Goal: Task Accomplishment & Management: Use online tool/utility

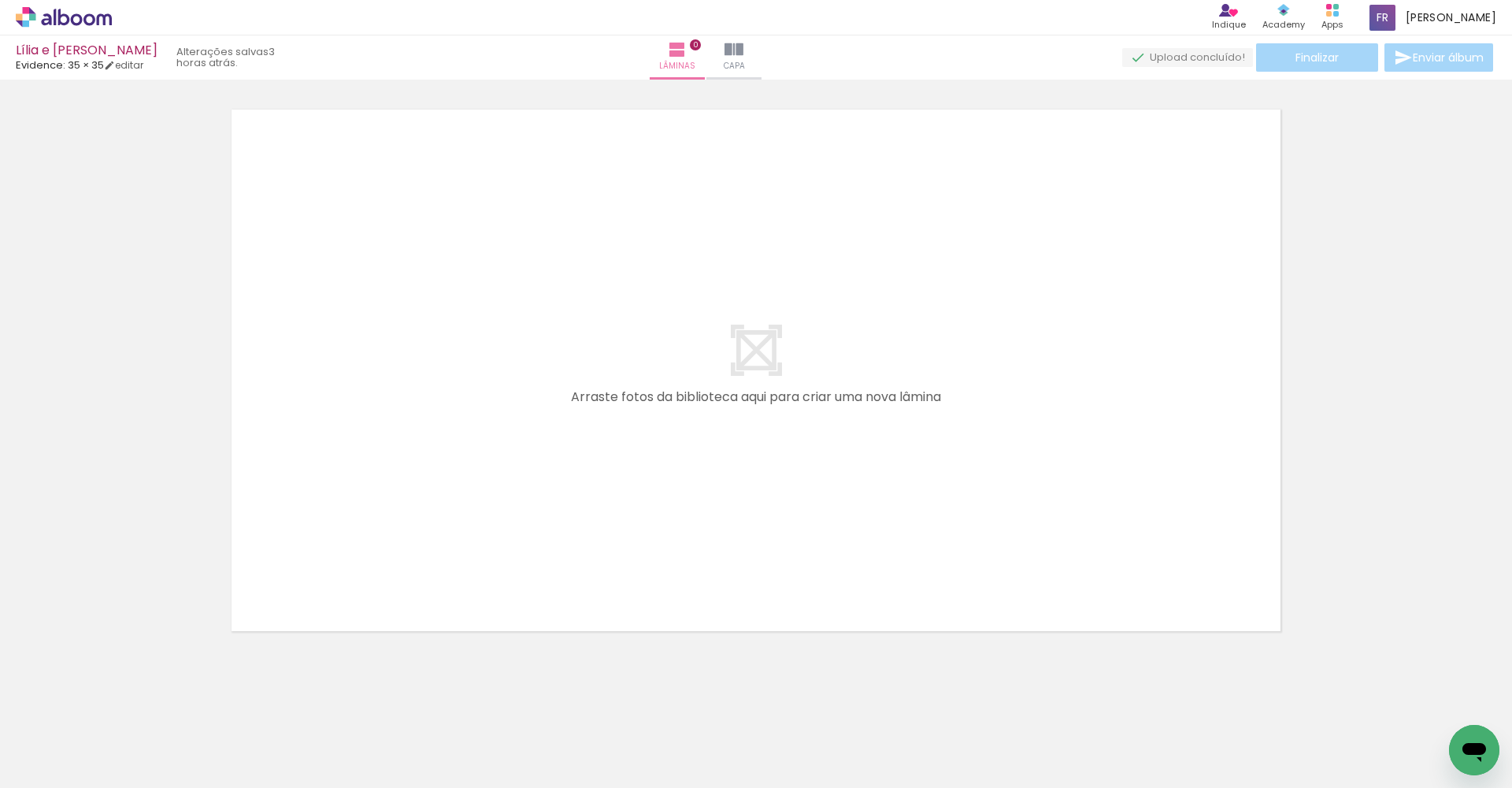
scroll to position [19, 0]
drag, startPoint x: 177, startPoint y: 753, endPoint x: 323, endPoint y: 703, distance: 154.3
click at [374, 554] on quentale-workspace at bounding box center [756, 394] width 1512 height 788
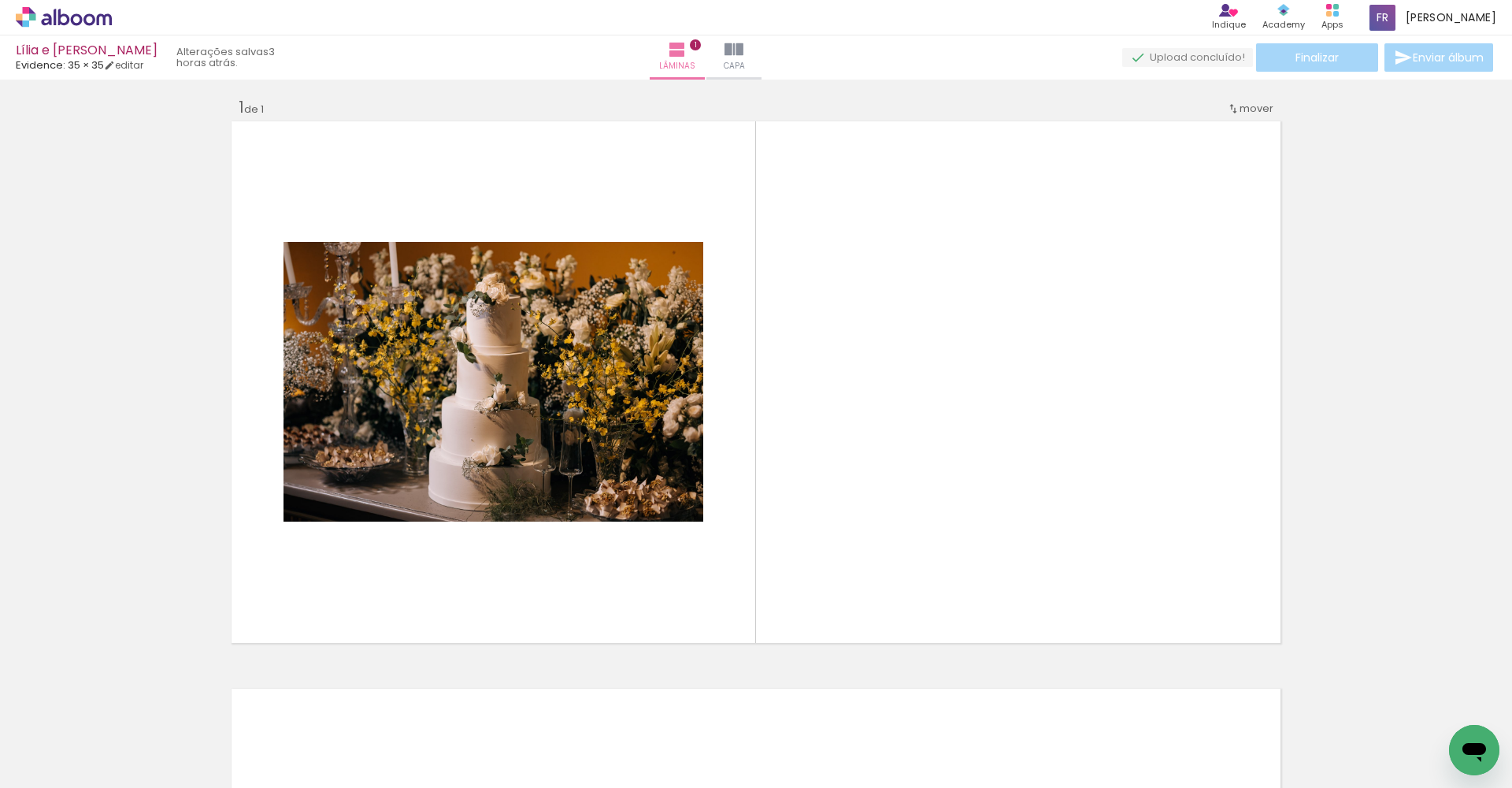
scroll to position [4, 0]
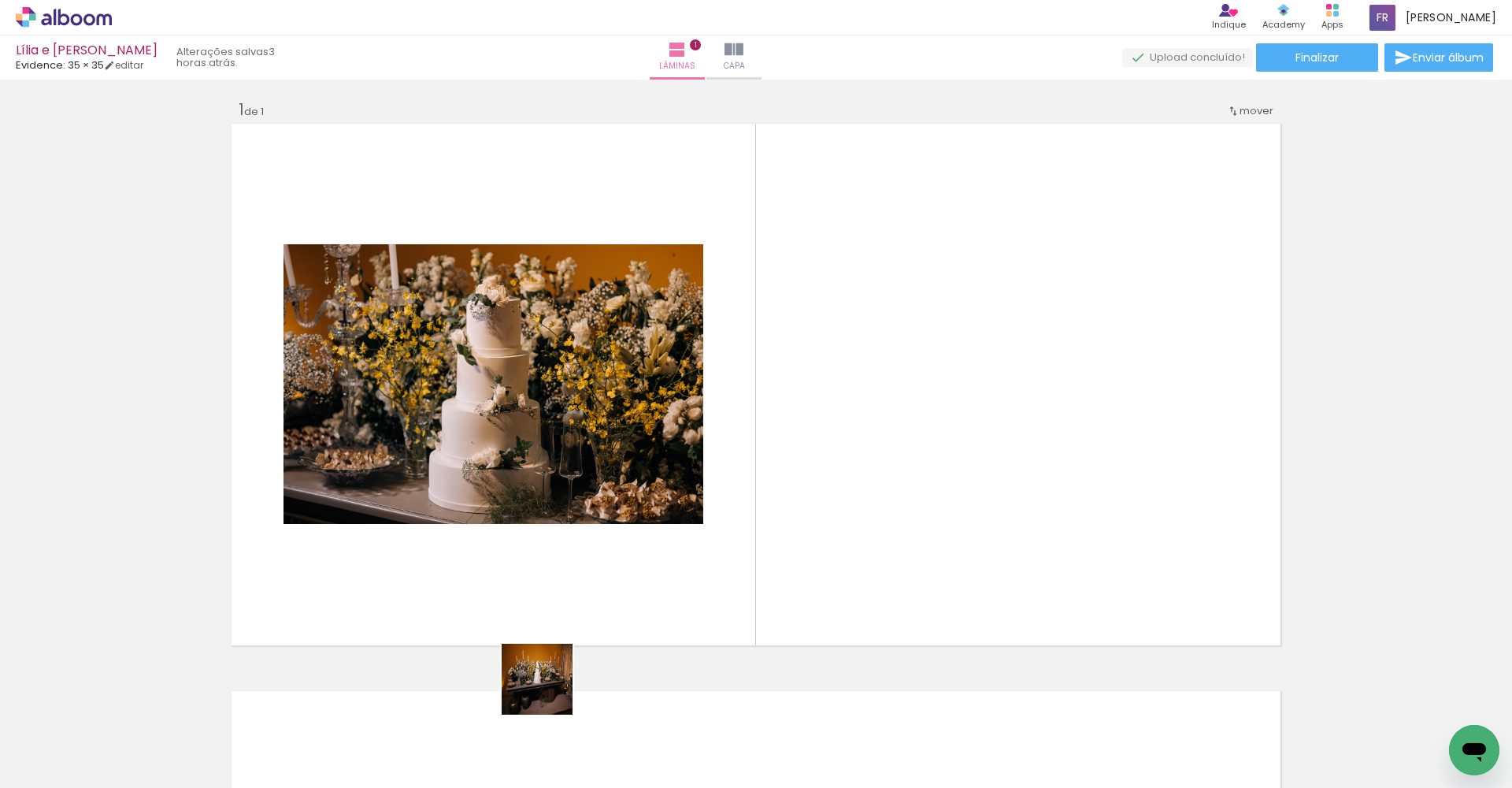
drag, startPoint x: 406, startPoint y: 748, endPoint x: 718, endPoint y: 612, distance: 340.4
click at [718, 612] on quentale-workspace at bounding box center [756, 394] width 1512 height 788
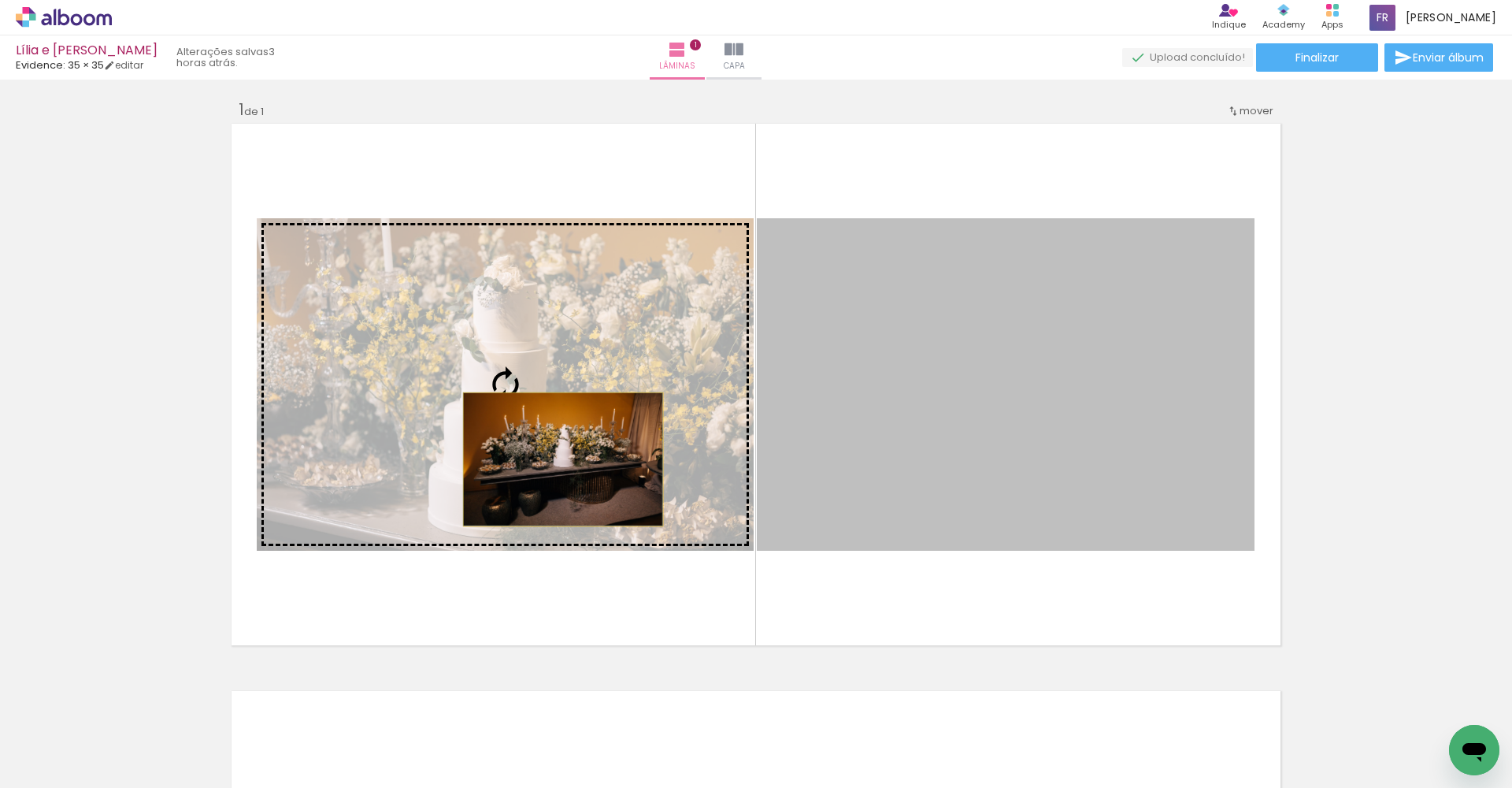
drag, startPoint x: 923, startPoint y: 457, endPoint x: 551, endPoint y: 461, distance: 372.0
click at [0, 0] on slot at bounding box center [0, 0] width 0 height 0
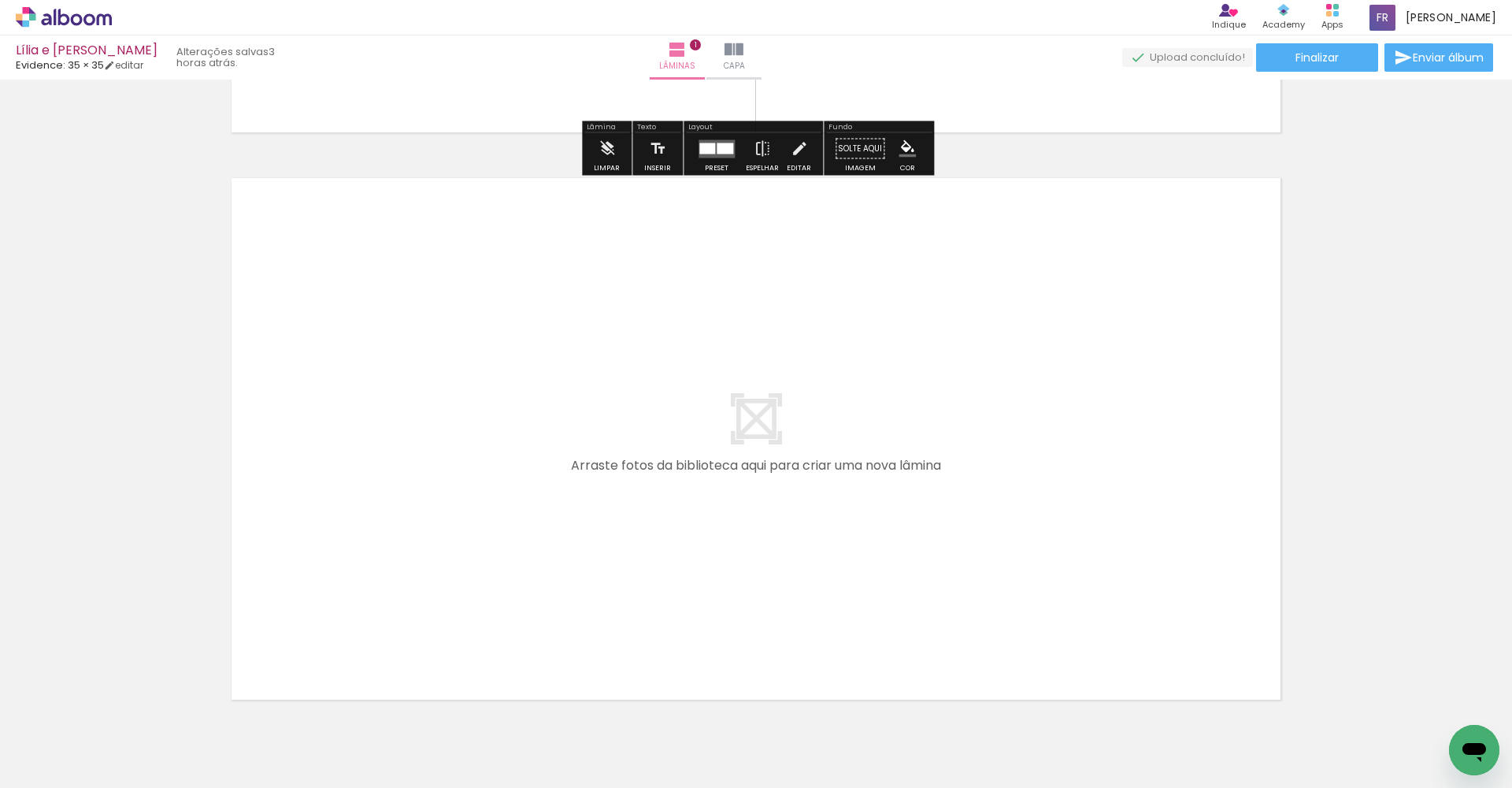
scroll to position [522, 0]
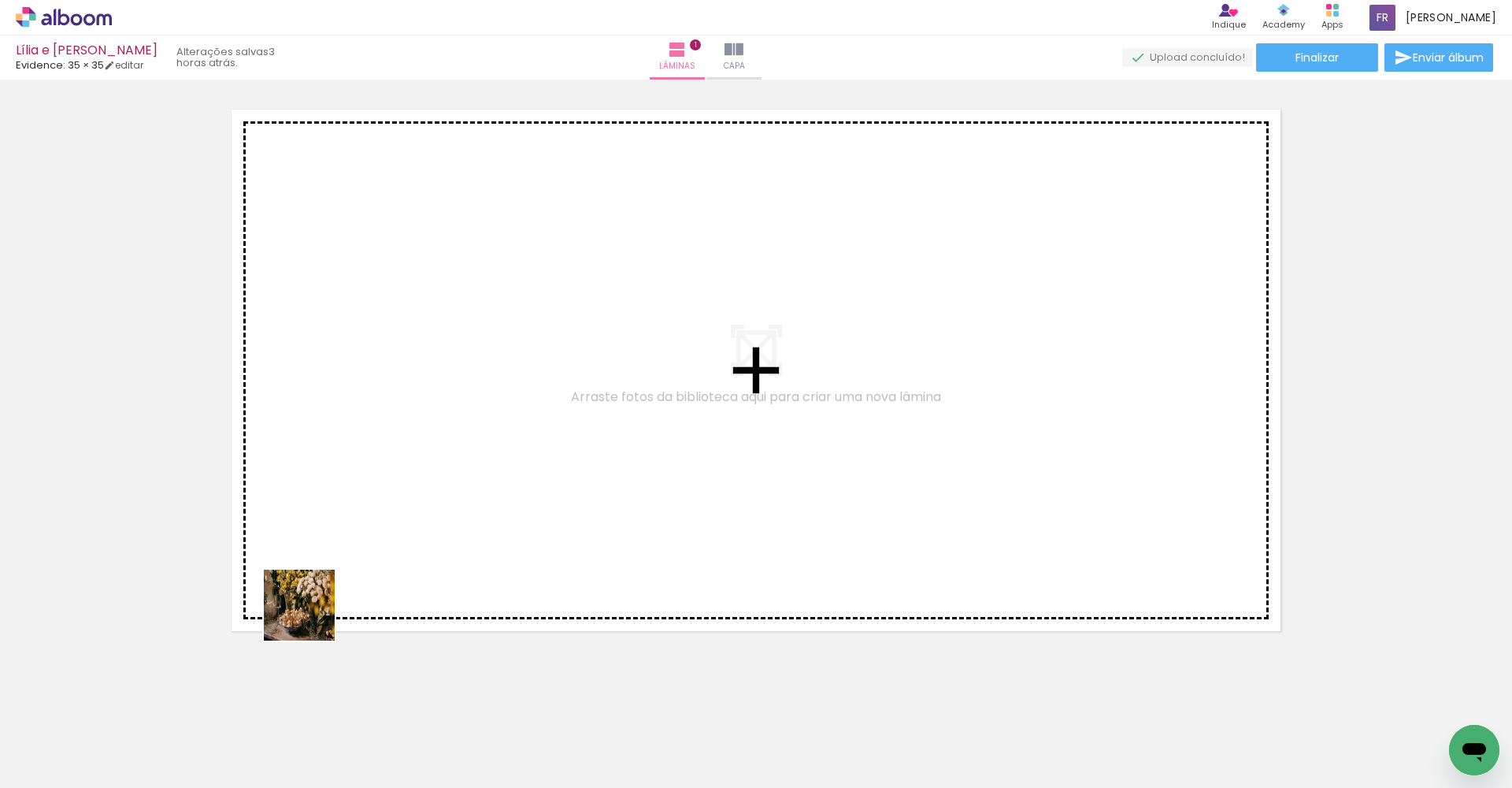
click at [338, 525] on quentale-workspace at bounding box center [756, 394] width 1512 height 788
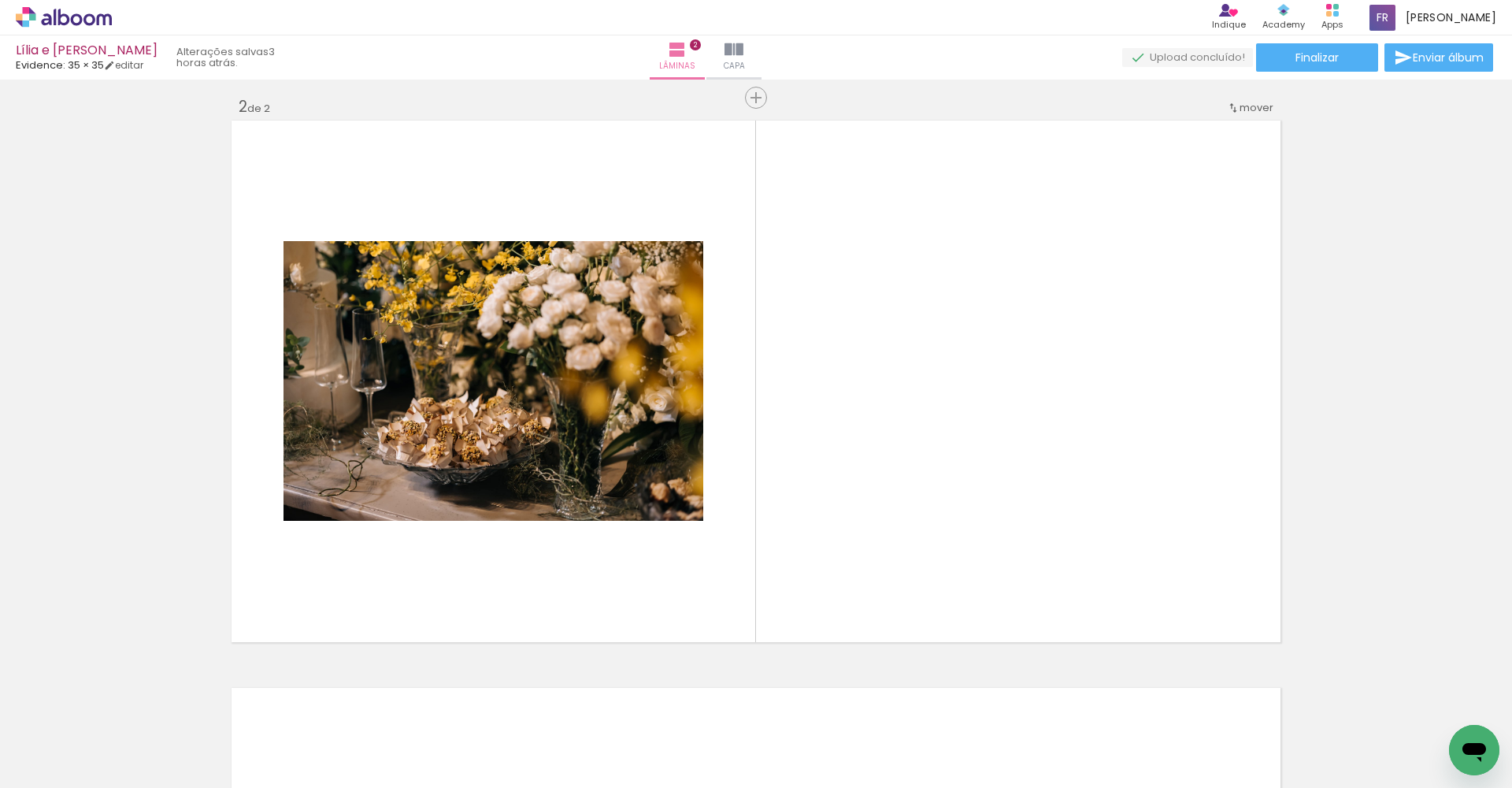
scroll to position [572, 0]
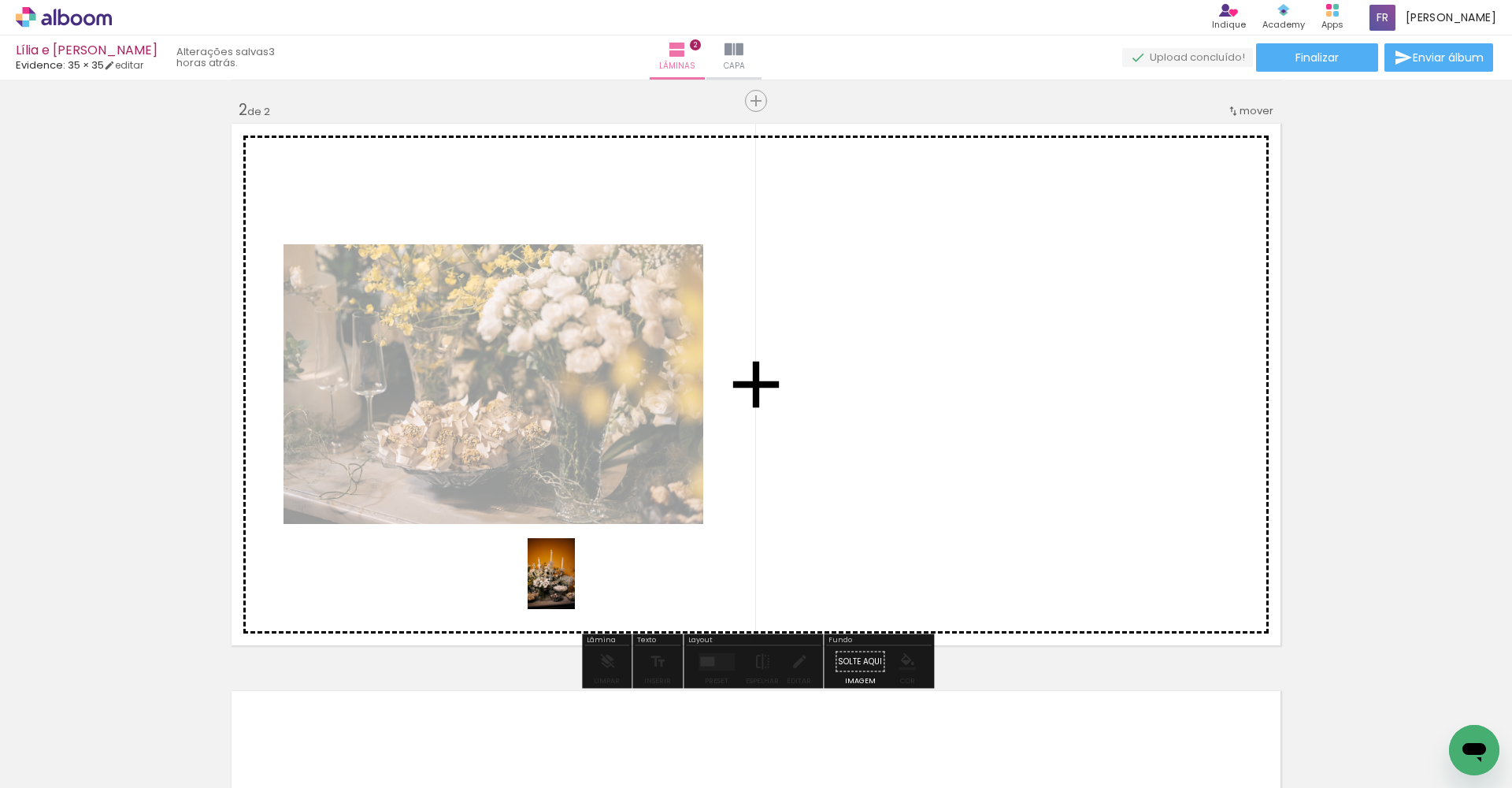
drag, startPoint x: 350, startPoint y: 721, endPoint x: 575, endPoint y: 585, distance: 262.9
click at [575, 585] on quentale-workspace at bounding box center [756, 394] width 1512 height 788
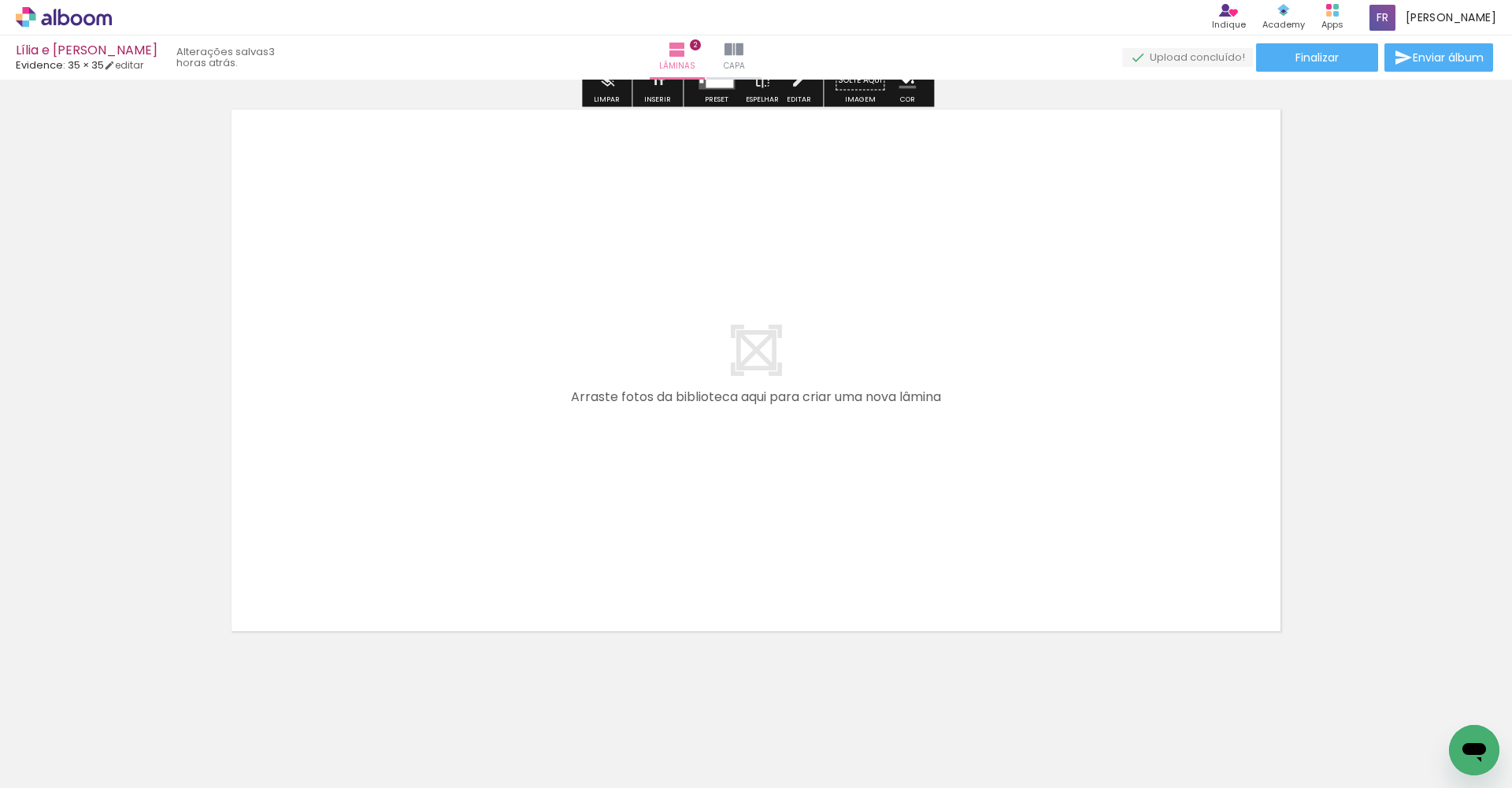
scroll to position [1153, 0]
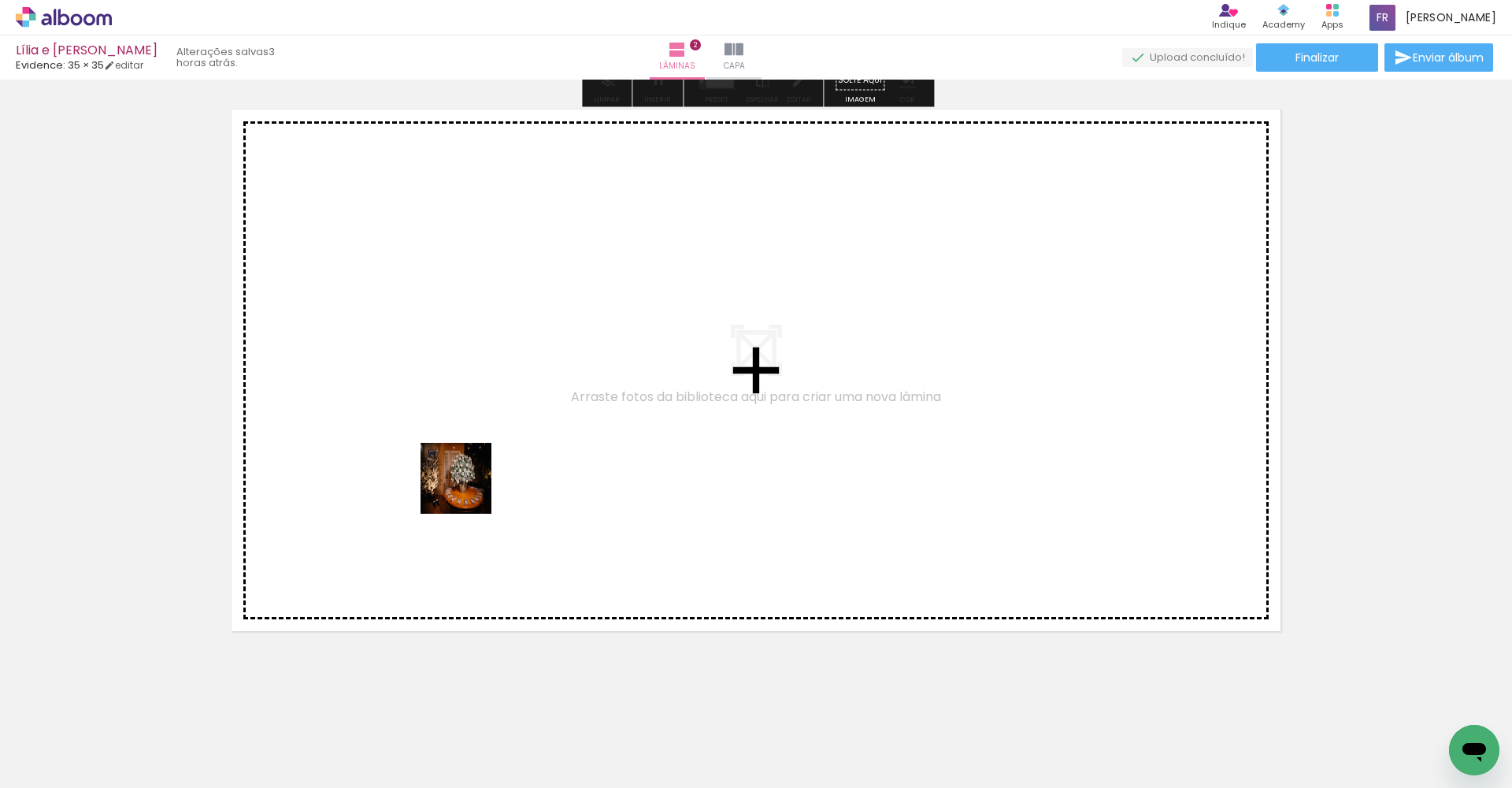
drag, startPoint x: 516, startPoint y: 734, endPoint x: 468, endPoint y: 489, distance: 249.7
click at [468, 489] on quentale-workspace at bounding box center [756, 394] width 1512 height 788
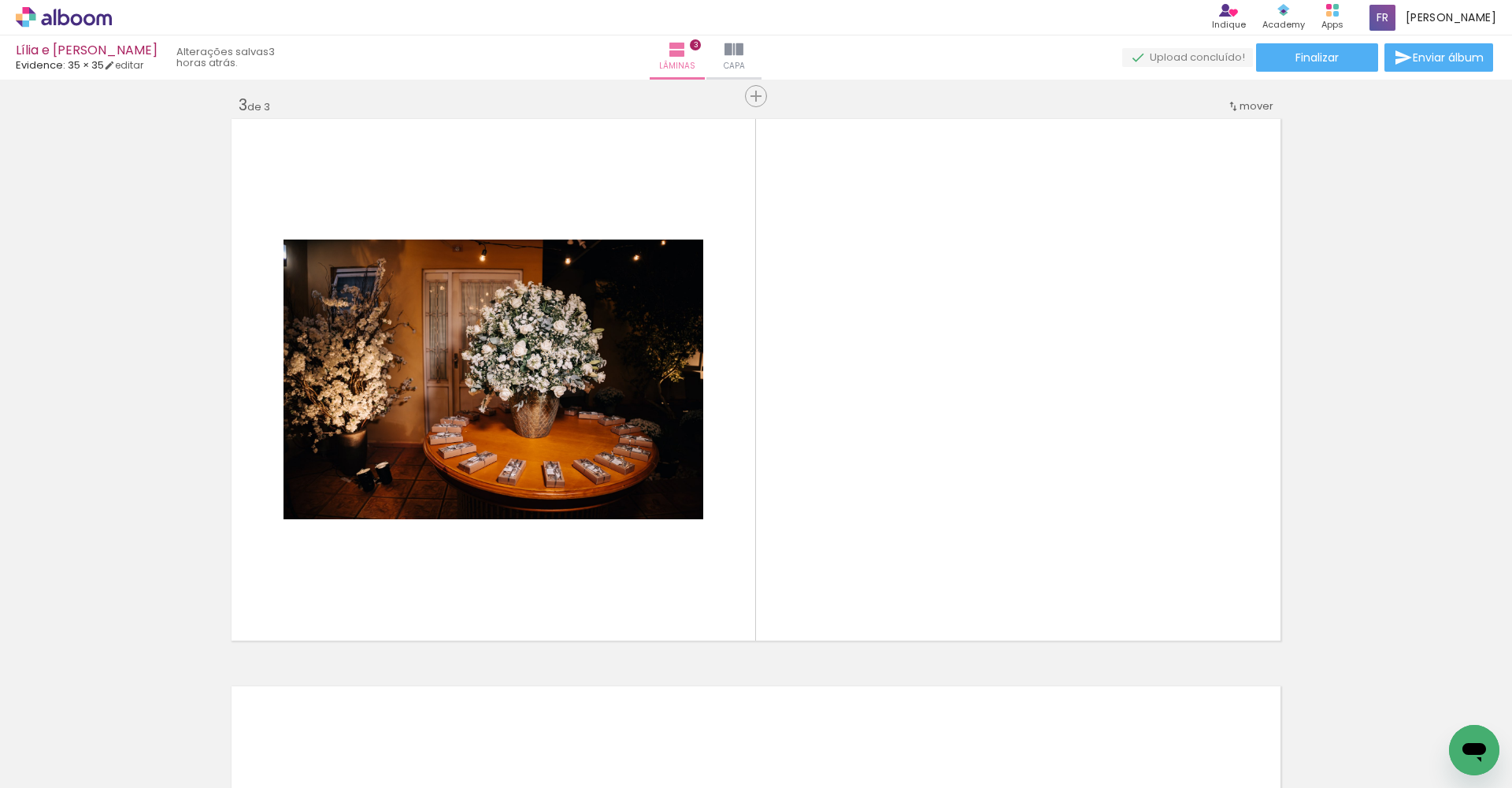
scroll to position [1139, 0]
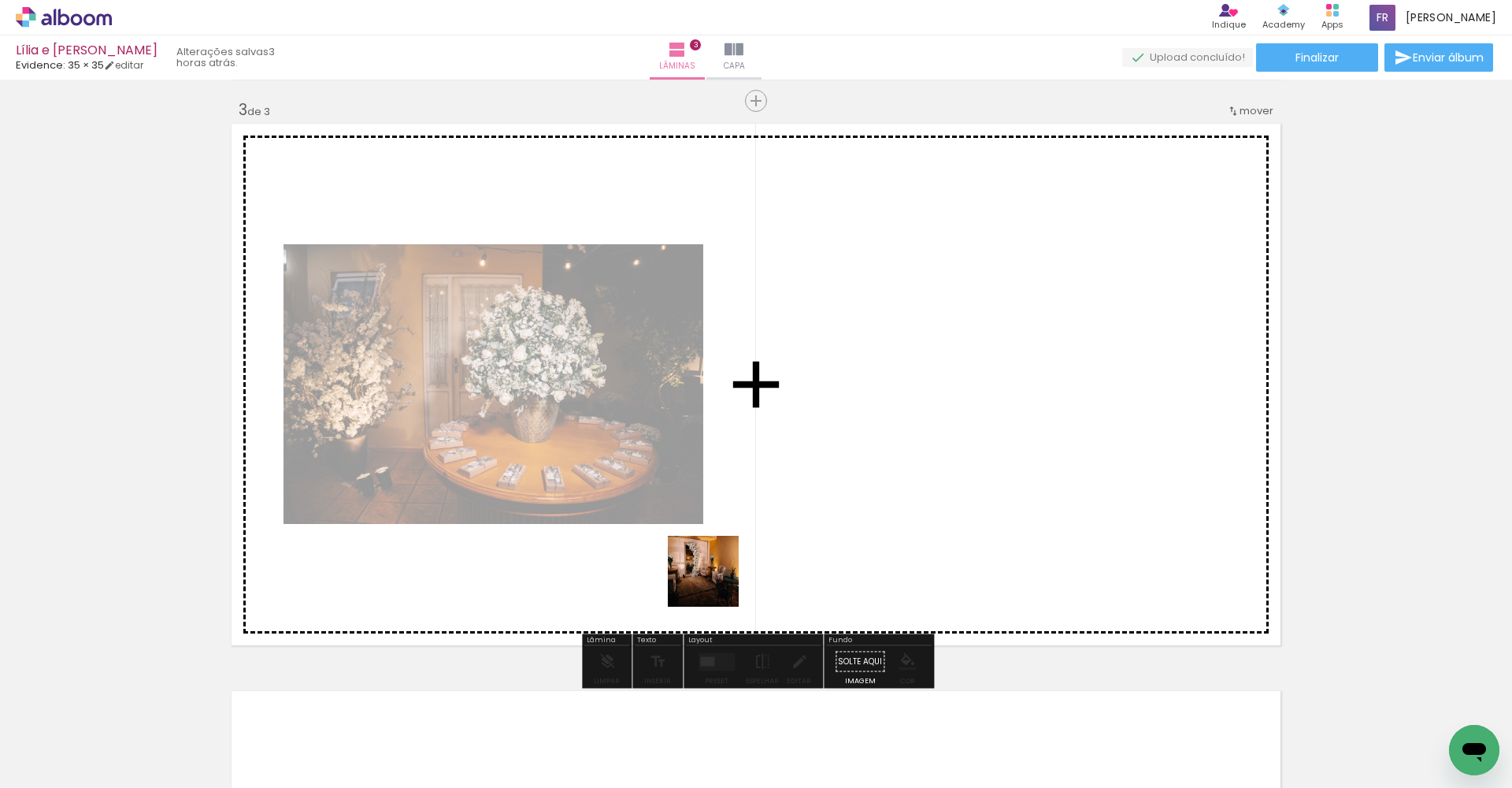
drag, startPoint x: 607, startPoint y: 733, endPoint x: 728, endPoint y: 553, distance: 216.9
click at [728, 553] on quentale-workspace at bounding box center [756, 394] width 1512 height 788
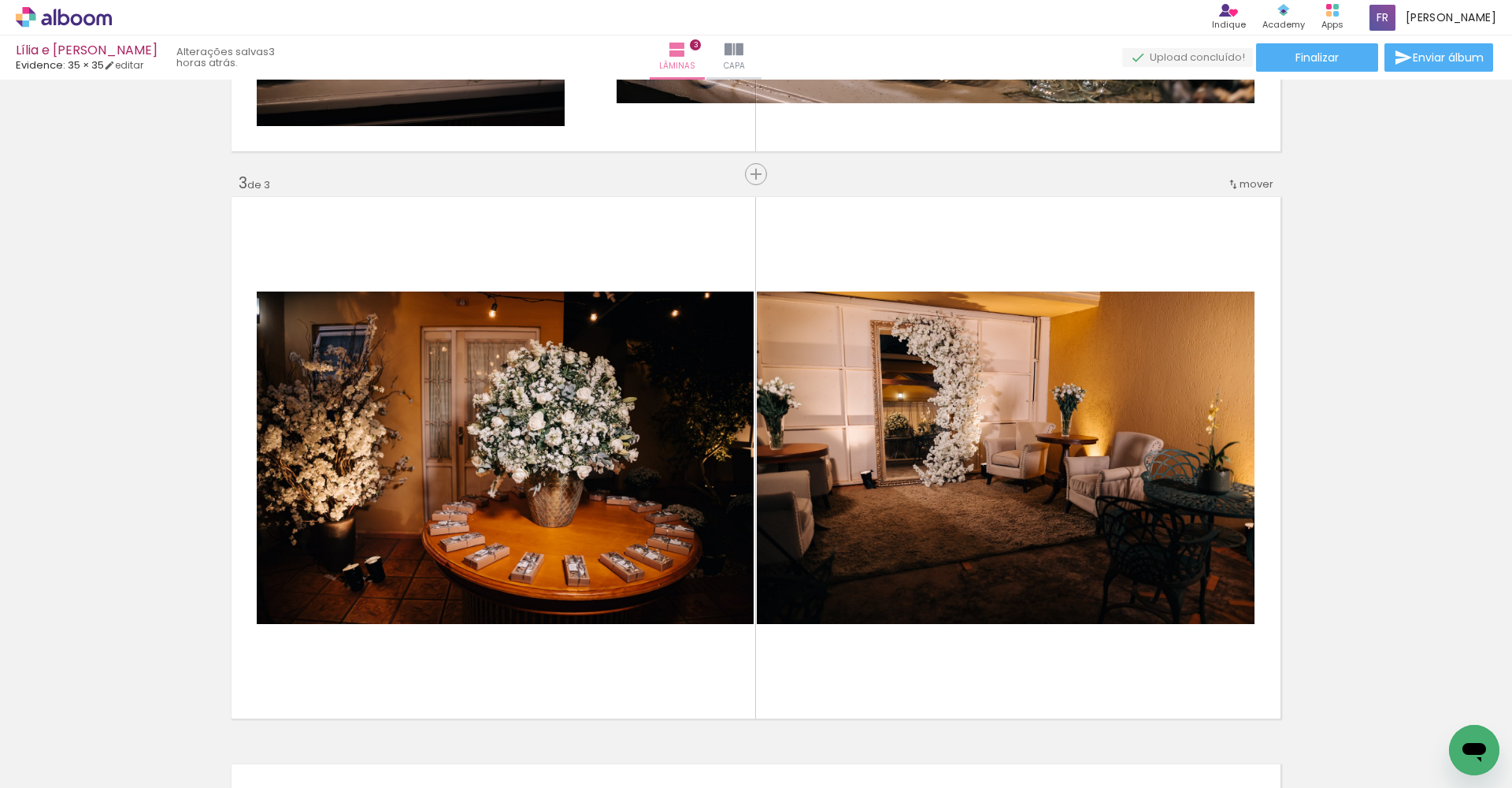
scroll to position [1037, 0]
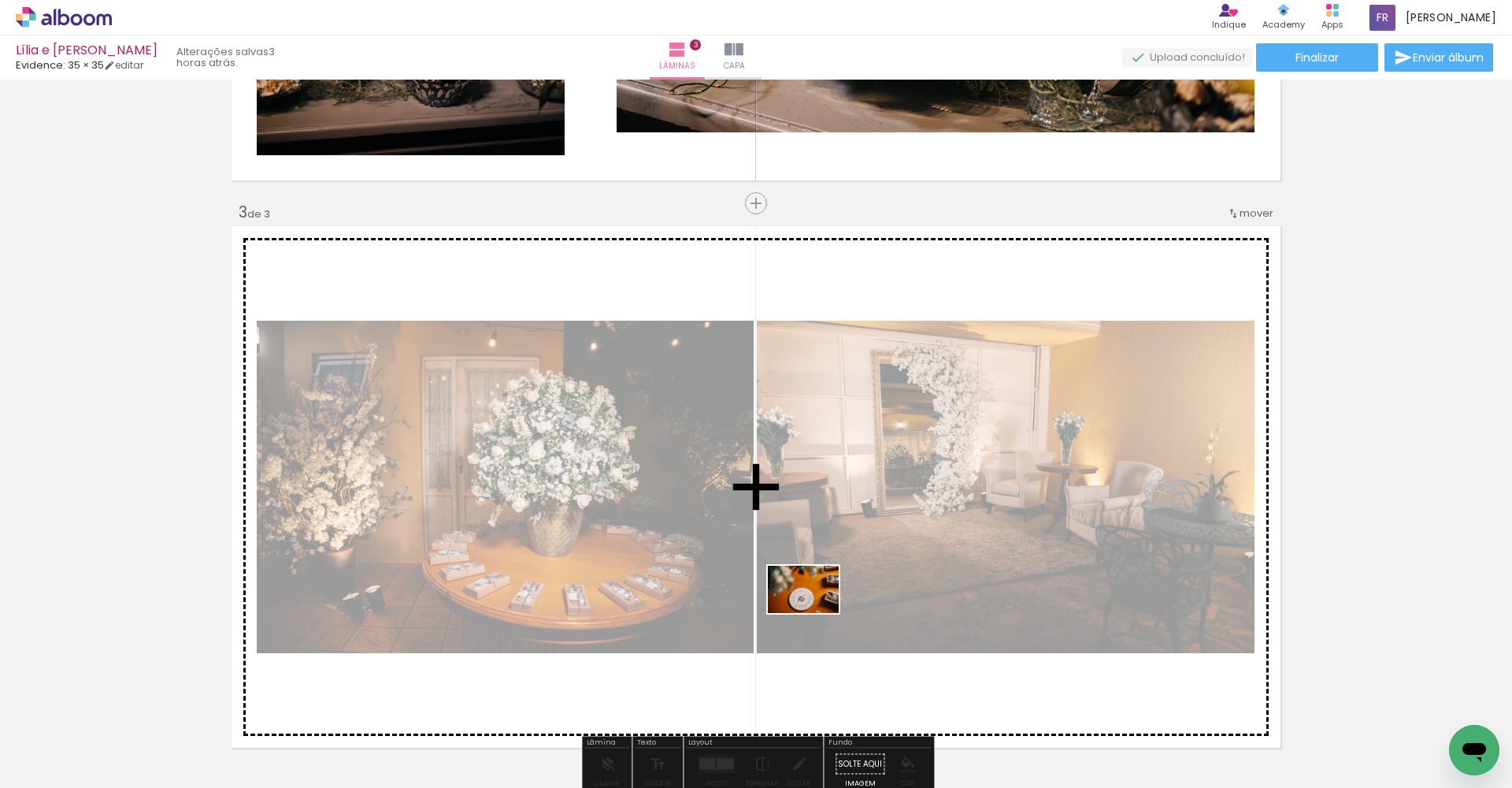
drag, startPoint x: 924, startPoint y: 737, endPoint x: 815, endPoint y: 613, distance: 165.1
click at [815, 613] on quentale-workspace at bounding box center [756, 394] width 1512 height 788
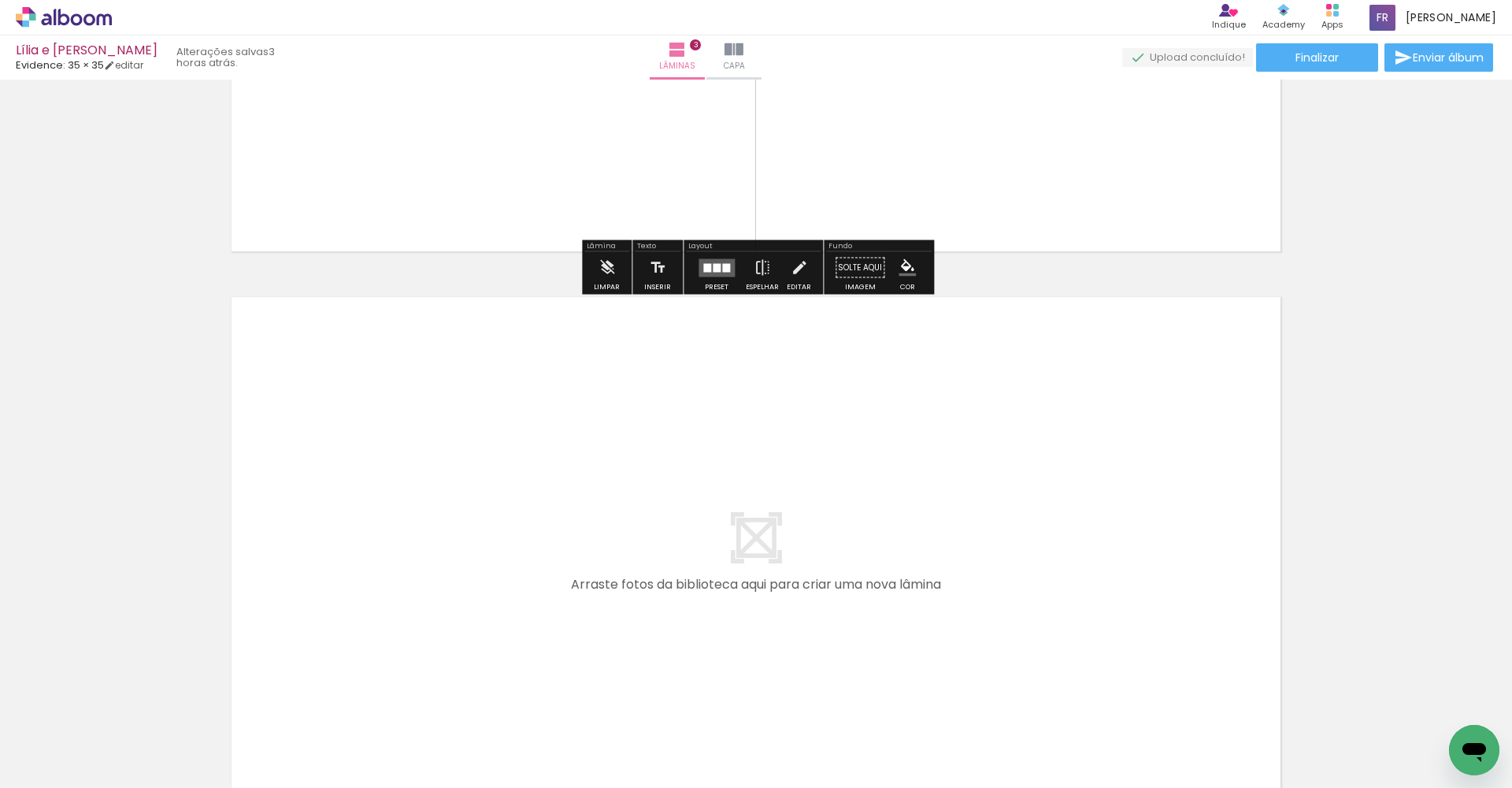
scroll to position [1535, 0]
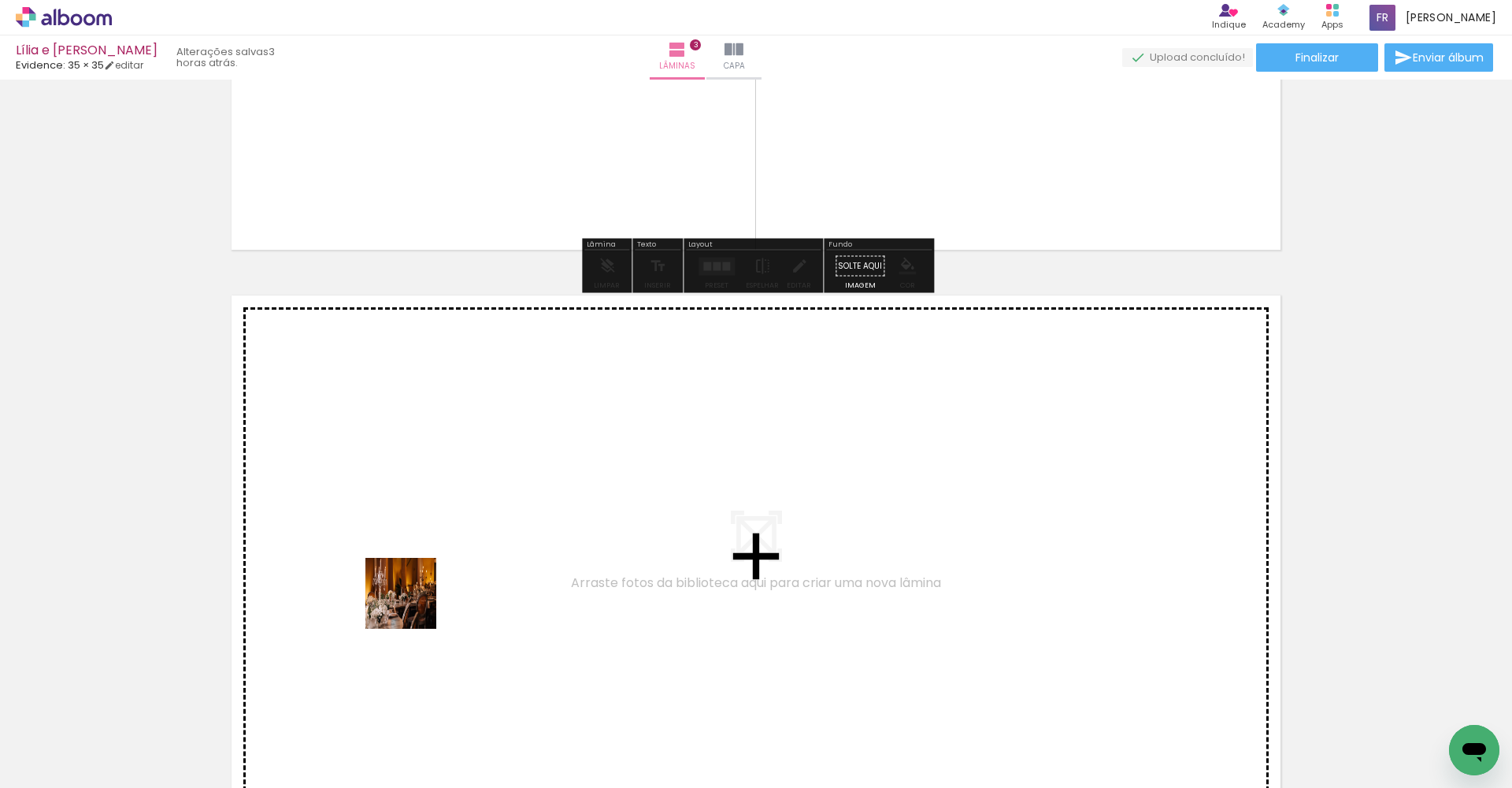
drag, startPoint x: 402, startPoint y: 724, endPoint x: 413, endPoint y: 605, distance: 119.5
click at [413, 605] on quentale-workspace at bounding box center [756, 394] width 1512 height 788
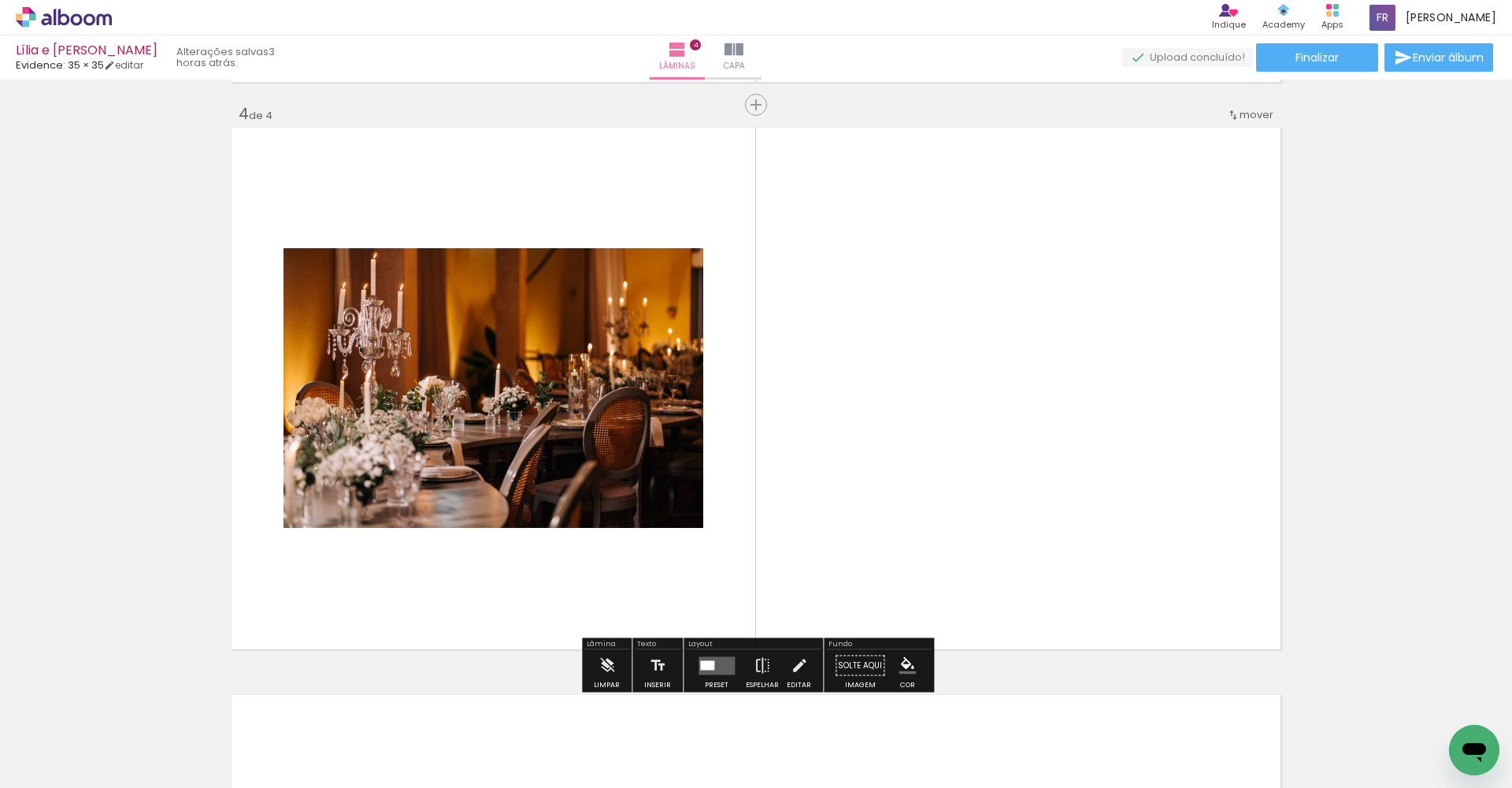
scroll to position [1706, 0]
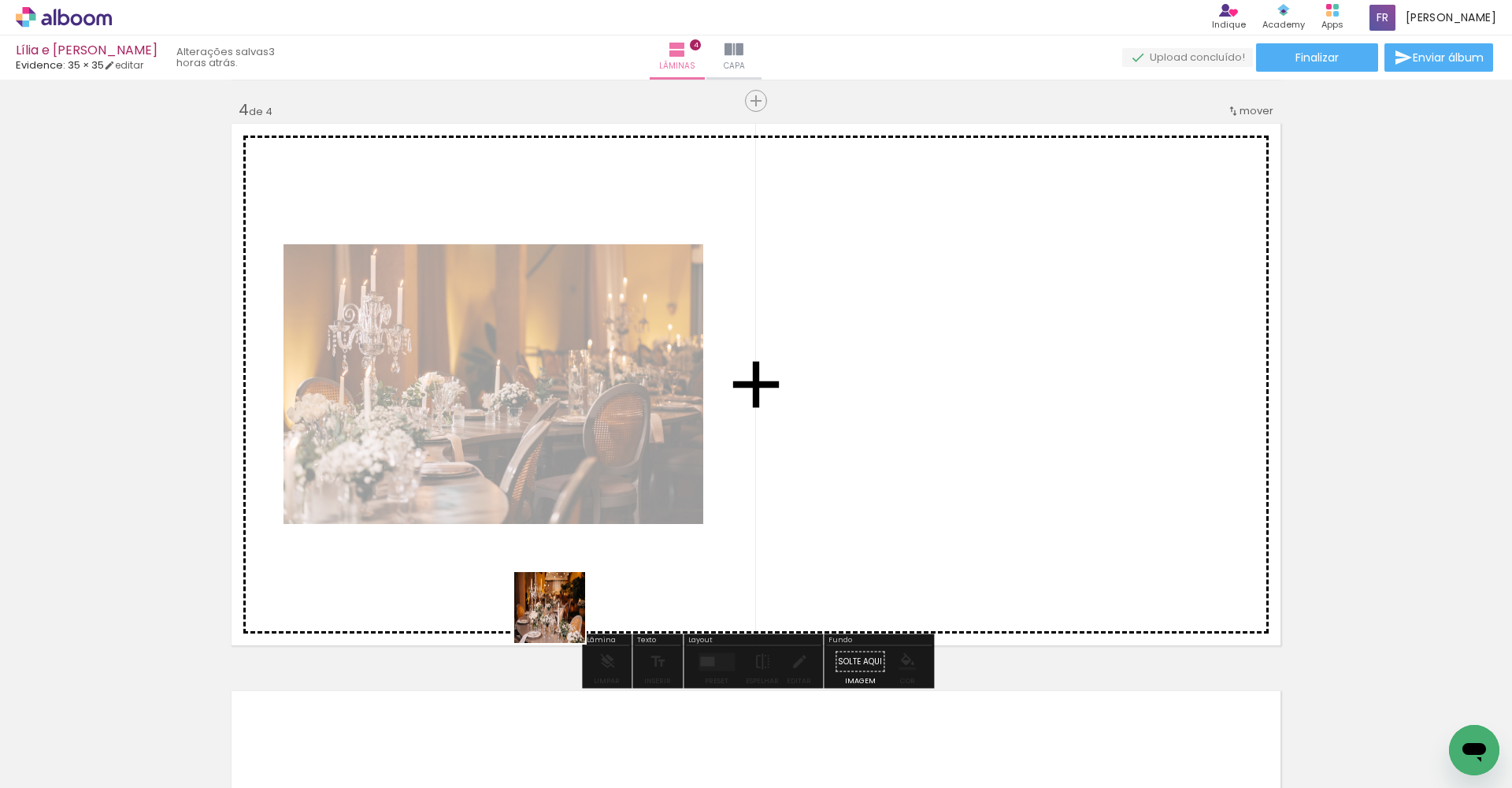
drag, startPoint x: 484, startPoint y: 738, endPoint x: 561, endPoint y: 620, distance: 140.9
click at [561, 620] on quentale-workspace at bounding box center [756, 394] width 1512 height 788
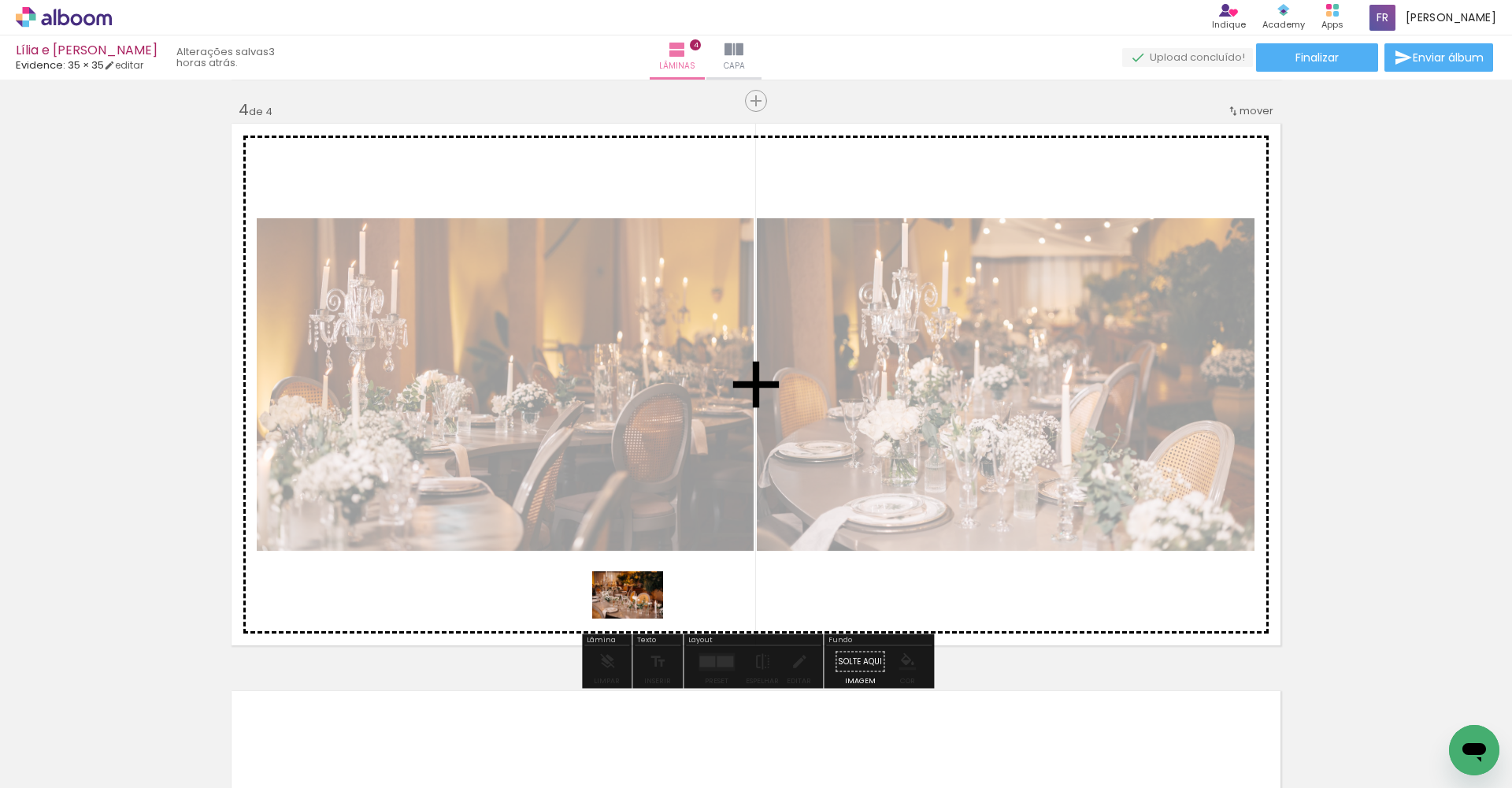
drag, startPoint x: 580, startPoint y: 728, endPoint x: 640, endPoint y: 618, distance: 125.3
click at [640, 618] on quentale-workspace at bounding box center [756, 394] width 1512 height 788
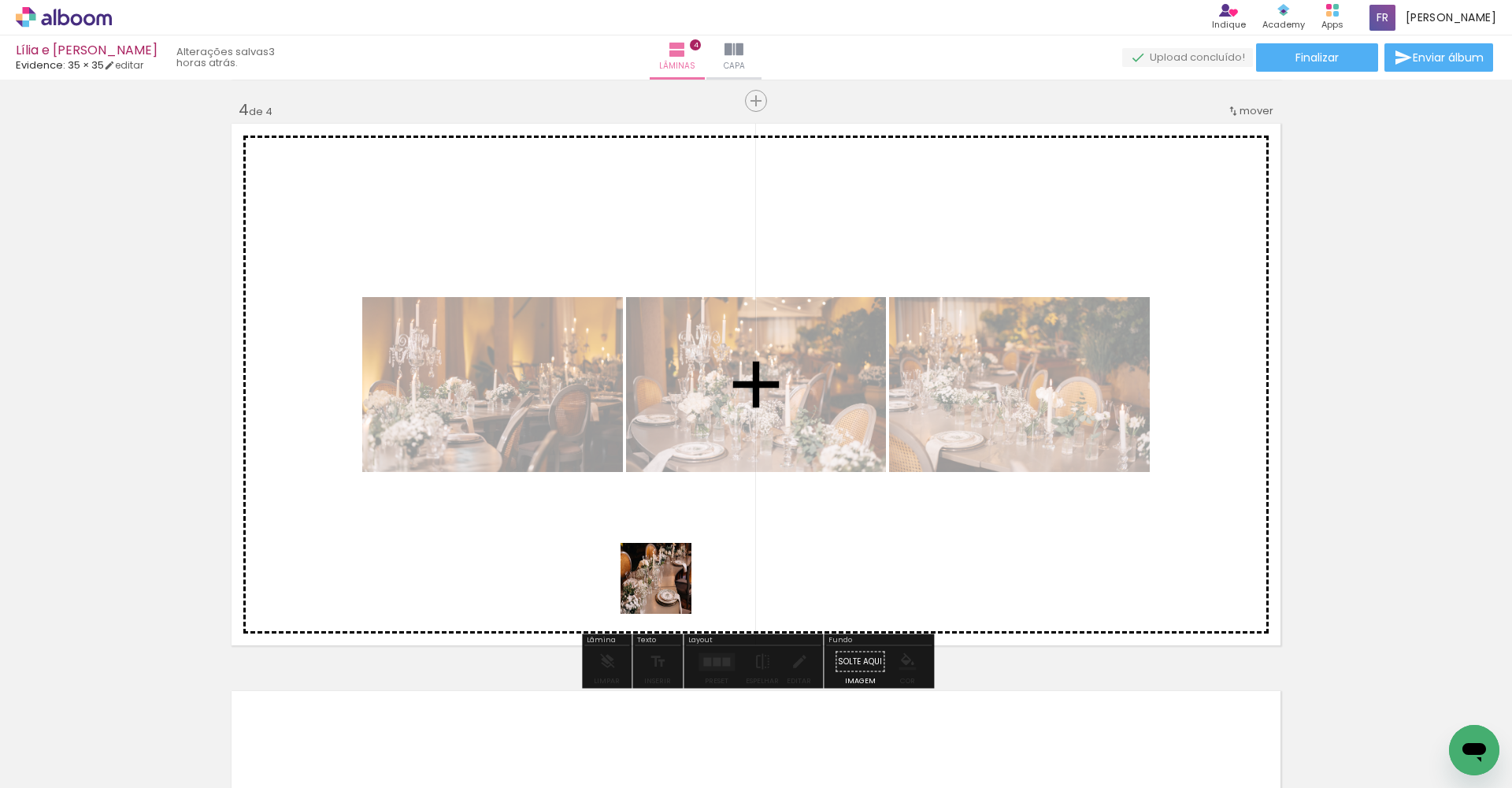
drag, startPoint x: 674, startPoint y: 731, endPoint x: 667, endPoint y: 586, distance: 145.2
click at [667, 586] on quentale-workspace at bounding box center [756, 394] width 1512 height 788
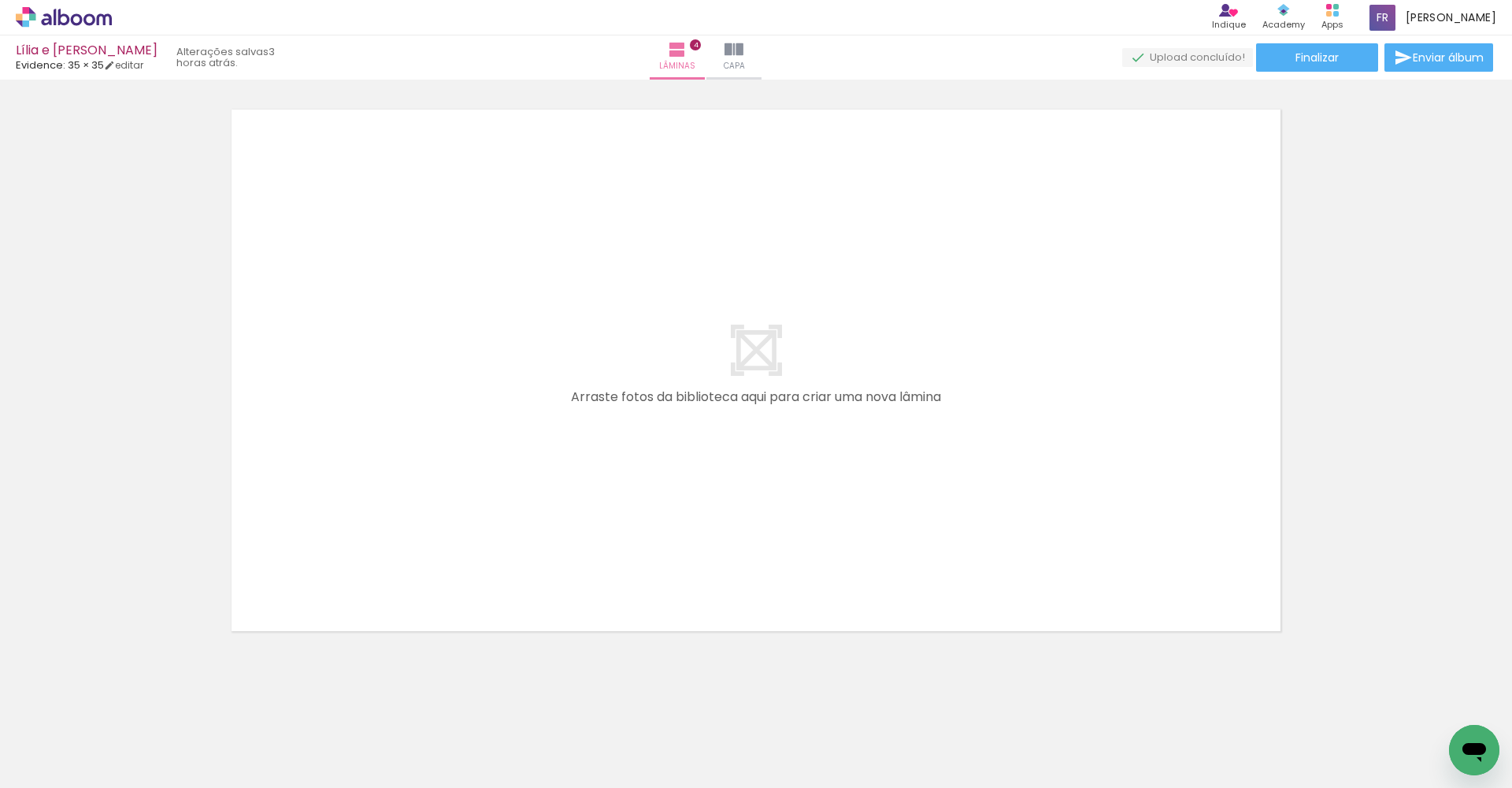
scroll to position [0, 790]
drag, startPoint x: 528, startPoint y: 728, endPoint x: 504, endPoint y: 581, distance: 148.9
click at [504, 581] on quentale-workspace at bounding box center [756, 394] width 1512 height 788
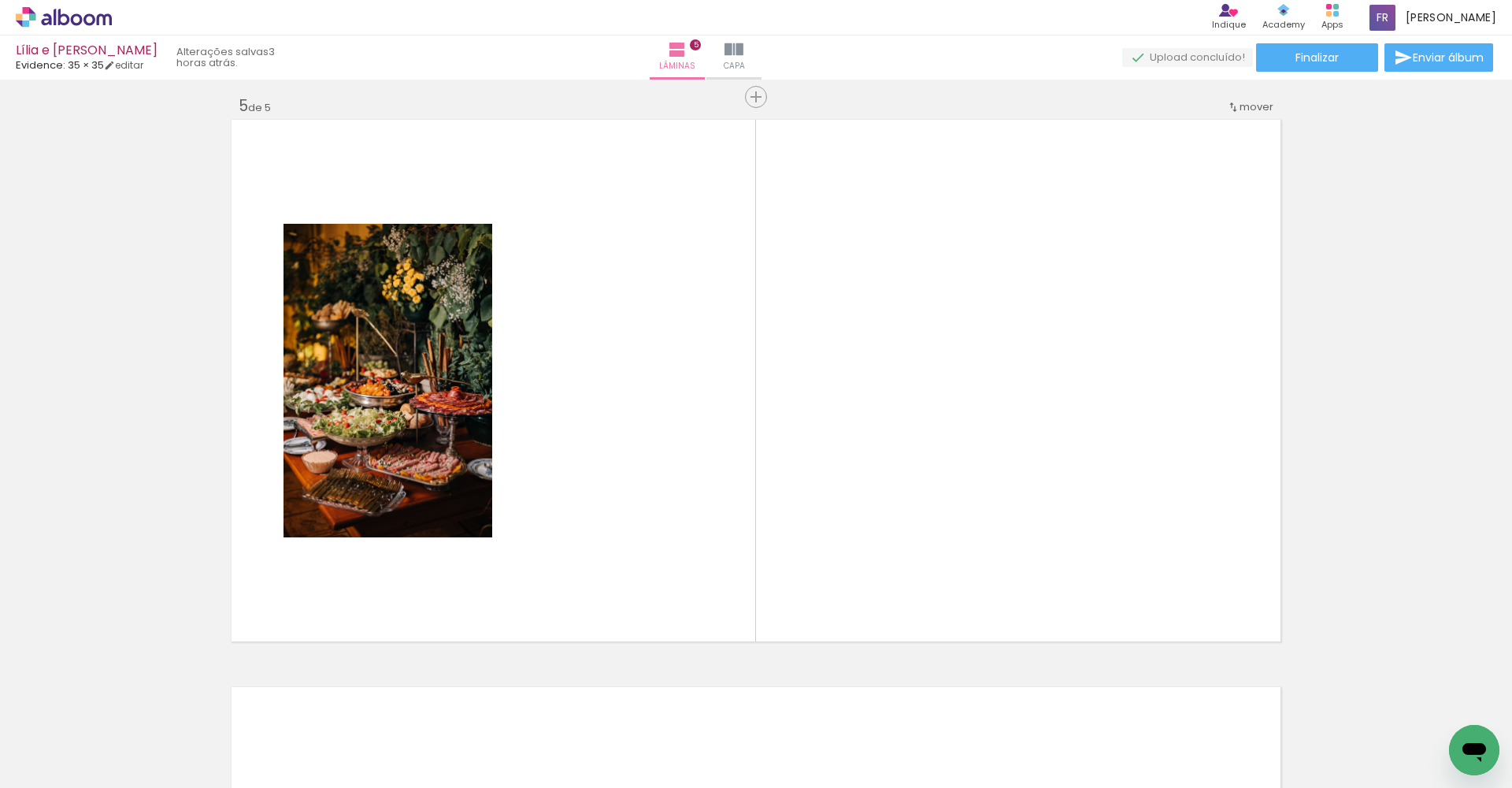
scroll to position [2273, 0]
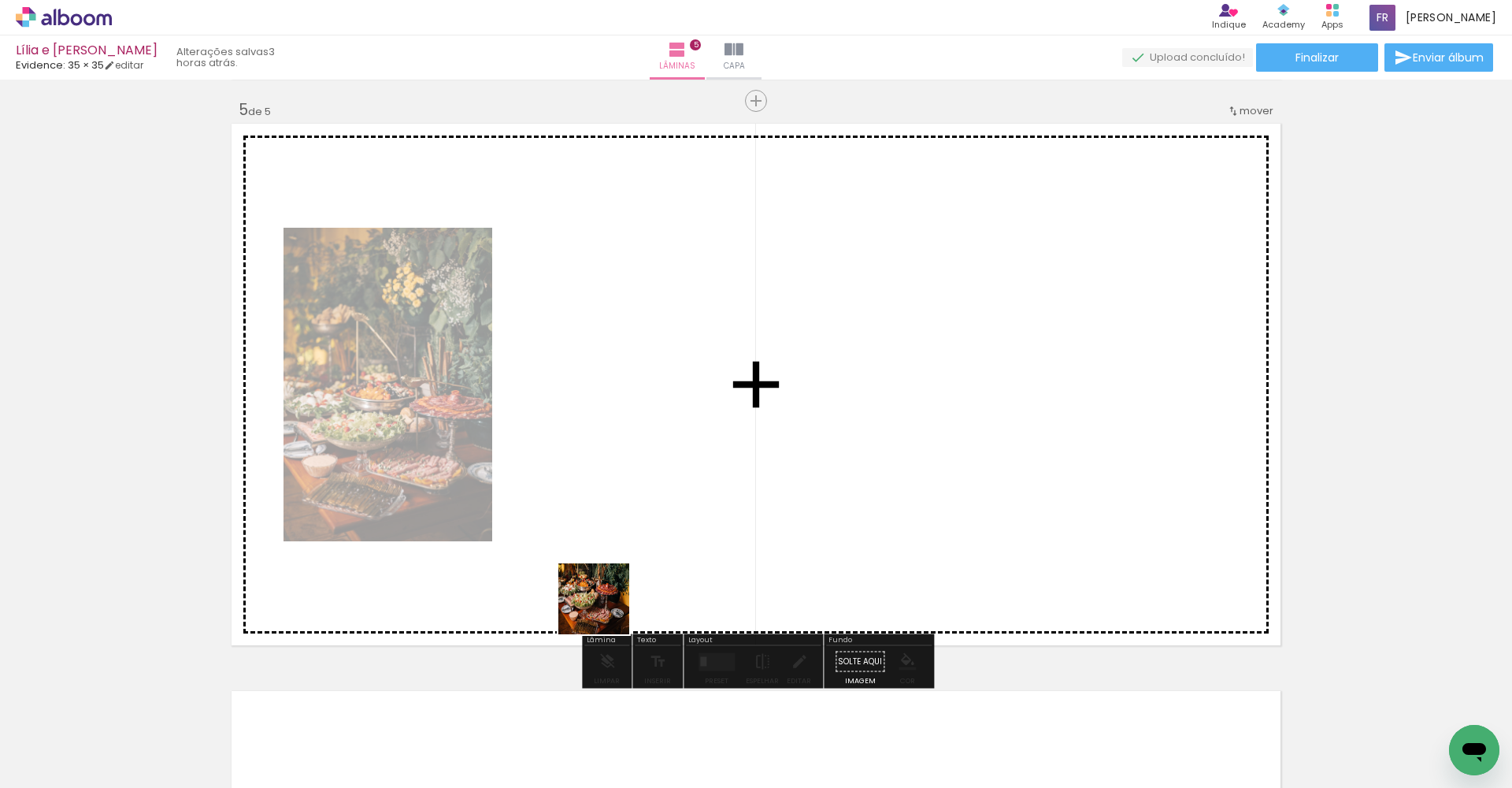
drag, startPoint x: 598, startPoint y: 740, endPoint x: 589, endPoint y: 524, distance: 216.2
click at [589, 524] on quentale-workspace at bounding box center [756, 394] width 1512 height 788
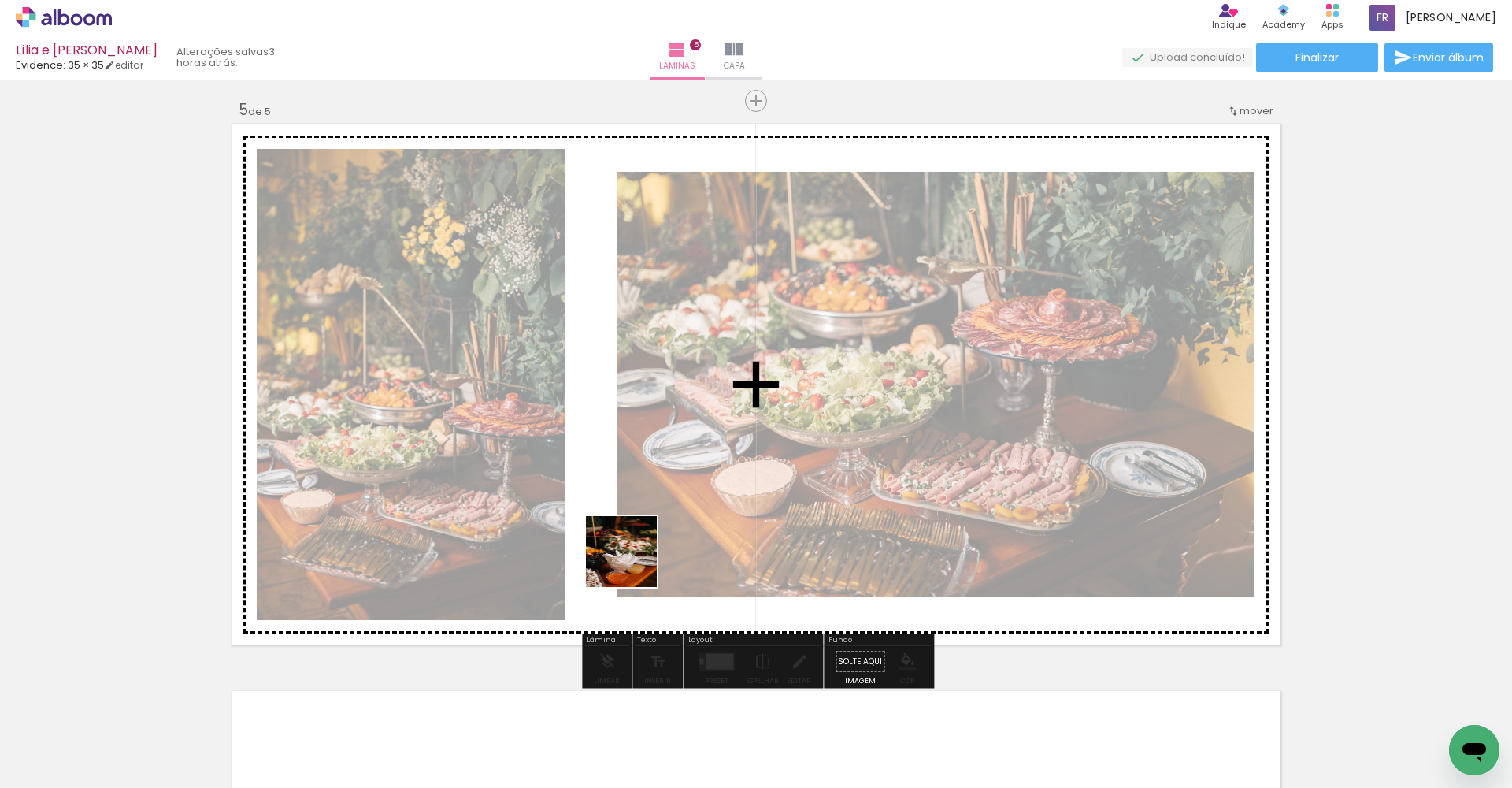
drag, startPoint x: 692, startPoint y: 724, endPoint x: 647, endPoint y: 574, distance: 156.6
click at [632, 562] on quentale-workspace at bounding box center [756, 394] width 1512 height 788
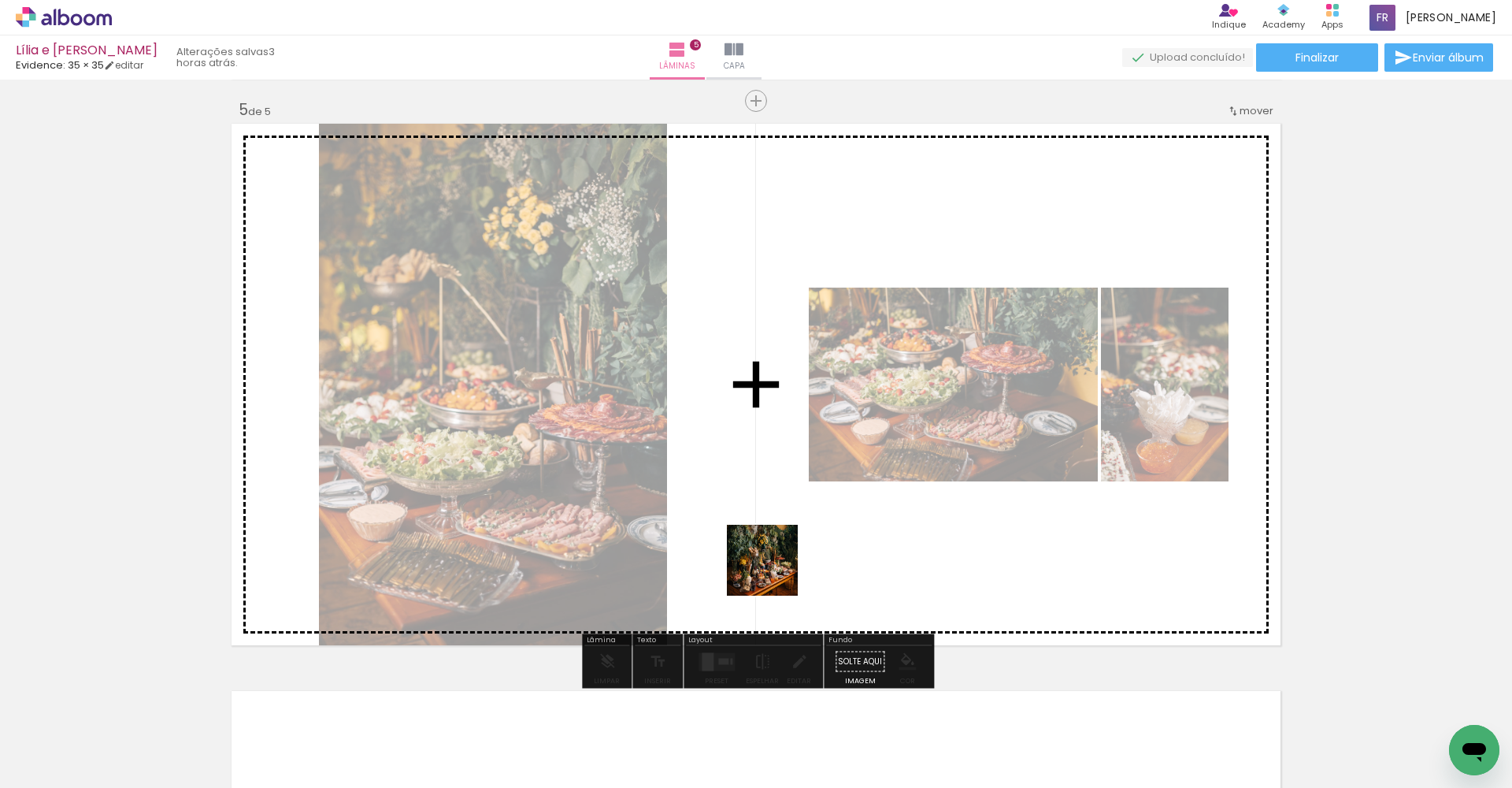
drag, startPoint x: 781, startPoint y: 731, endPoint x: 774, endPoint y: 571, distance: 160.2
click at [774, 571] on quentale-workspace at bounding box center [756, 394] width 1512 height 788
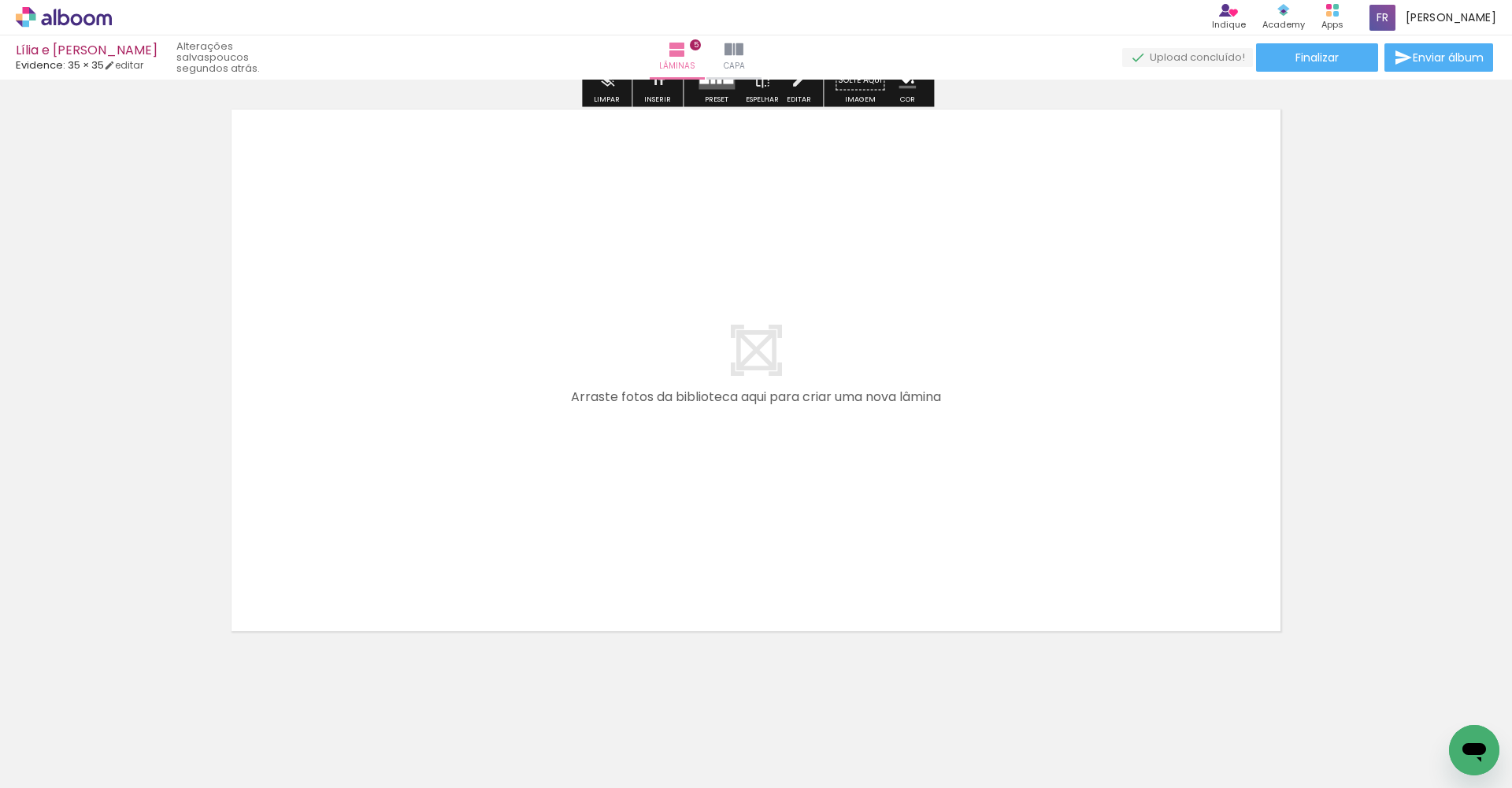
scroll to position [0, 1370]
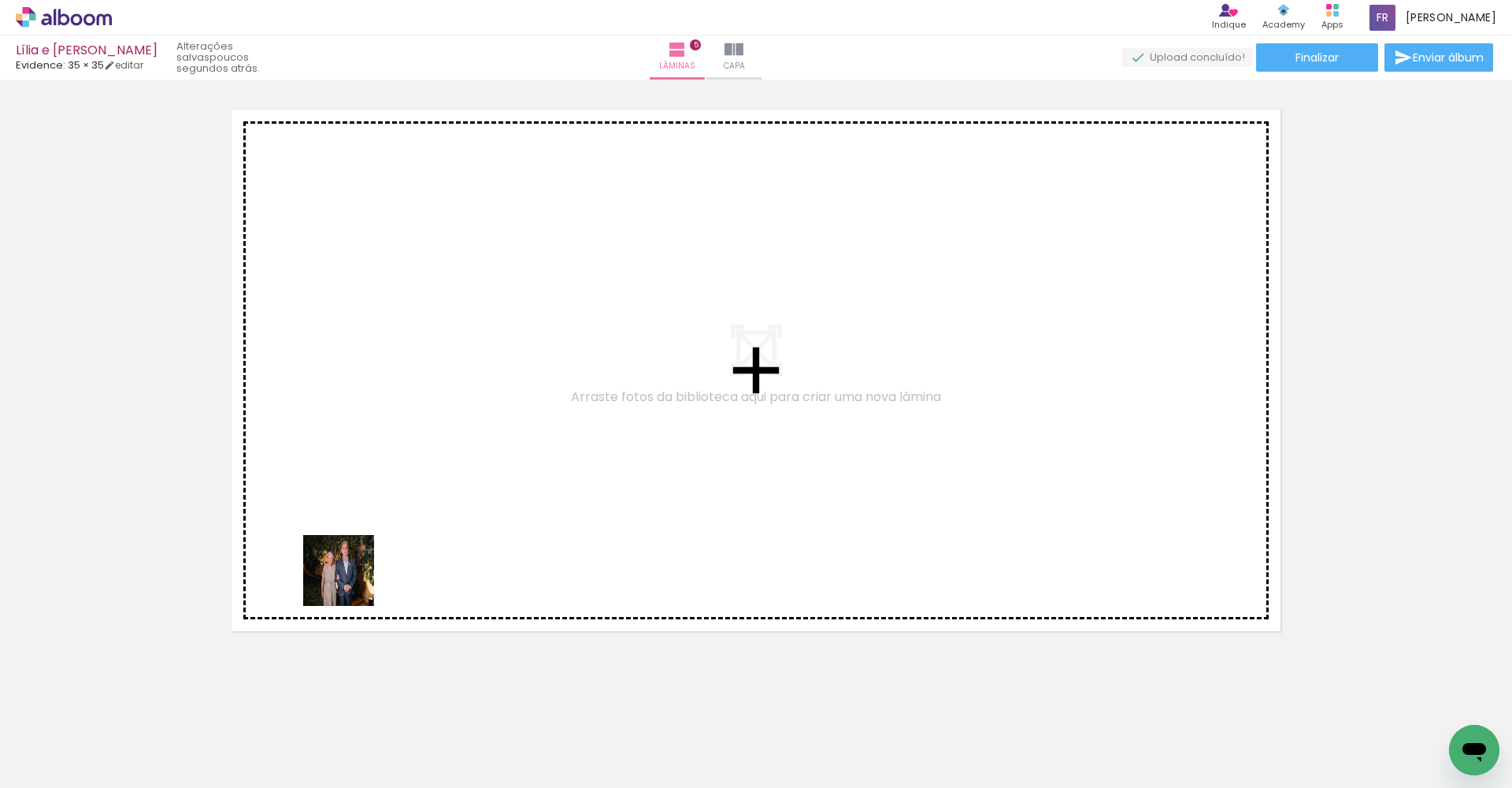
drag, startPoint x: 305, startPoint y: 740, endPoint x: 364, endPoint y: 683, distance: 82.0
click at [351, 581] on quentale-workspace at bounding box center [756, 394] width 1512 height 788
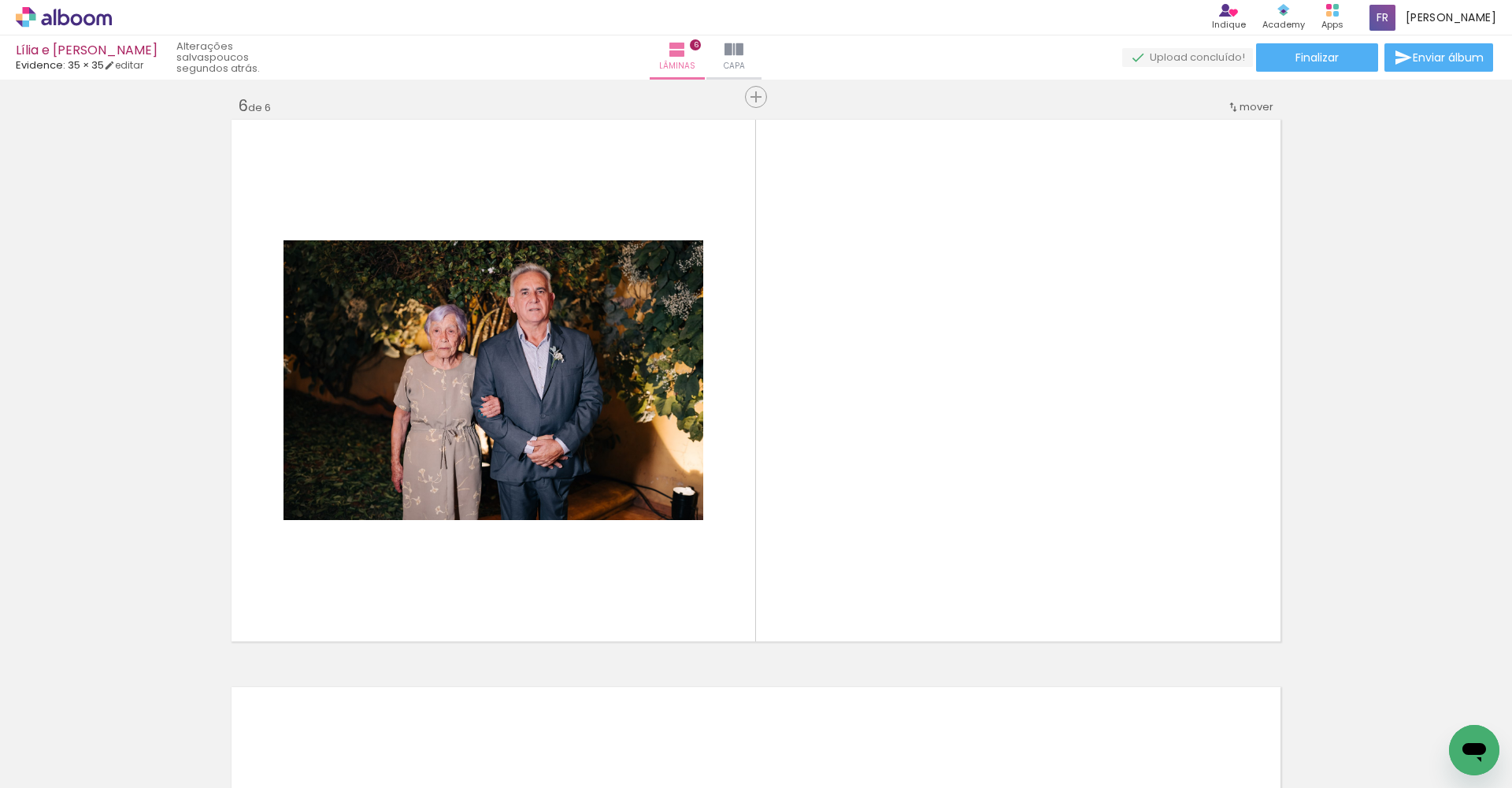
scroll to position [2841, 0]
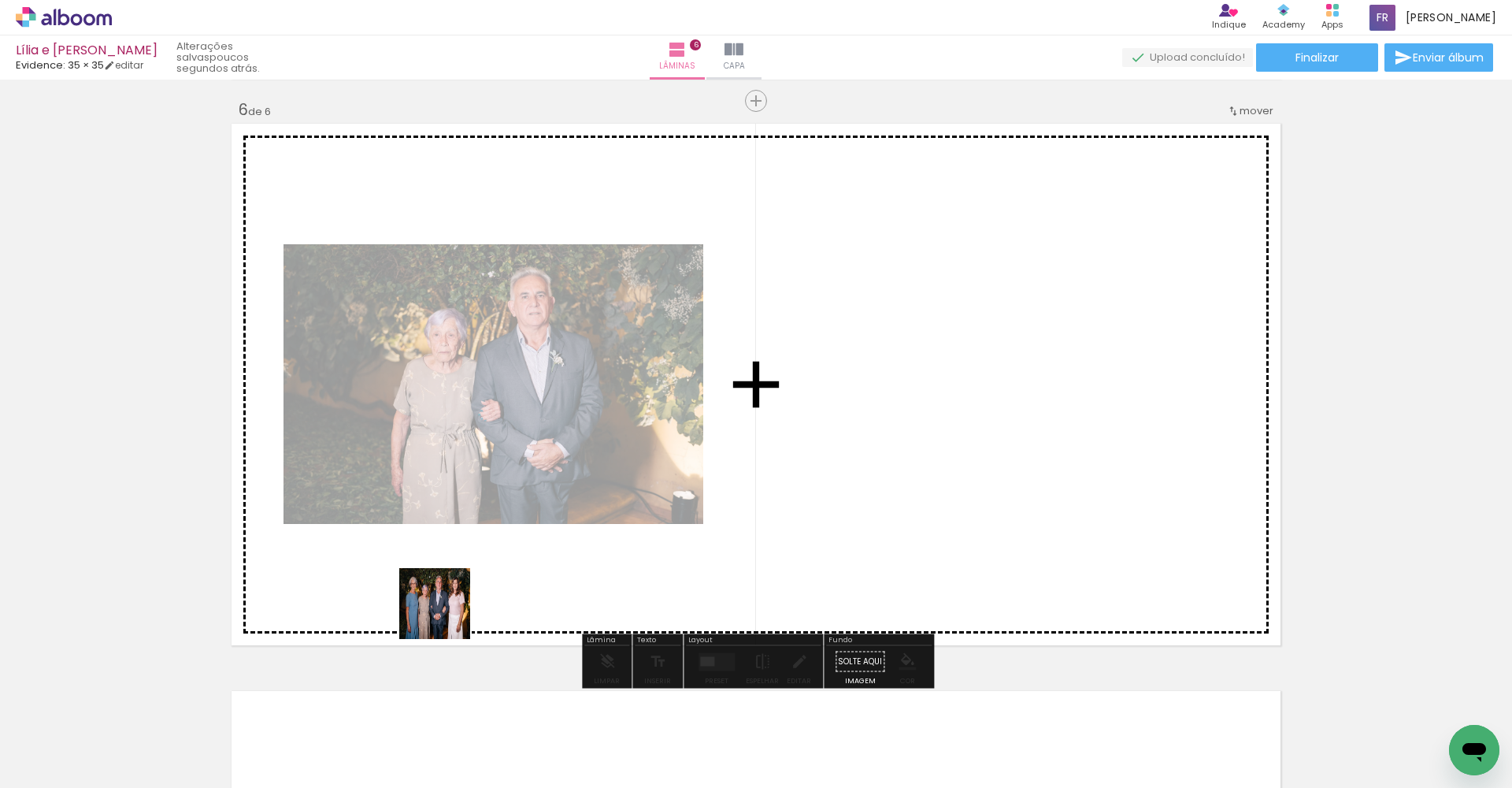
drag, startPoint x: 376, startPoint y: 726, endPoint x: 465, endPoint y: 582, distance: 169.3
click at [465, 582] on quentale-workspace at bounding box center [756, 394] width 1512 height 788
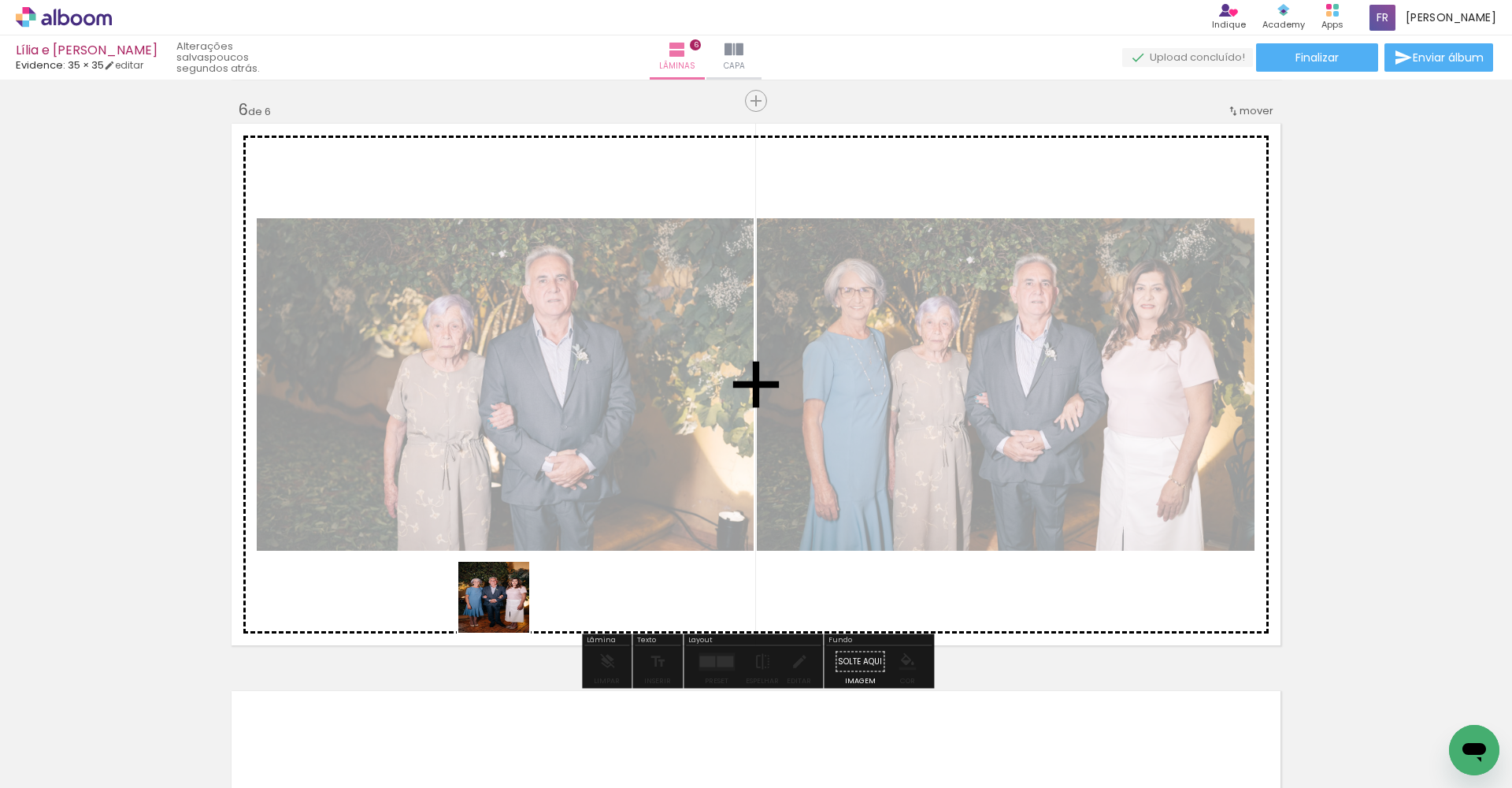
drag, startPoint x: 472, startPoint y: 726, endPoint x: 505, endPoint y: 609, distance: 121.6
click at [505, 609] on quentale-workspace at bounding box center [756, 394] width 1512 height 788
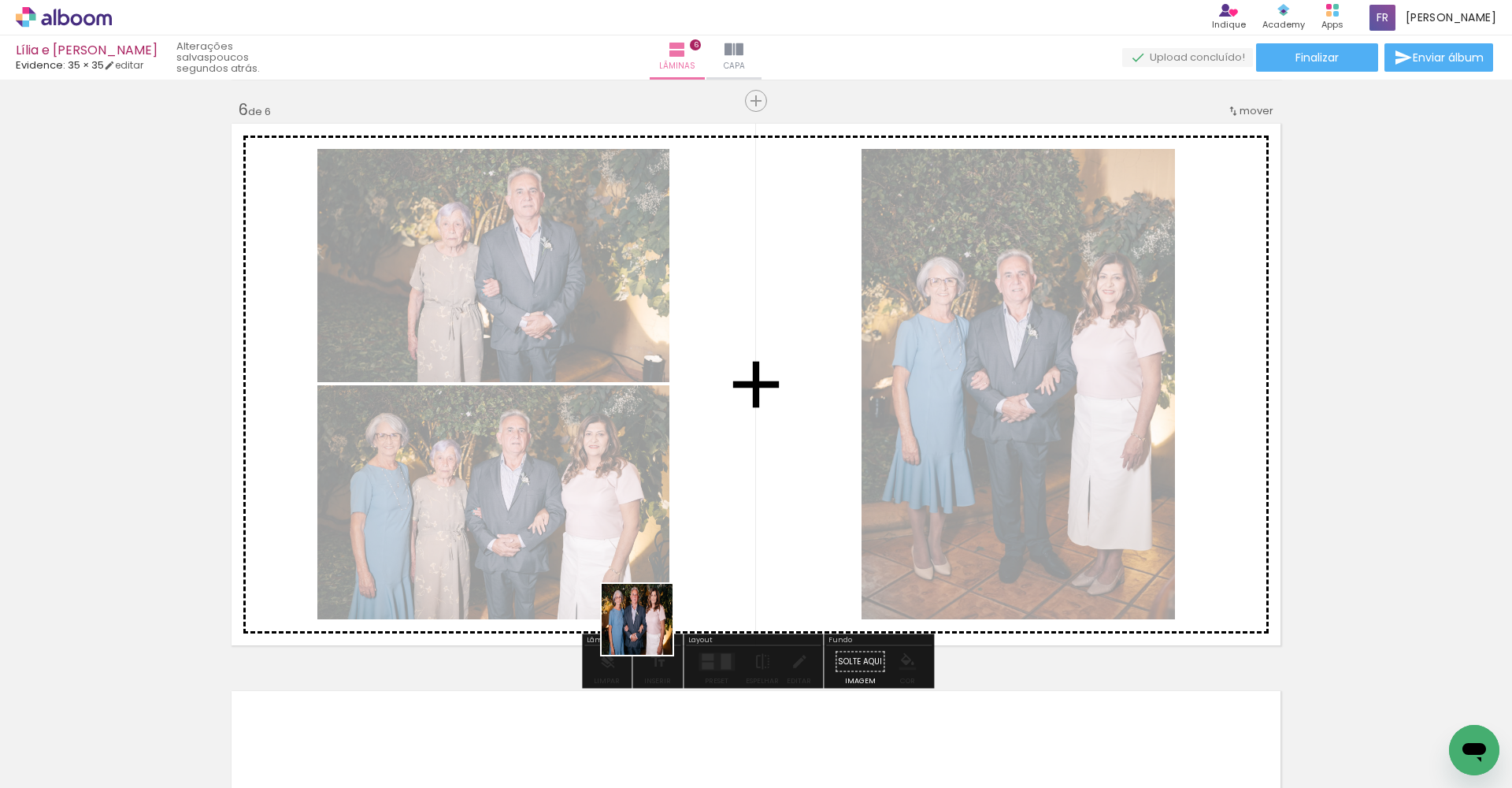
drag, startPoint x: 563, startPoint y: 735, endPoint x: 683, endPoint y: 582, distance: 194.4
click at [683, 582] on quentale-workspace at bounding box center [756, 394] width 1512 height 788
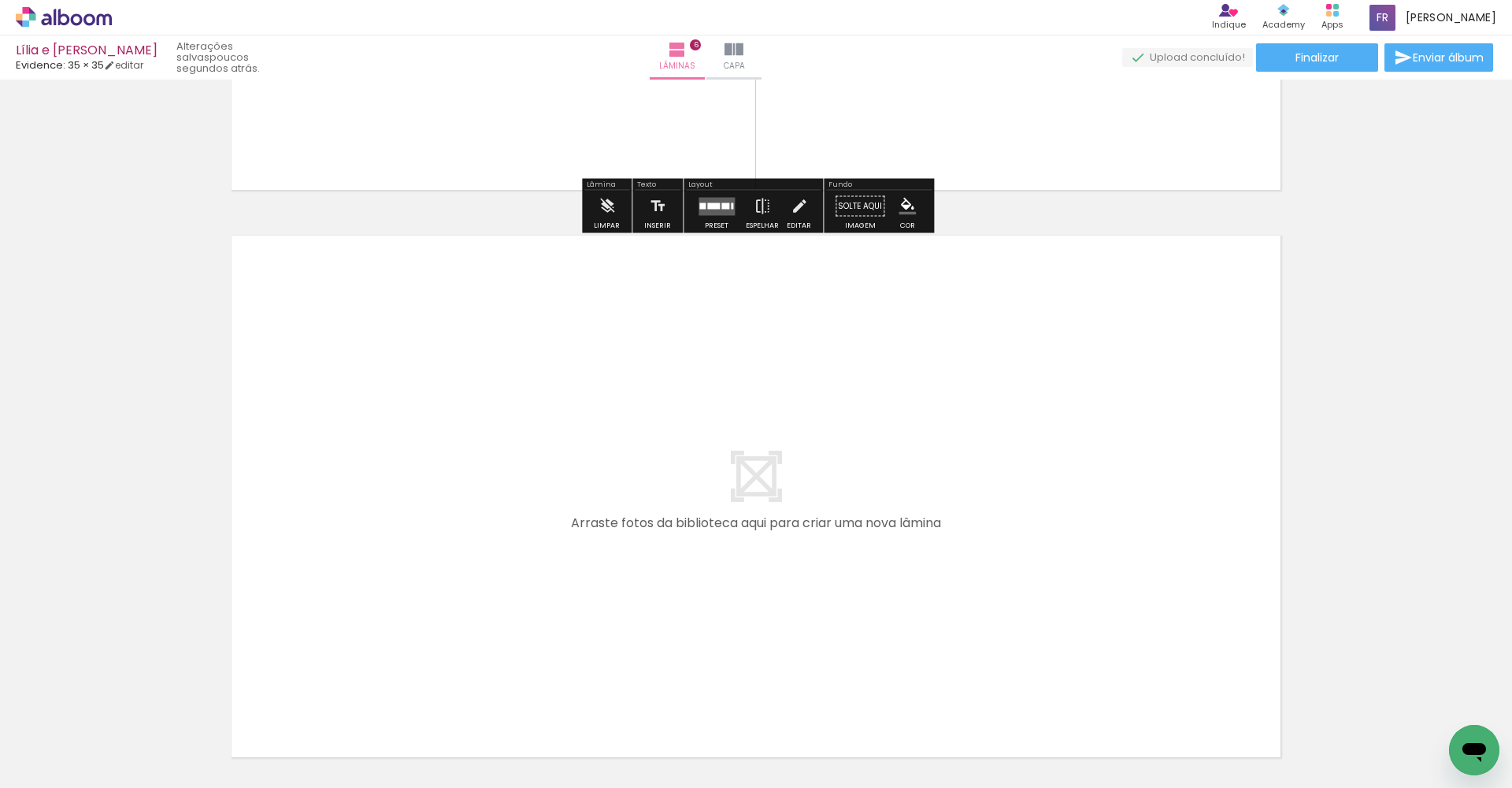
scroll to position [0, 415]
drag, startPoint x: 617, startPoint y: 734, endPoint x: 590, endPoint y: 569, distance: 167.2
click at [590, 569] on quentale-workspace at bounding box center [756, 394] width 1512 height 788
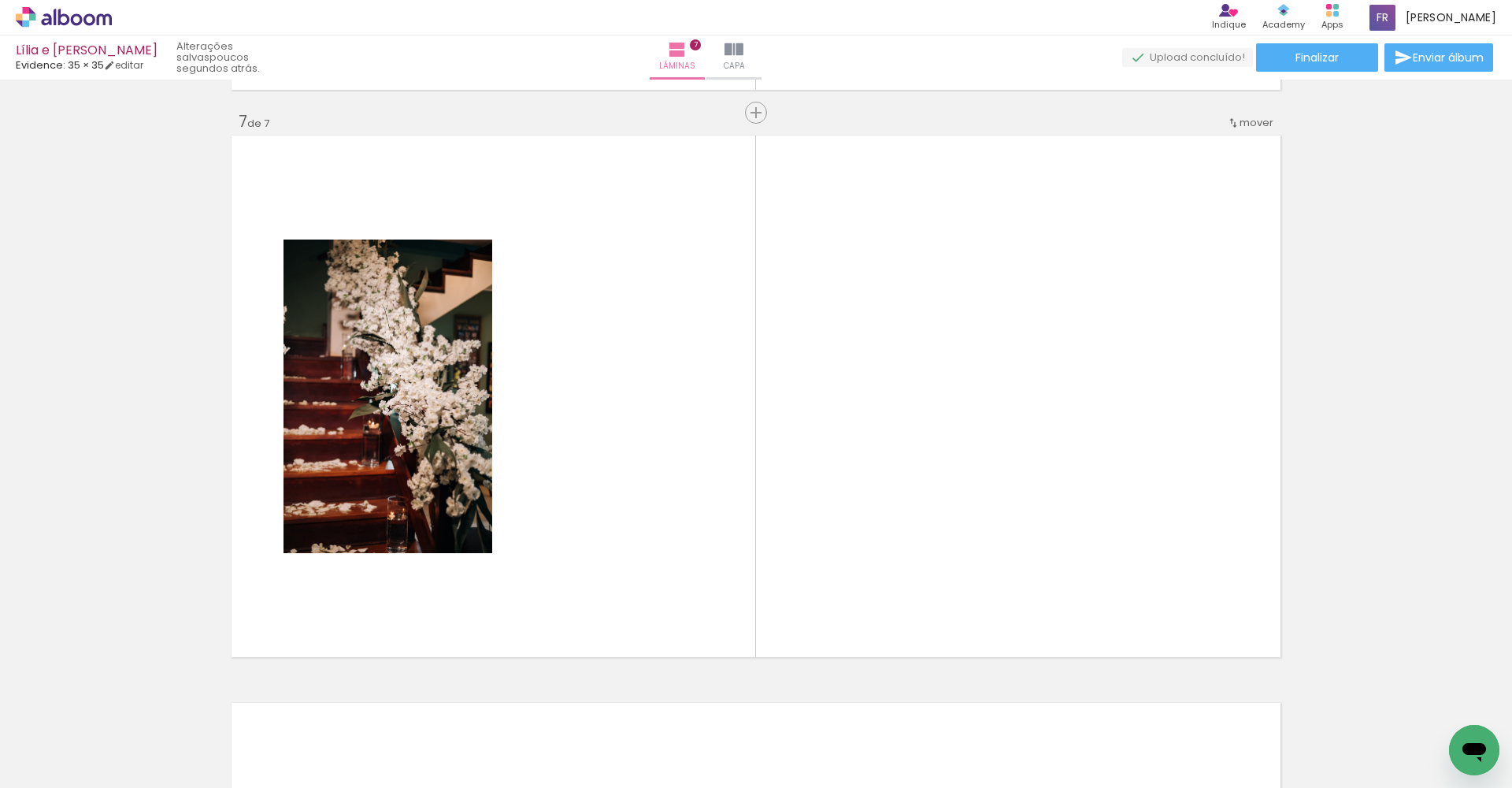
scroll to position [3408, 0]
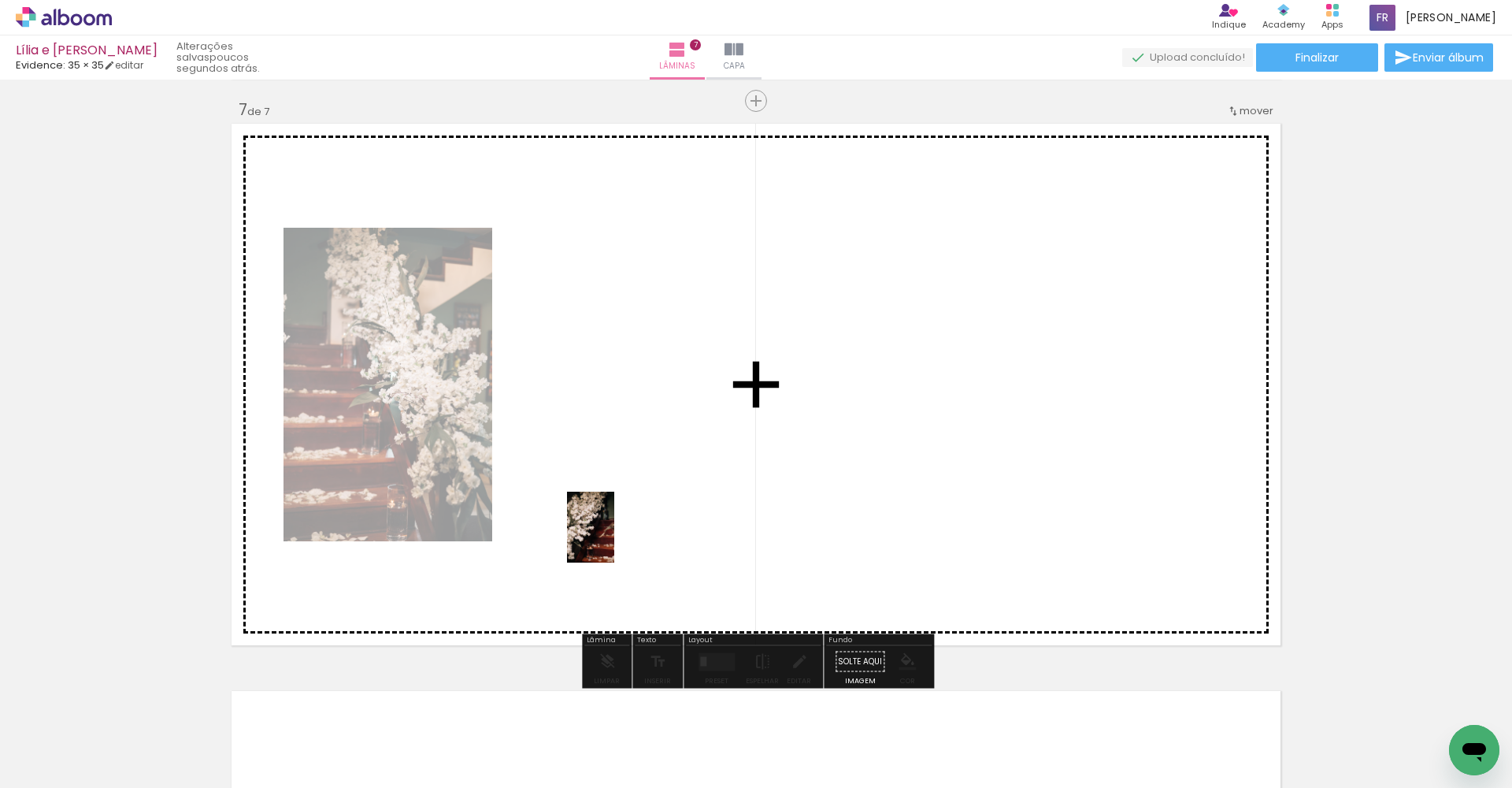
drag, startPoint x: 711, startPoint y: 740, endPoint x: 614, endPoint y: 539, distance: 223.2
click at [614, 539] on quentale-workspace at bounding box center [756, 394] width 1512 height 788
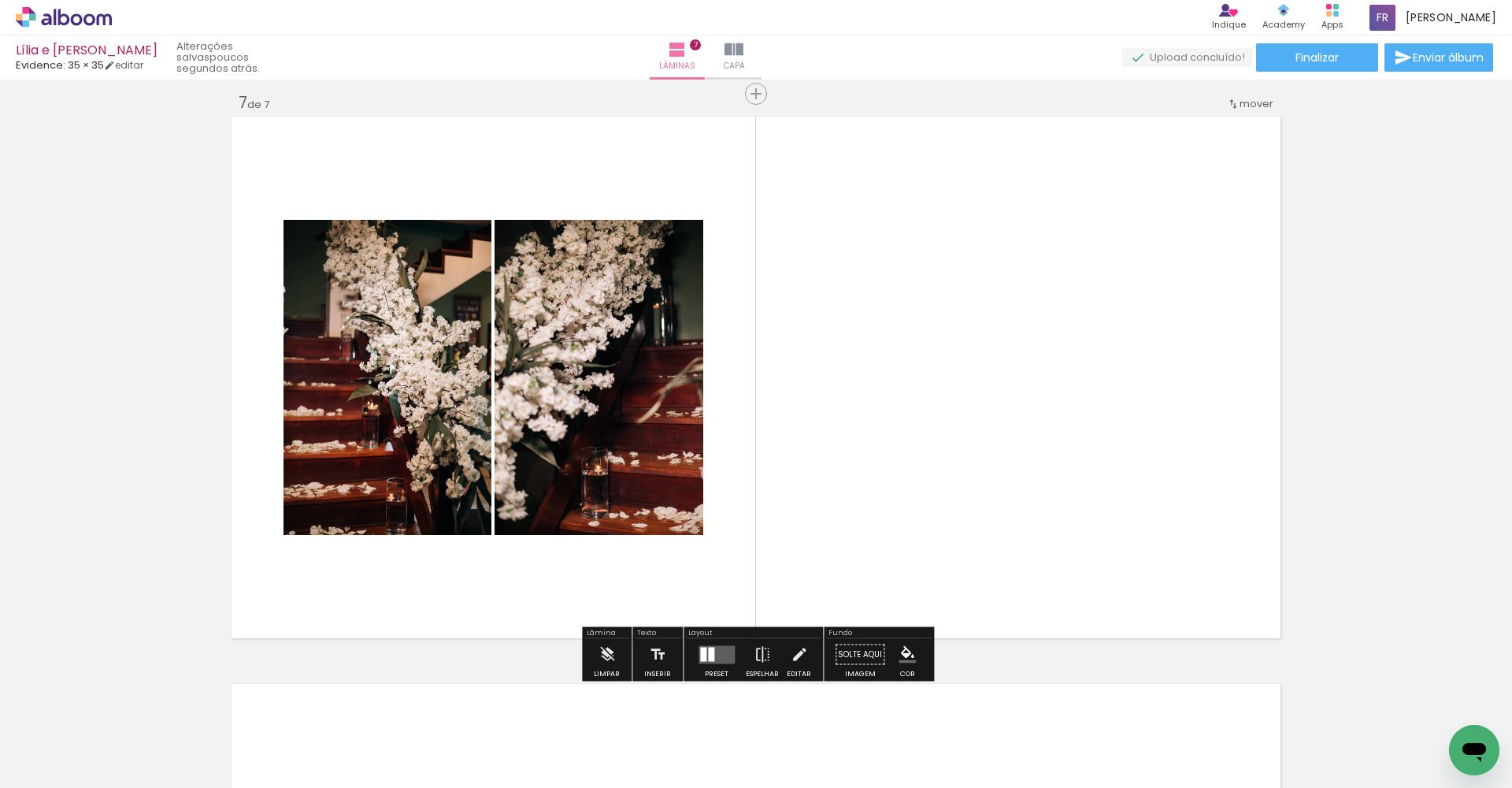
scroll to position [3362, 0]
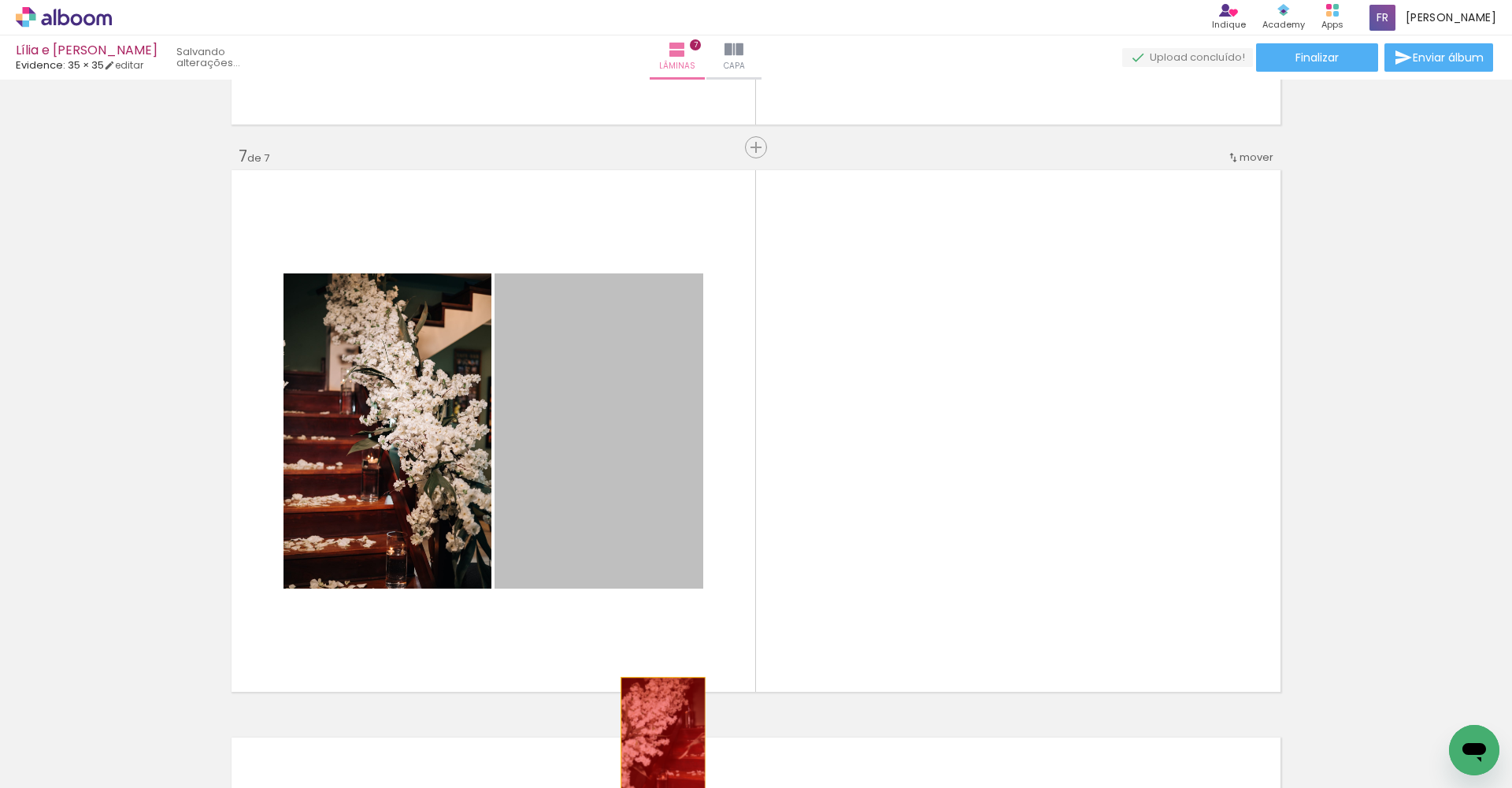
drag, startPoint x: 665, startPoint y: 454, endPoint x: 663, endPoint y: 741, distance: 287.0
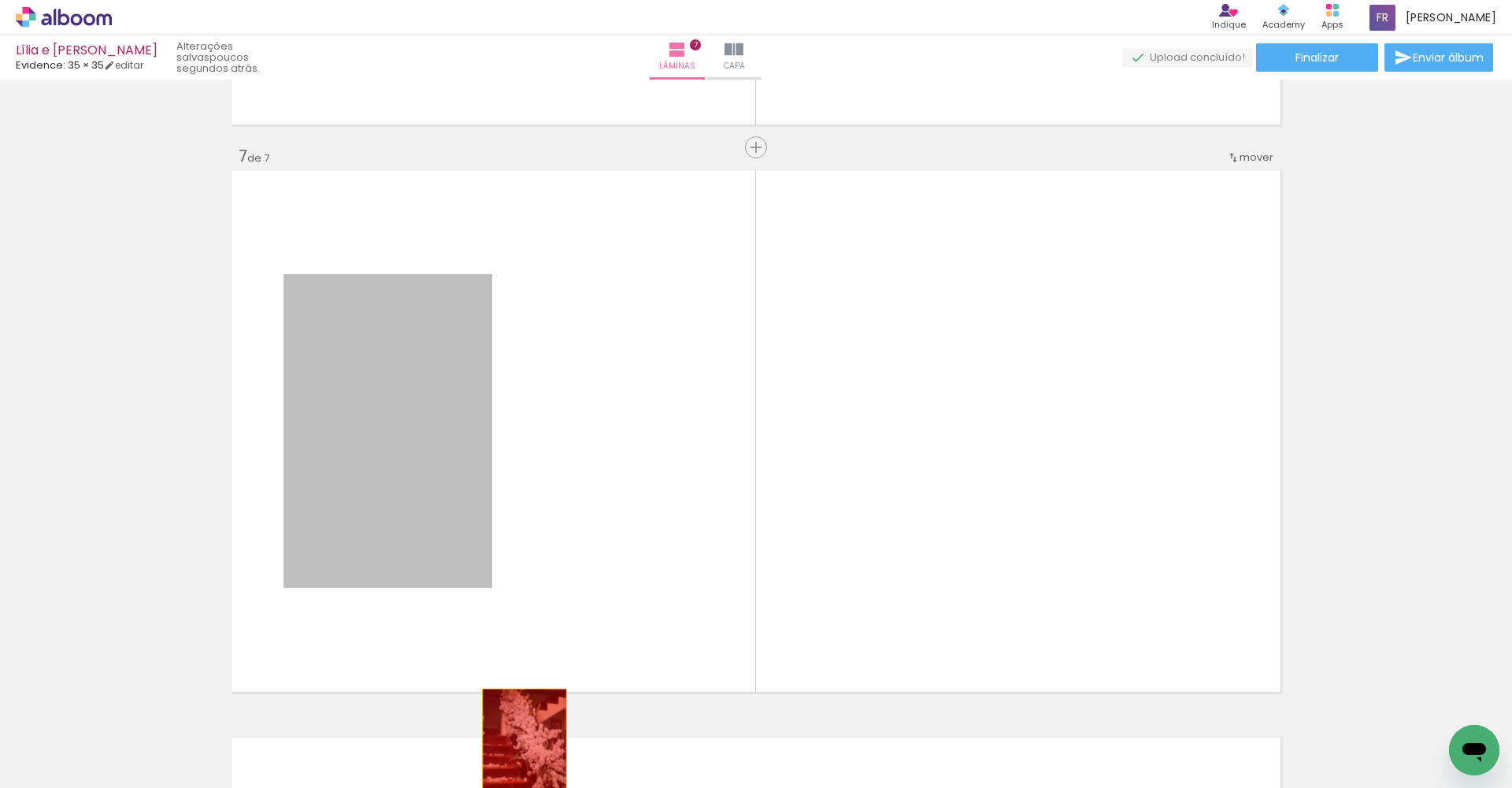
drag, startPoint x: 442, startPoint y: 468, endPoint x: 658, endPoint y: 640, distance: 276.1
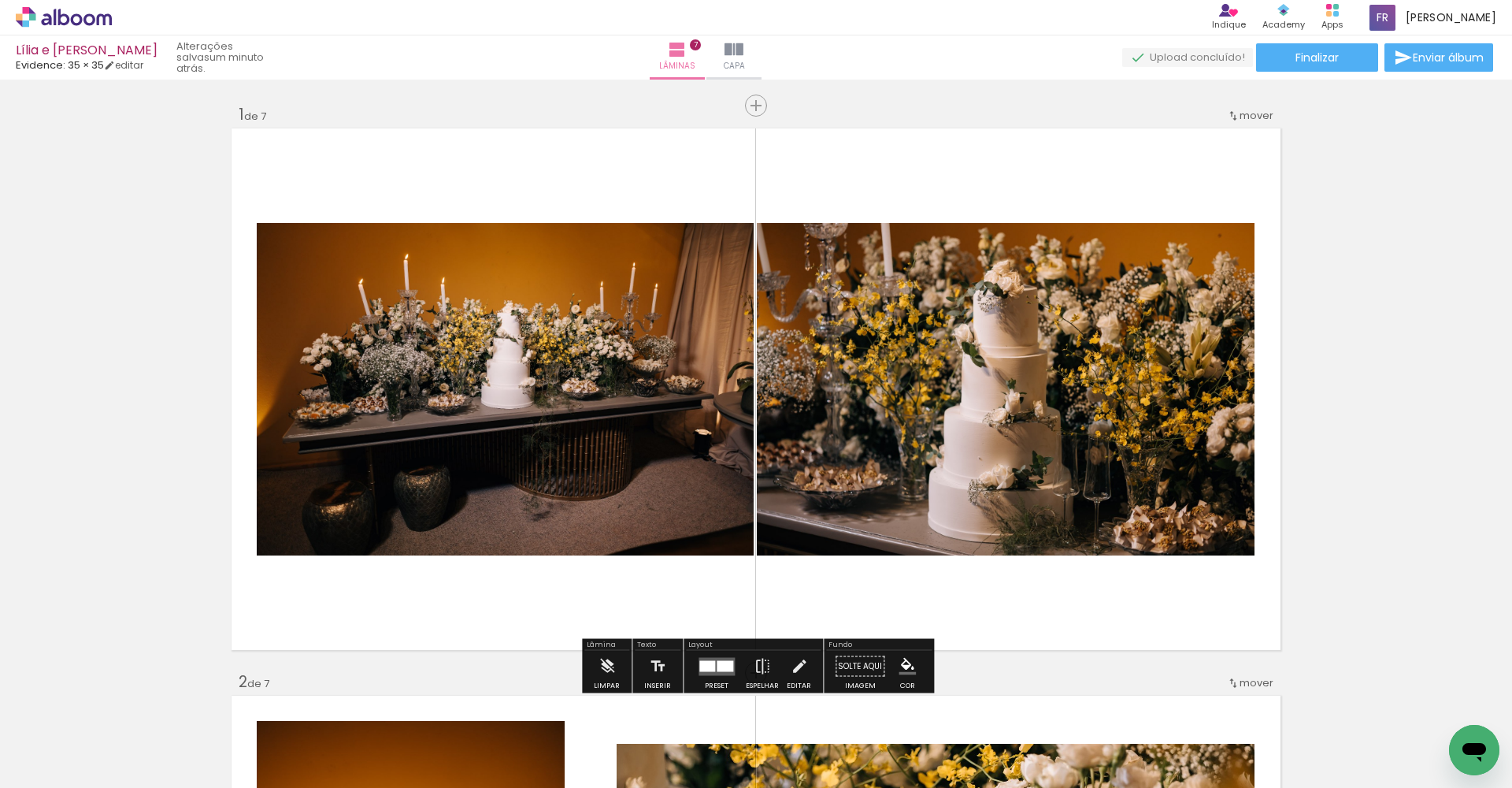
scroll to position [0, 0]
click at [719, 664] on div at bounding box center [724, 665] width 16 height 11
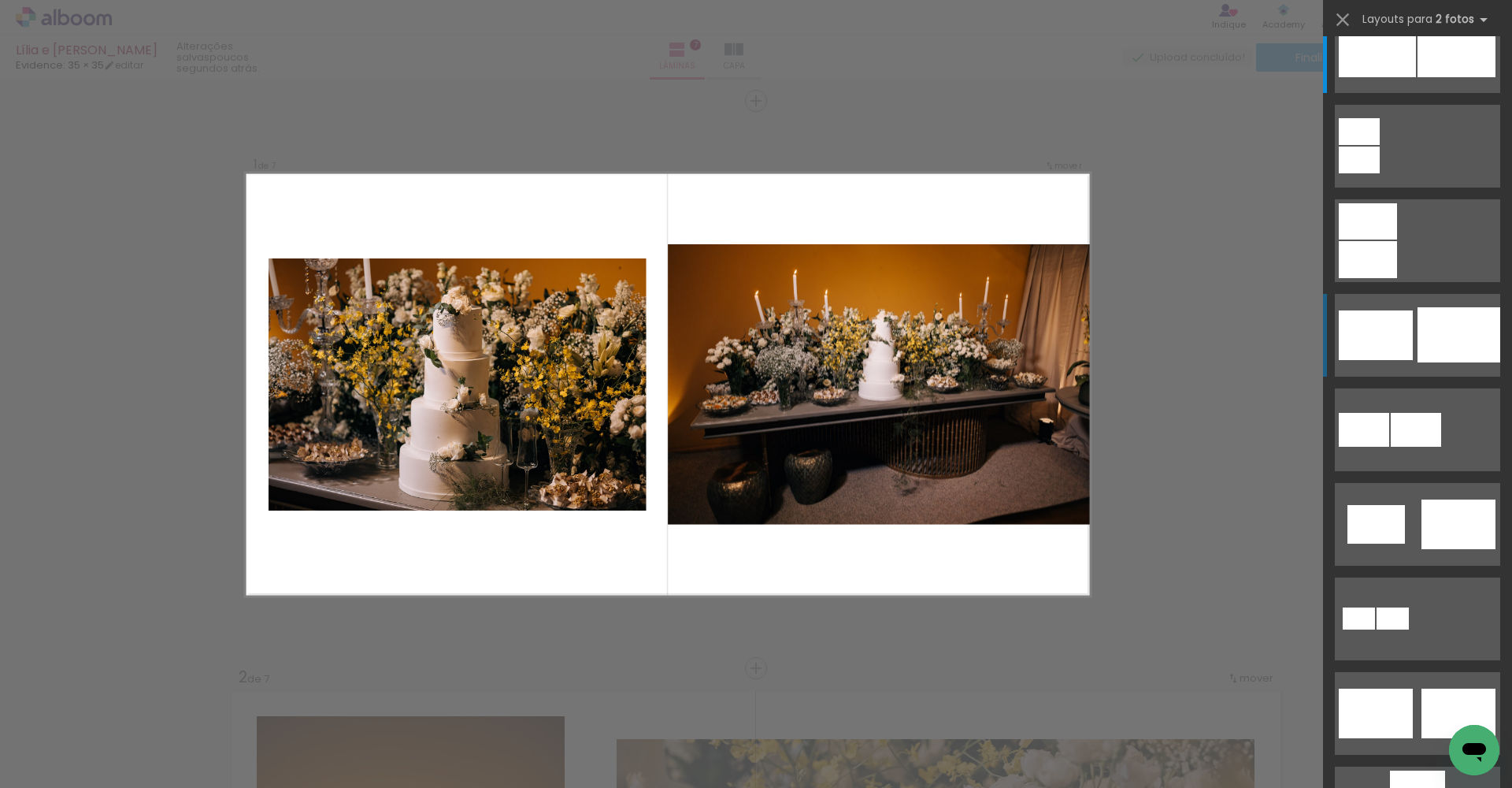
scroll to position [506, 0]
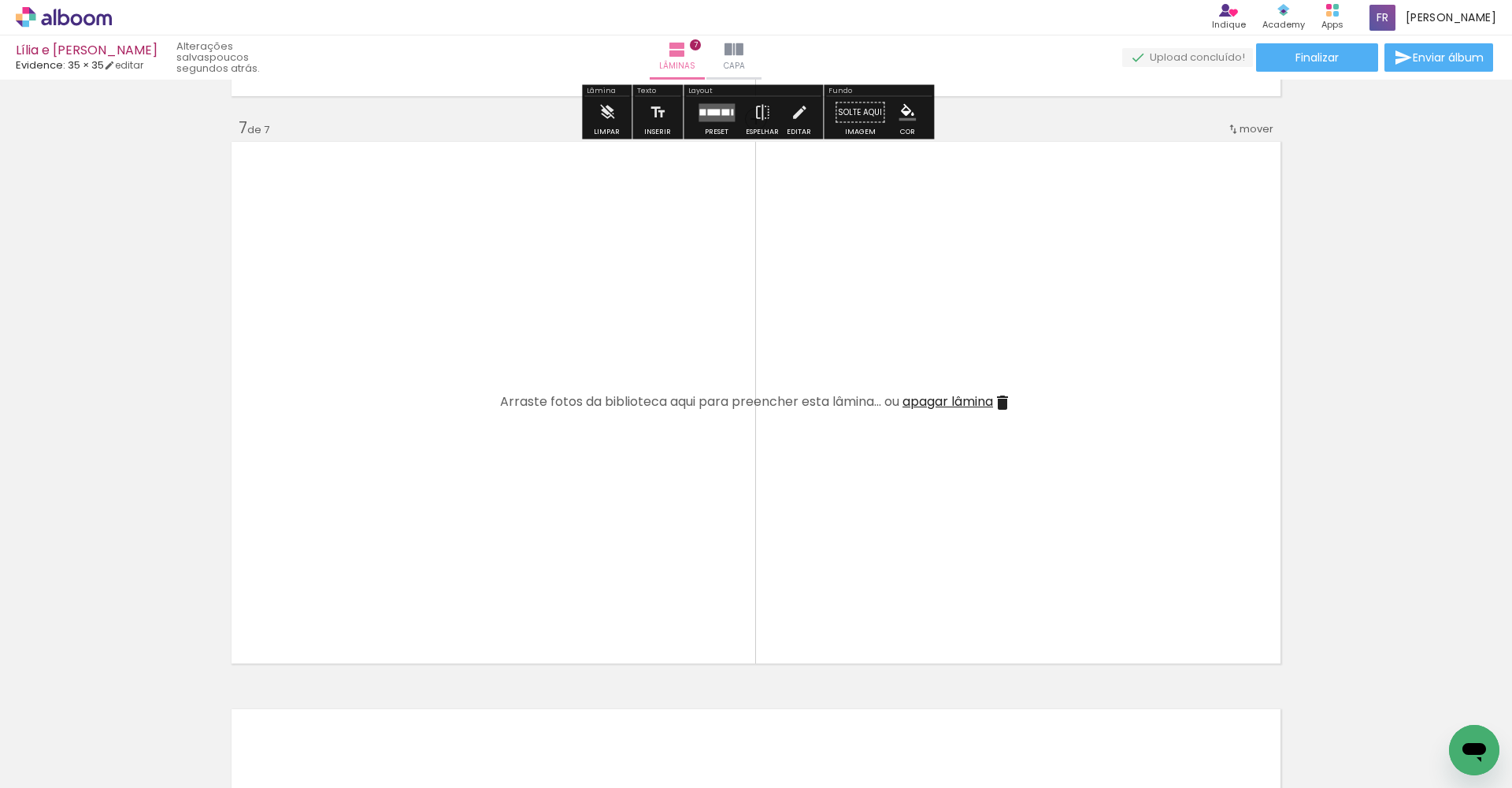
scroll to position [3404, 0]
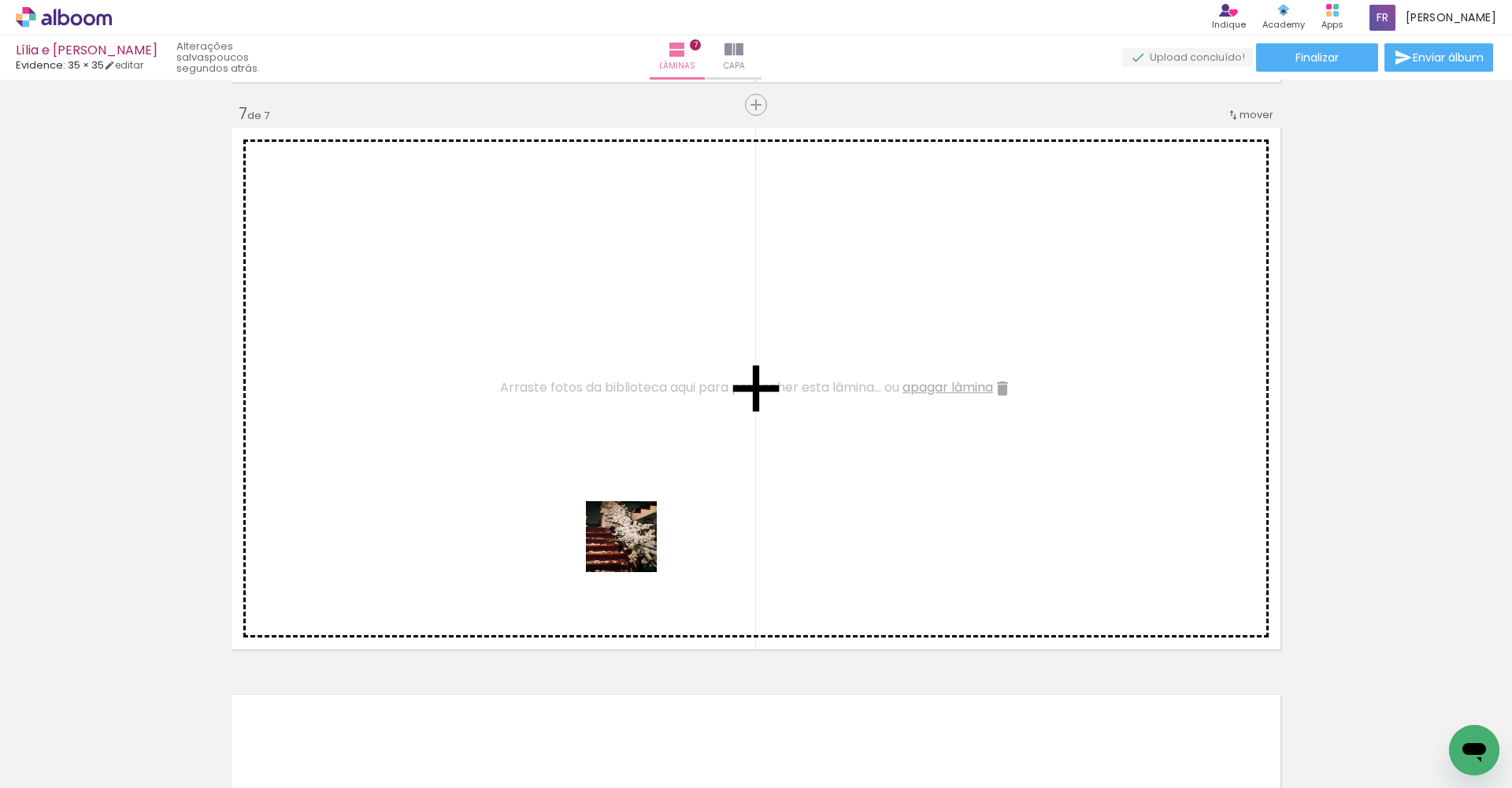
drag, startPoint x: 638, startPoint y: 701, endPoint x: 633, endPoint y: 547, distance: 154.1
click at [633, 547] on quentale-workspace at bounding box center [756, 394] width 1512 height 788
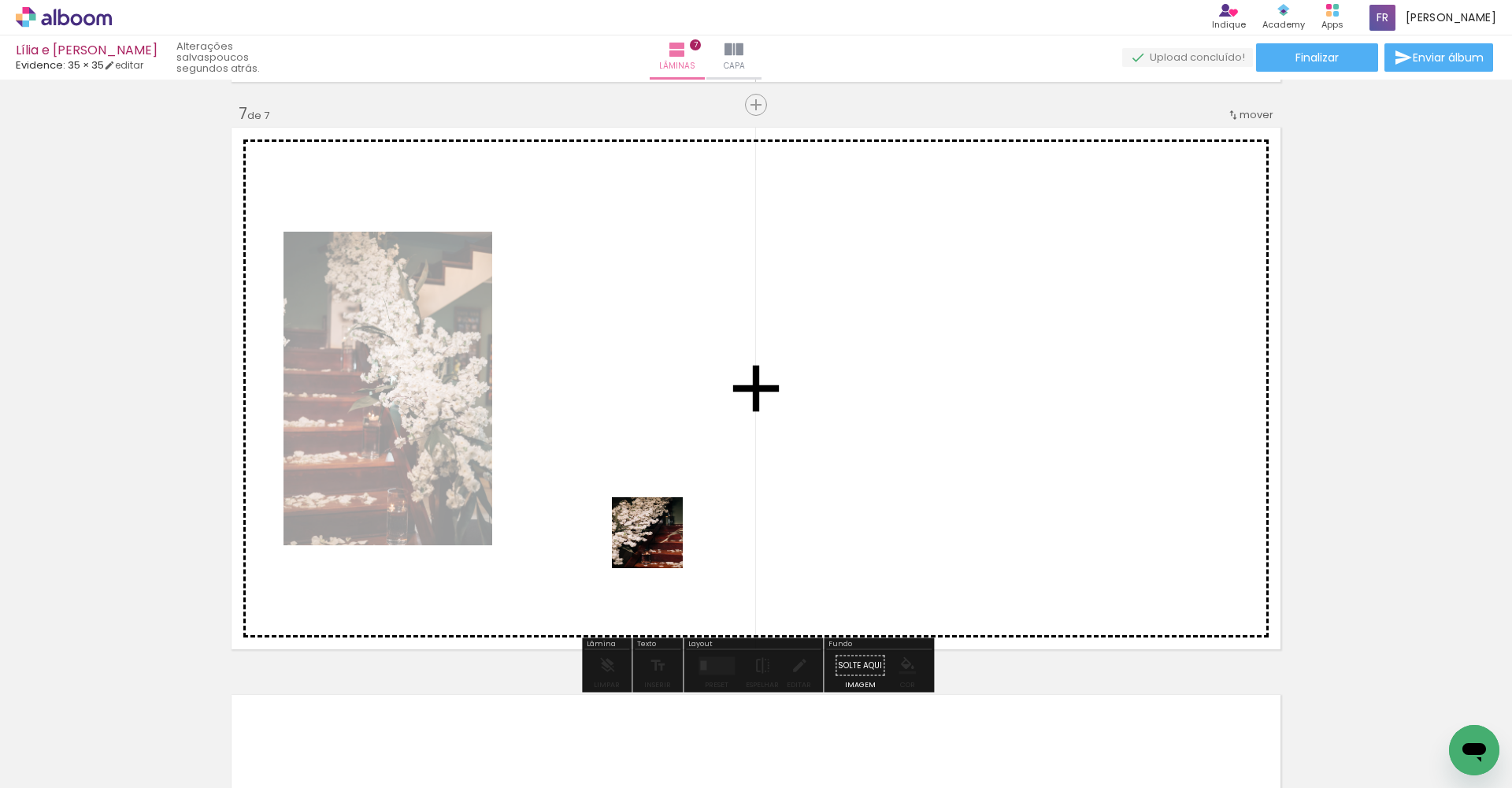
drag, startPoint x: 709, startPoint y: 664, endPoint x: 657, endPoint y: 542, distance: 132.6
click at [657, 542] on quentale-workspace at bounding box center [756, 394] width 1512 height 788
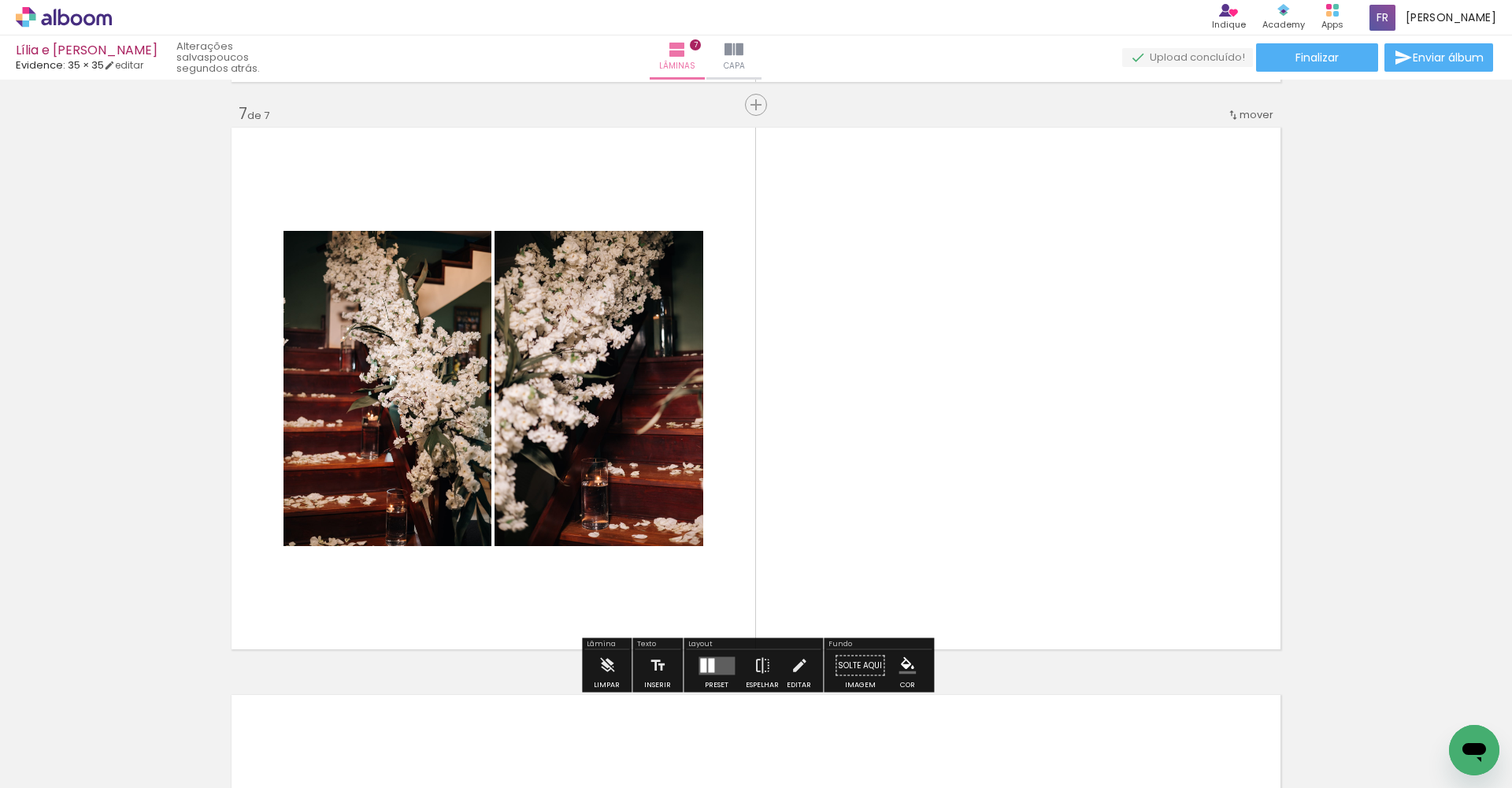
scroll to position [0, 1157]
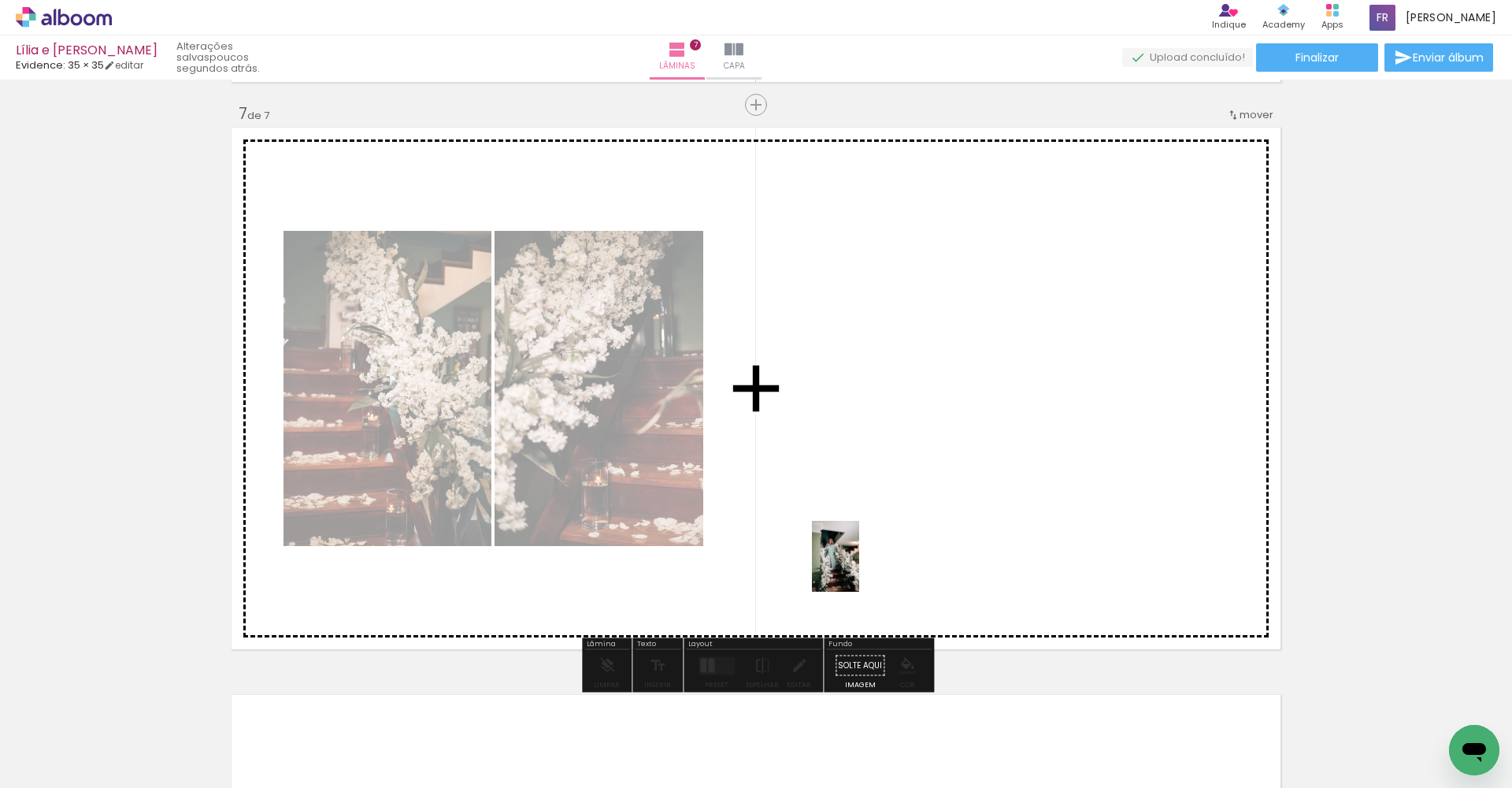
drag, startPoint x: 867, startPoint y: 736, endPoint x: 869, endPoint y: 566, distance: 170.0
click at [859, 567] on quentale-workspace at bounding box center [756, 394] width 1512 height 788
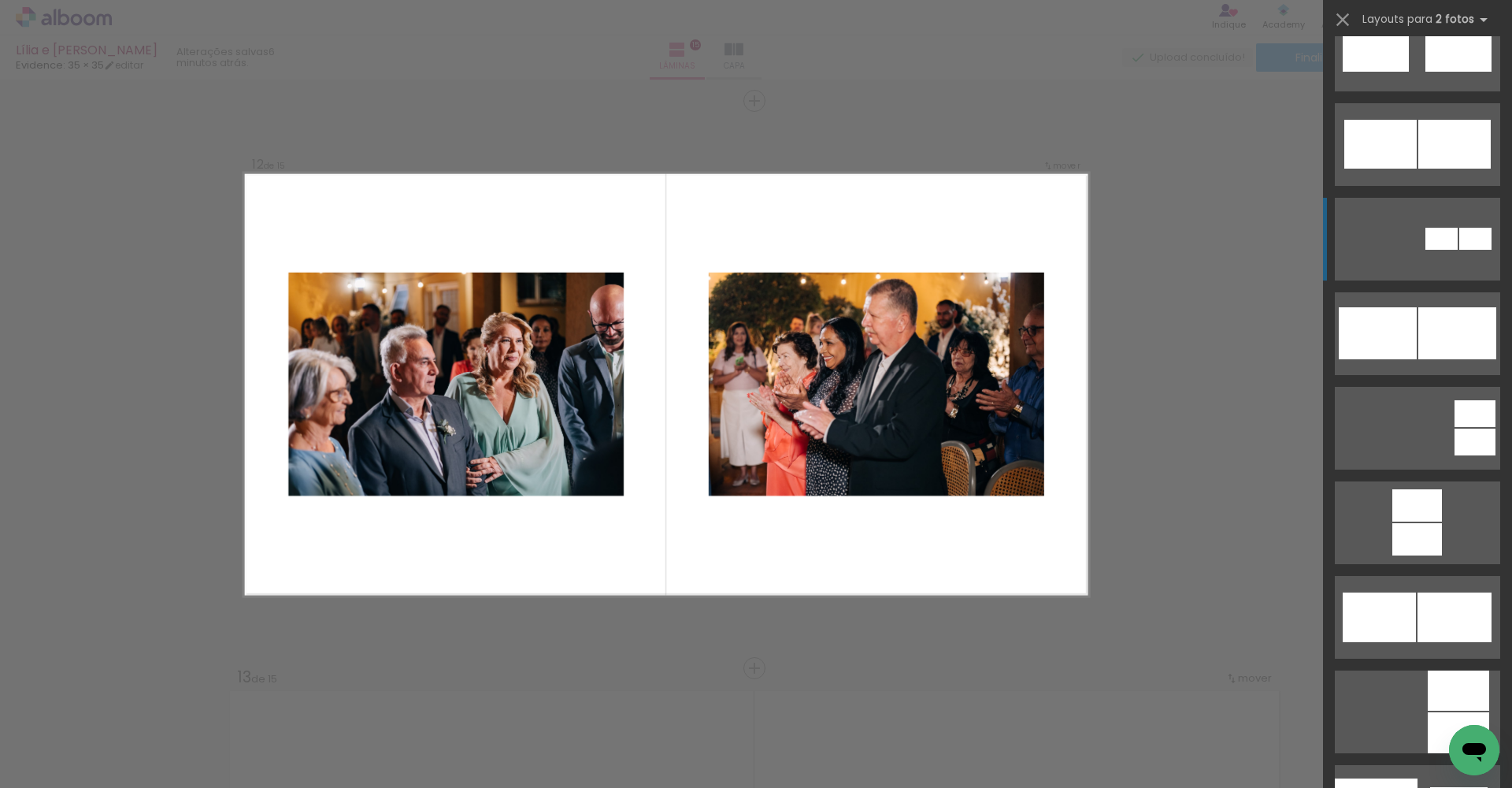
scroll to position [1109, 0]
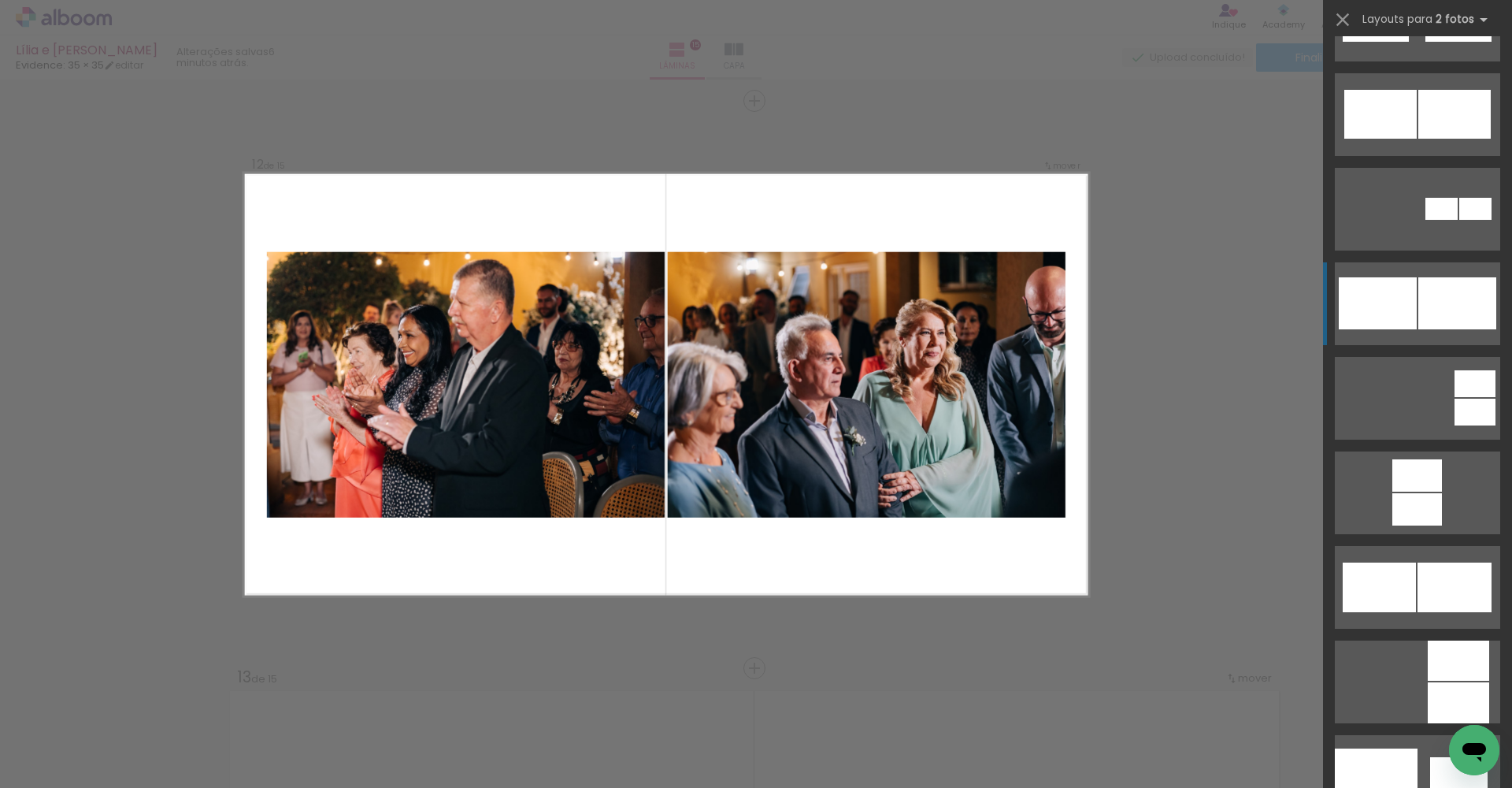
click at [1417, 748] on div at bounding box center [1376, 776] width 83 height 55
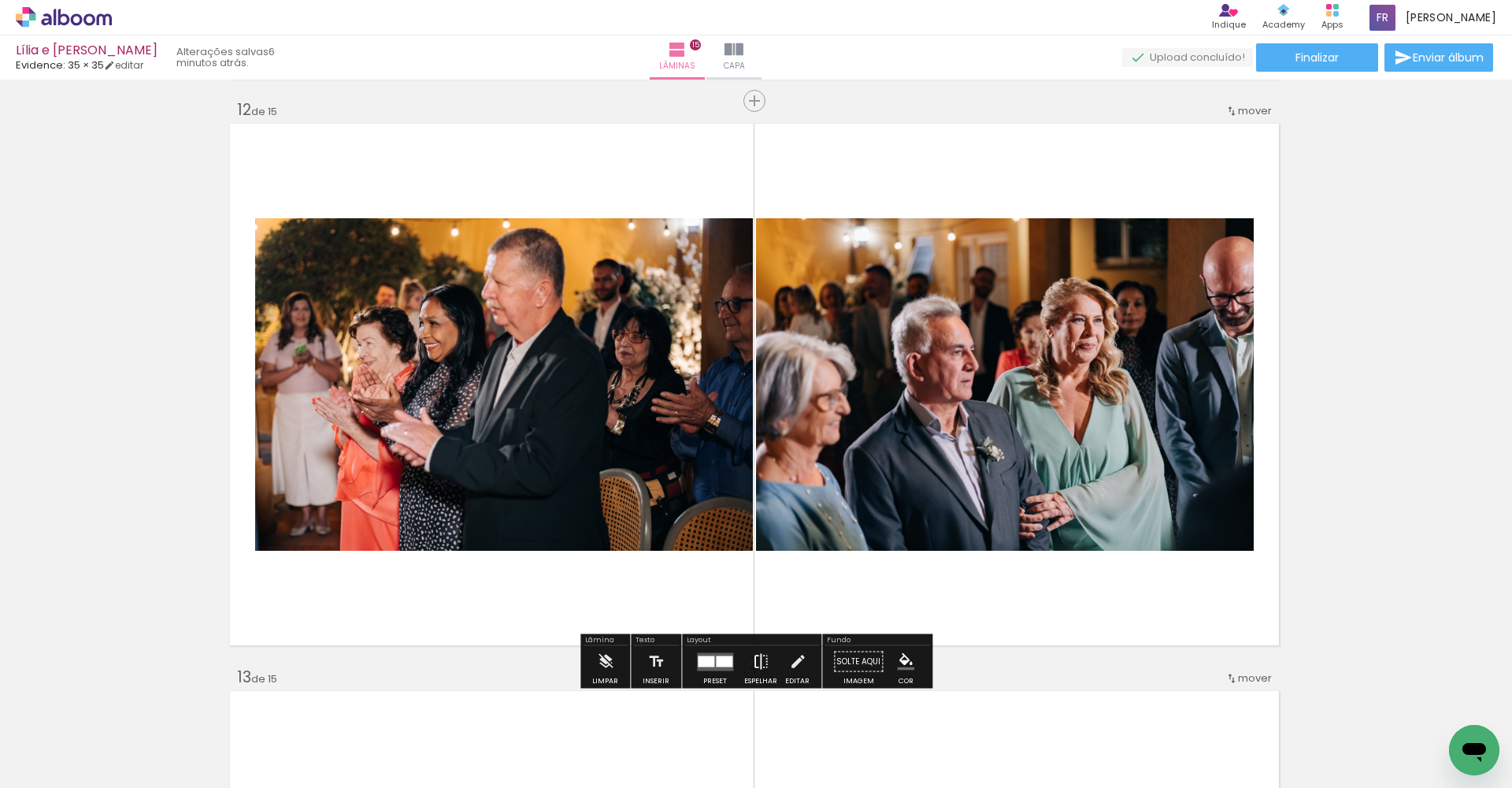
click at [755, 665] on iron-icon at bounding box center [761, 662] width 17 height 31
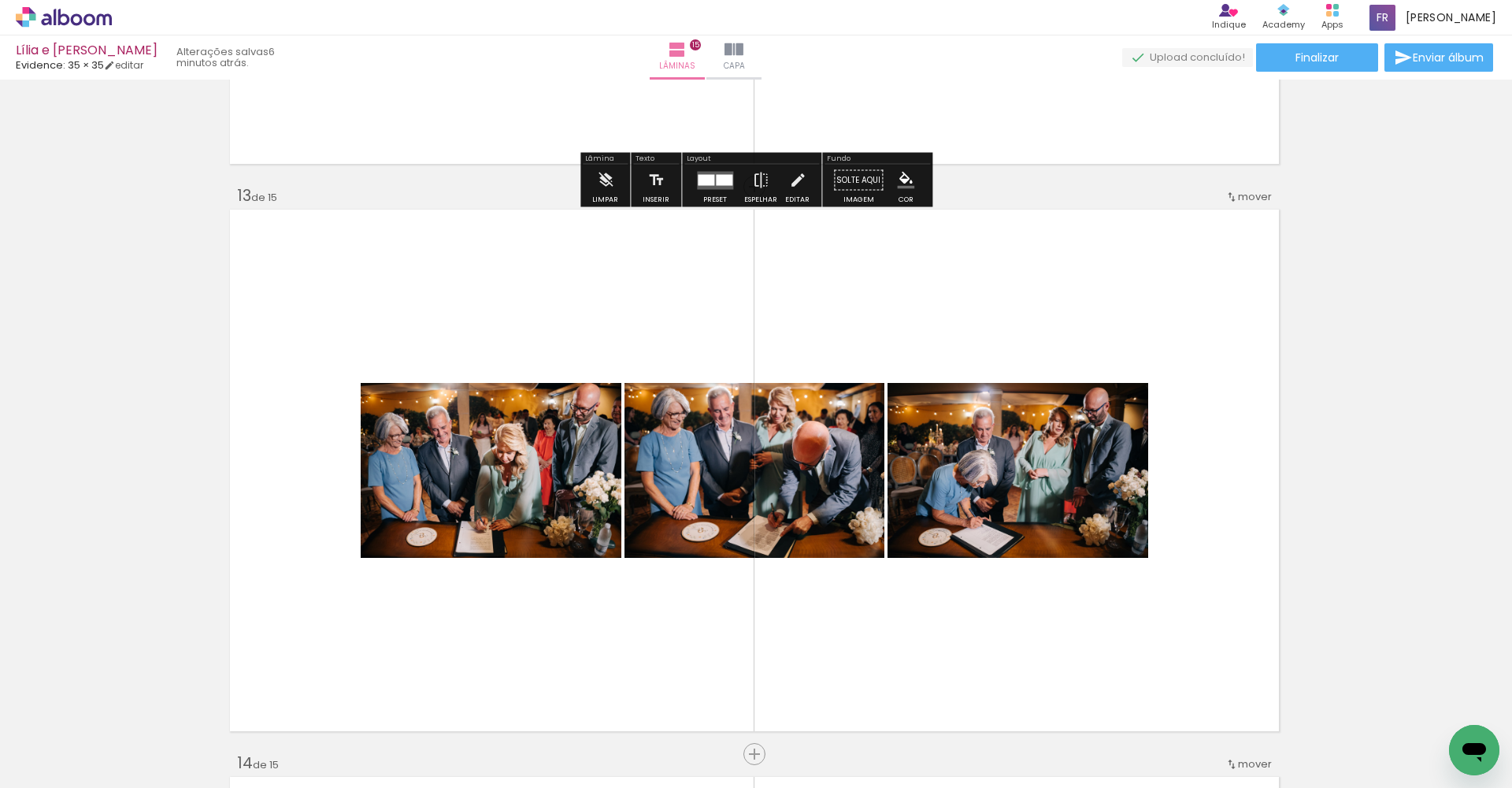
scroll to position [6937, 2]
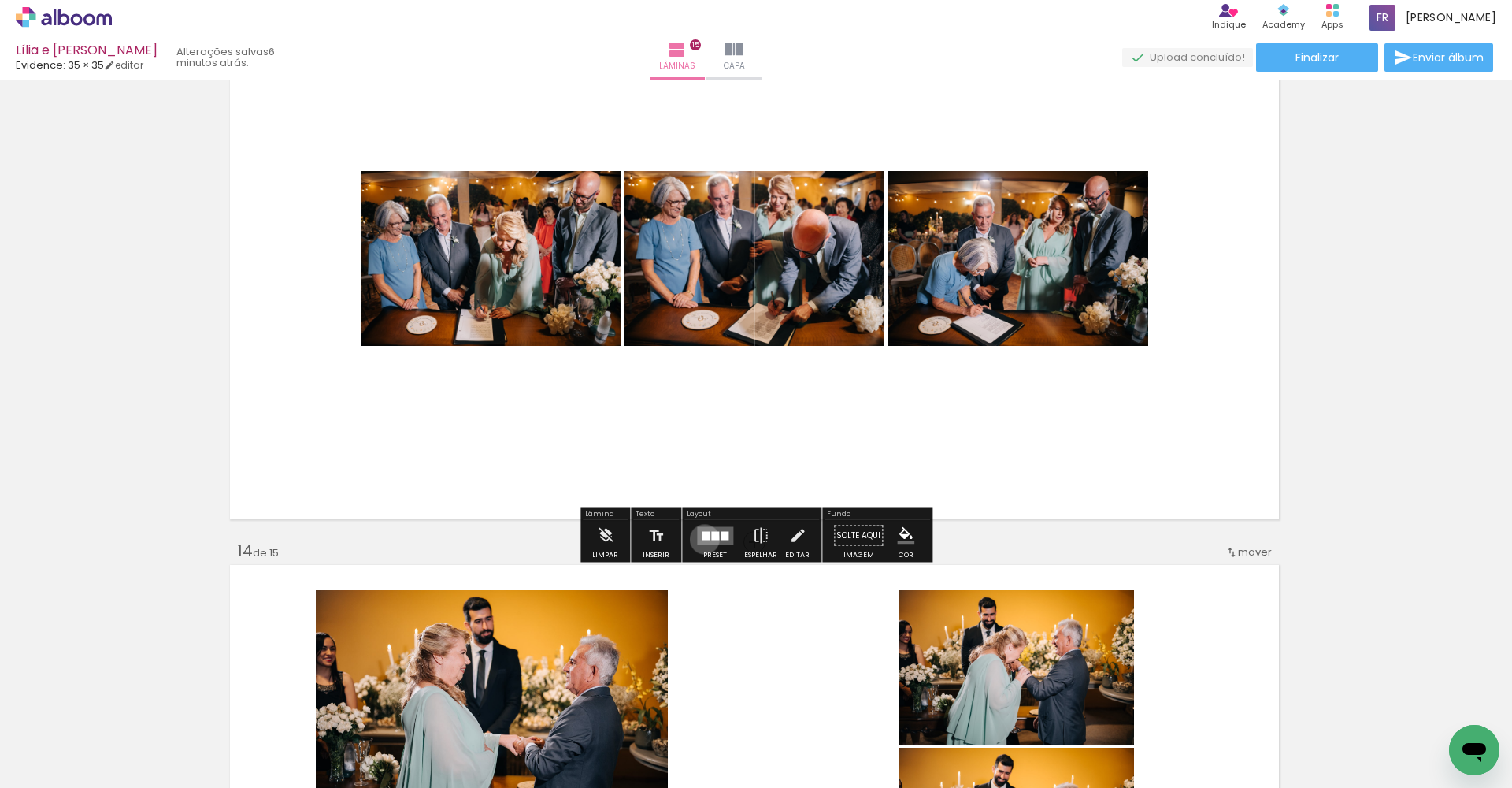
click at [701, 539] on div at bounding box center [705, 536] width 8 height 9
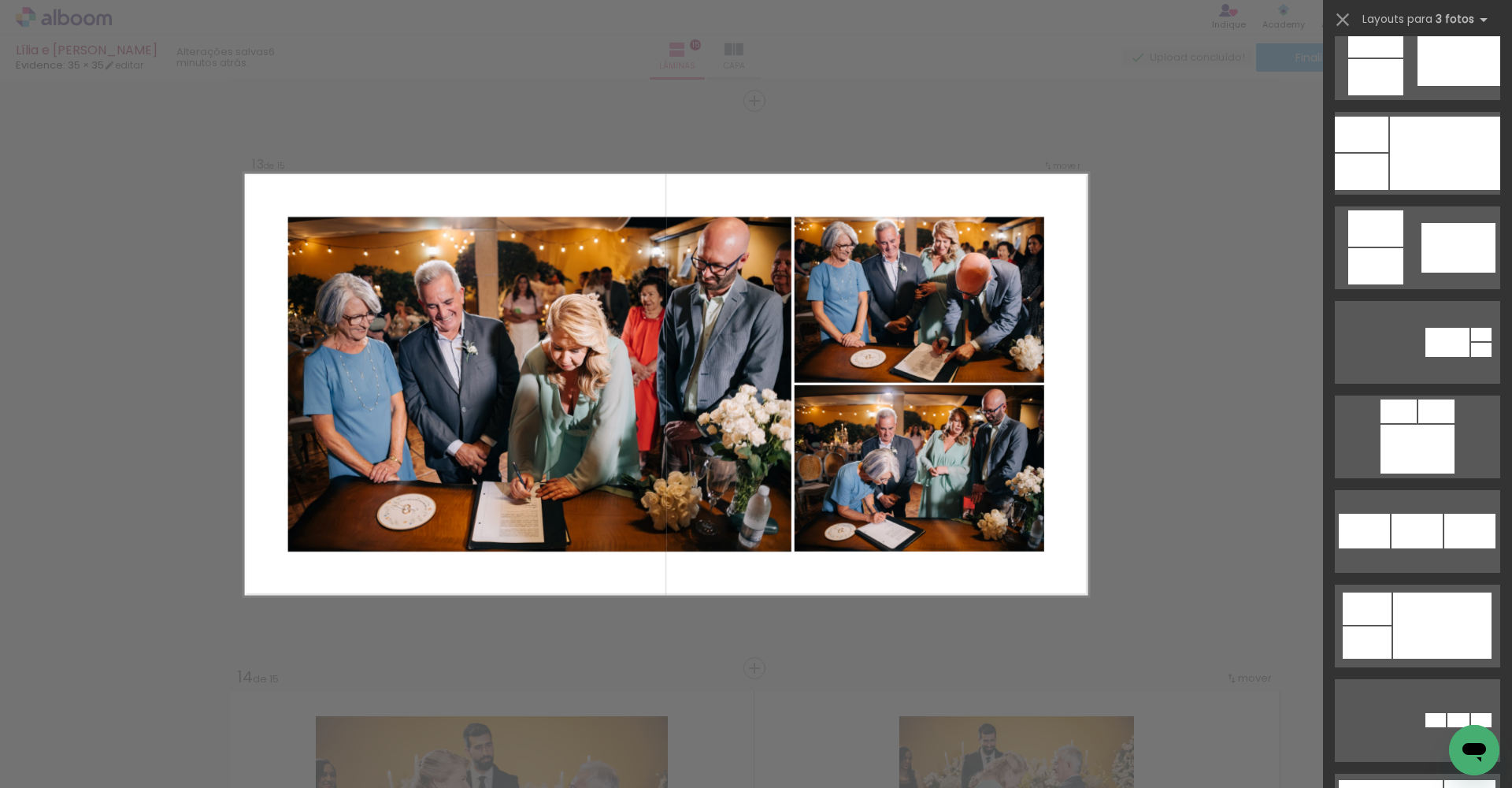
scroll to position [1171, 0]
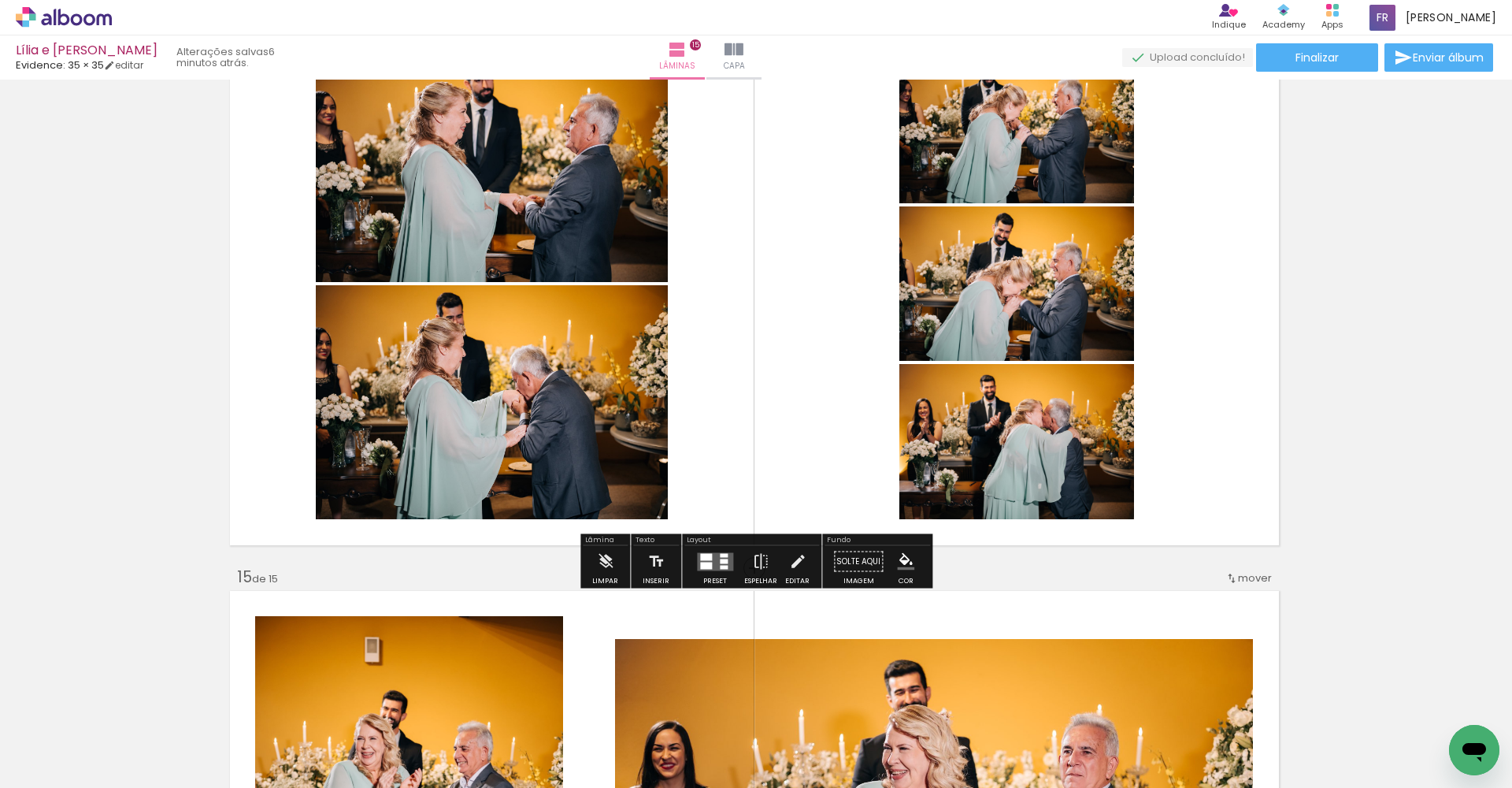
scroll to position [7445, 2]
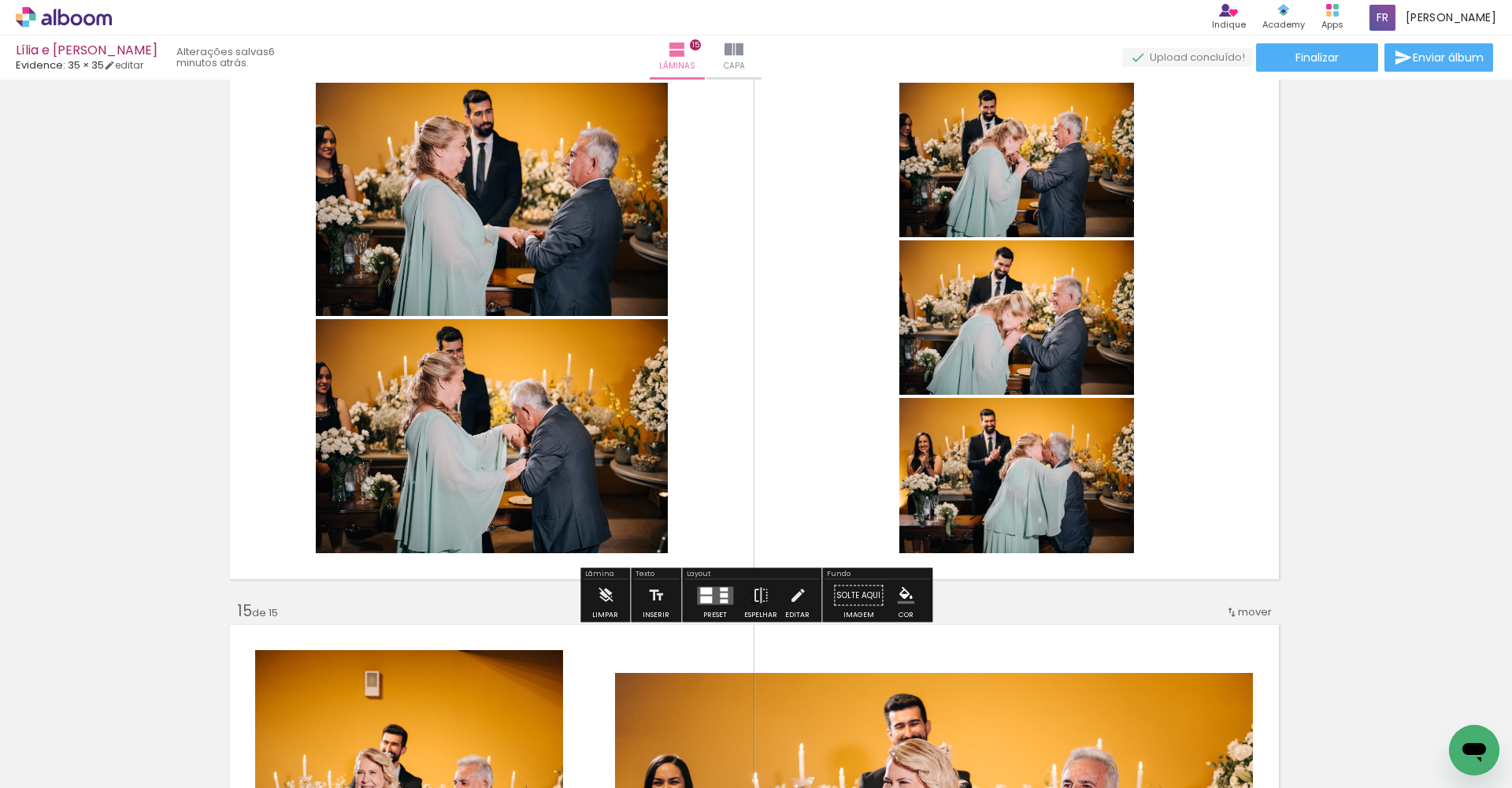
click at [713, 601] on quentale-layouter at bounding box center [715, 594] width 36 height 18
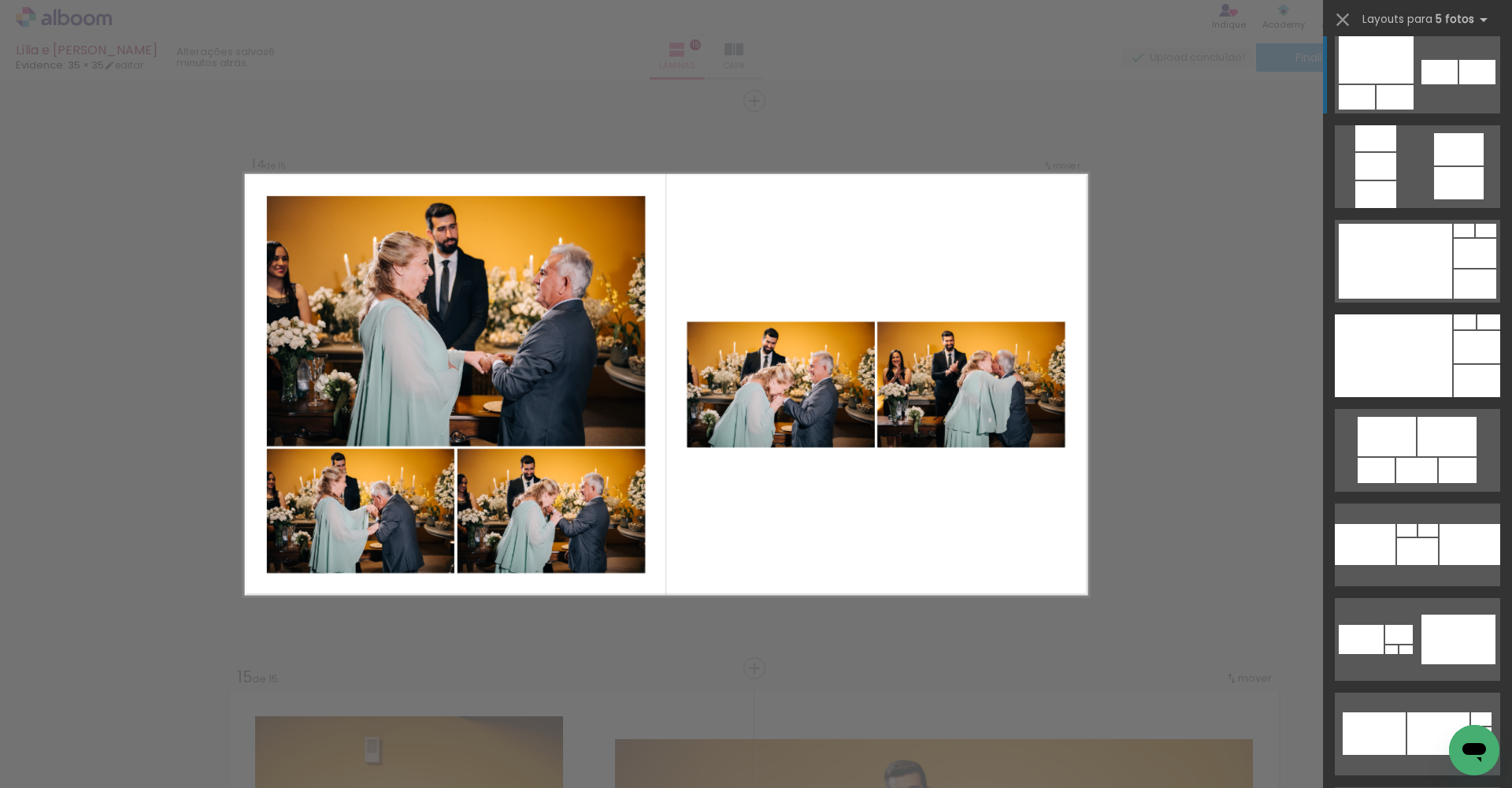
scroll to position [5876, 0]
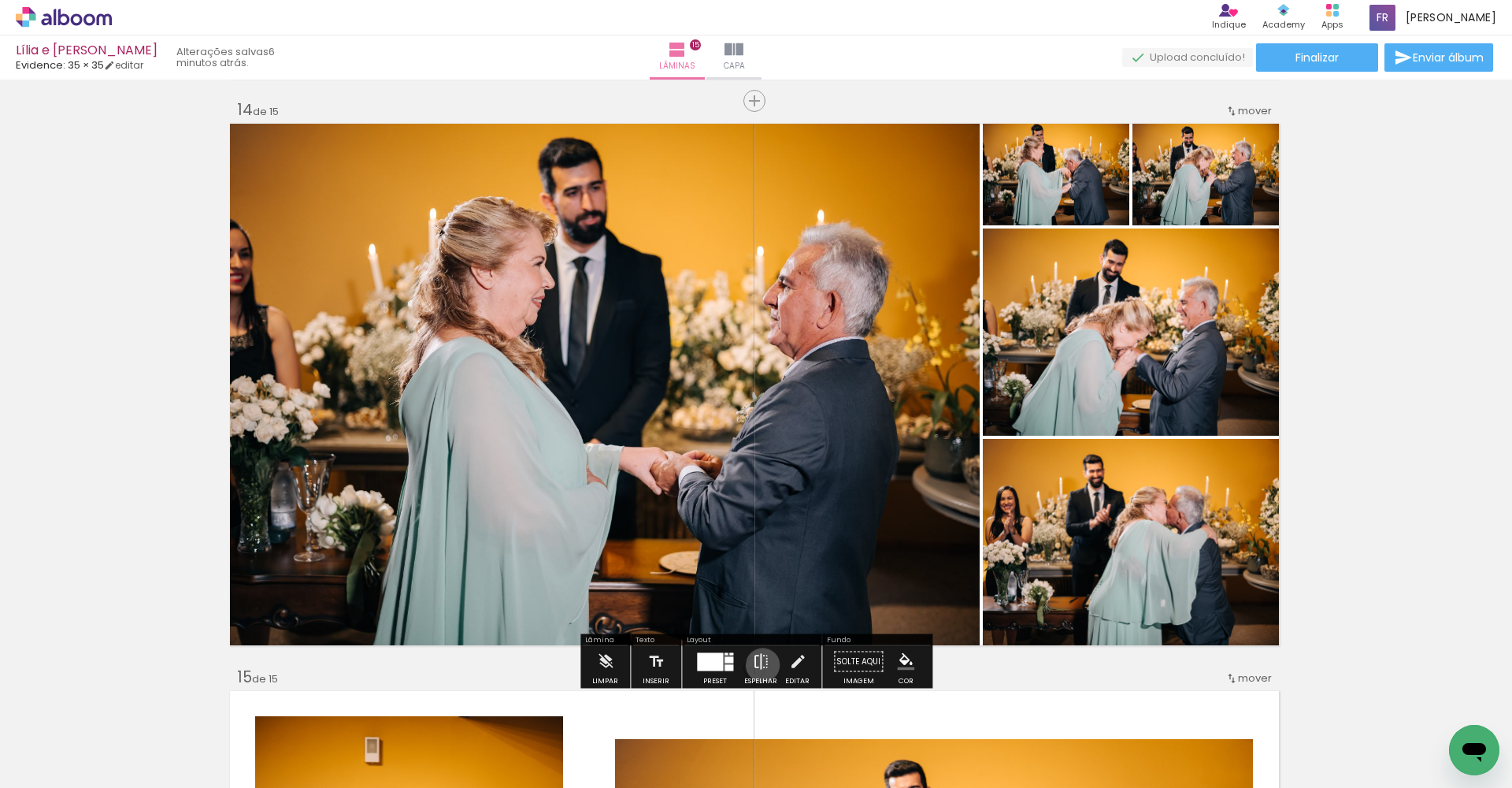
click at [759, 665] on iron-icon at bounding box center [761, 662] width 17 height 31
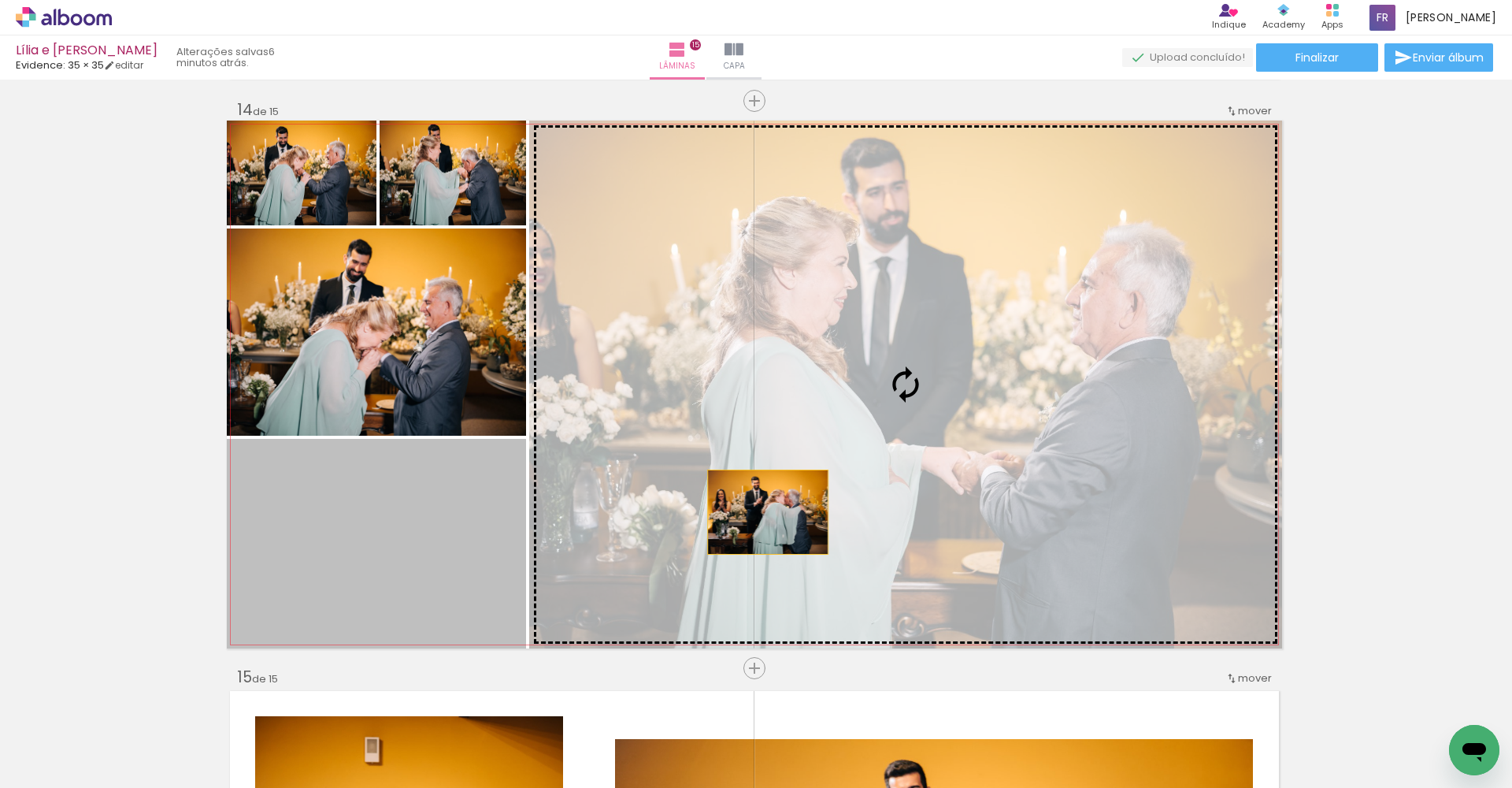
drag, startPoint x: 418, startPoint y: 557, endPoint x: 833, endPoint y: 506, distance: 418.1
click at [0, 0] on slot at bounding box center [0, 0] width 0 height 0
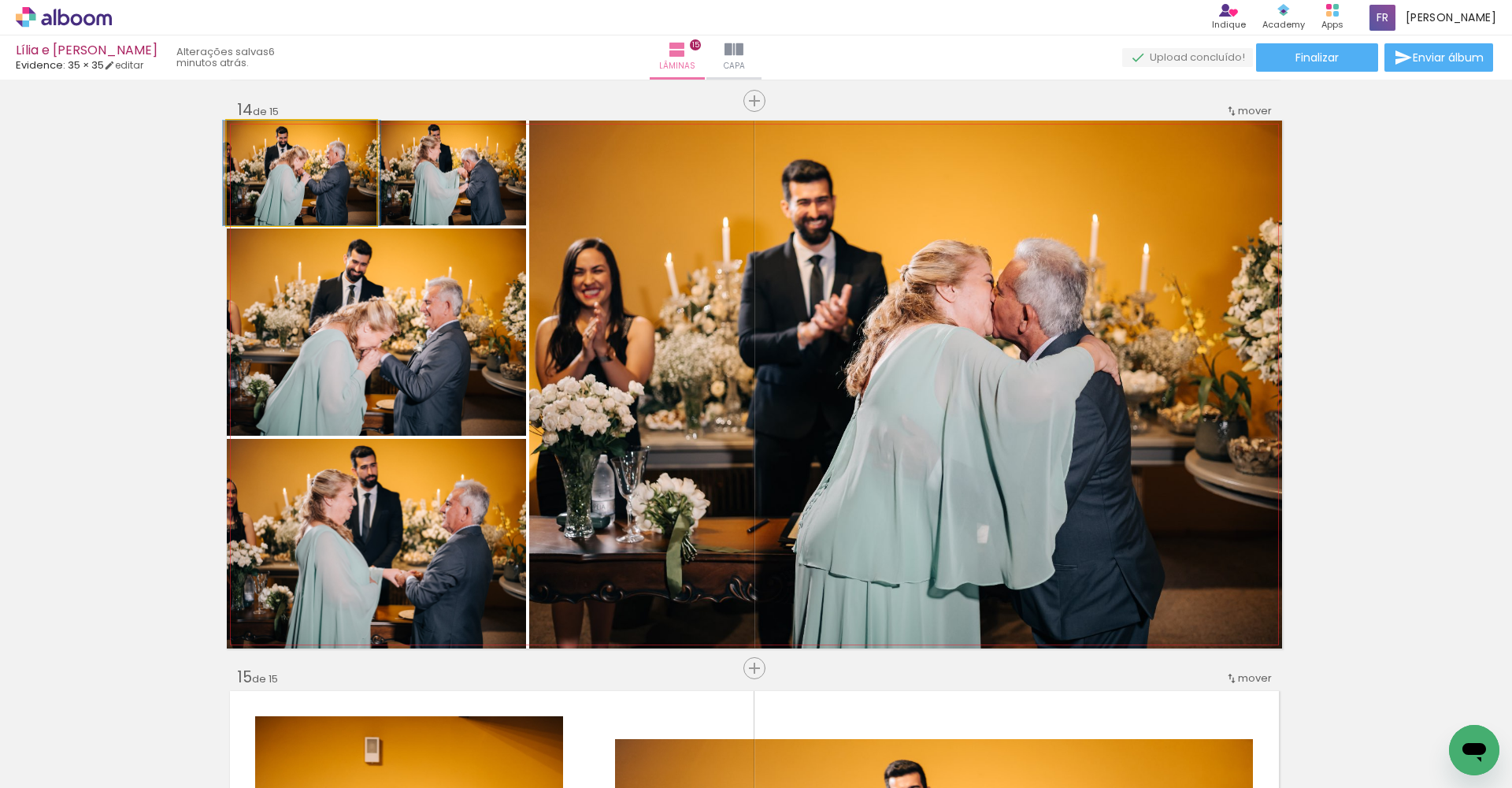
click at [292, 192] on quentale-photo at bounding box center [301, 173] width 149 height 105
click at [397, 175] on quentale-photo at bounding box center [452, 173] width 147 height 105
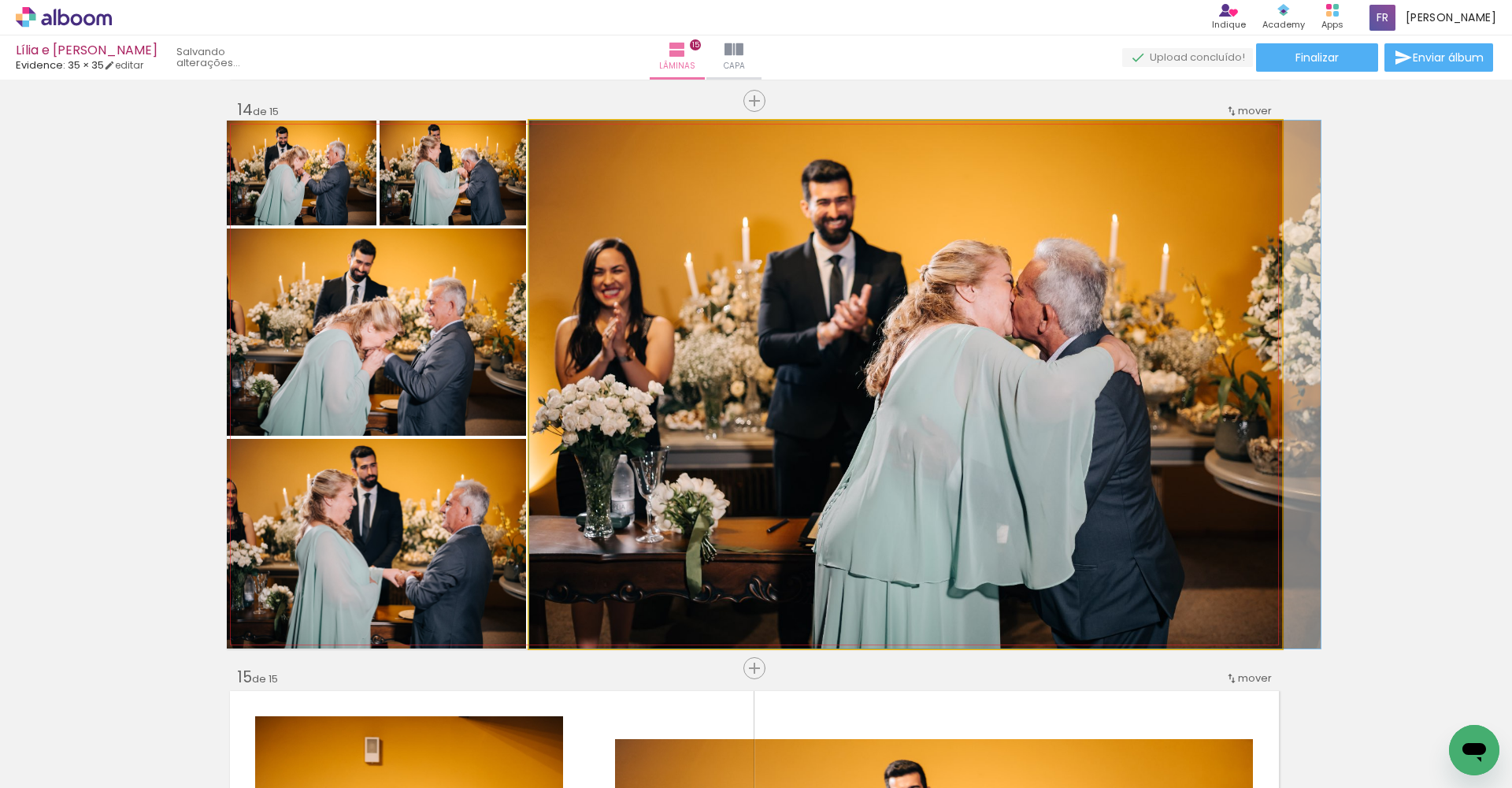
drag, startPoint x: 872, startPoint y: 331, endPoint x: 883, endPoint y: 329, distance: 11.2
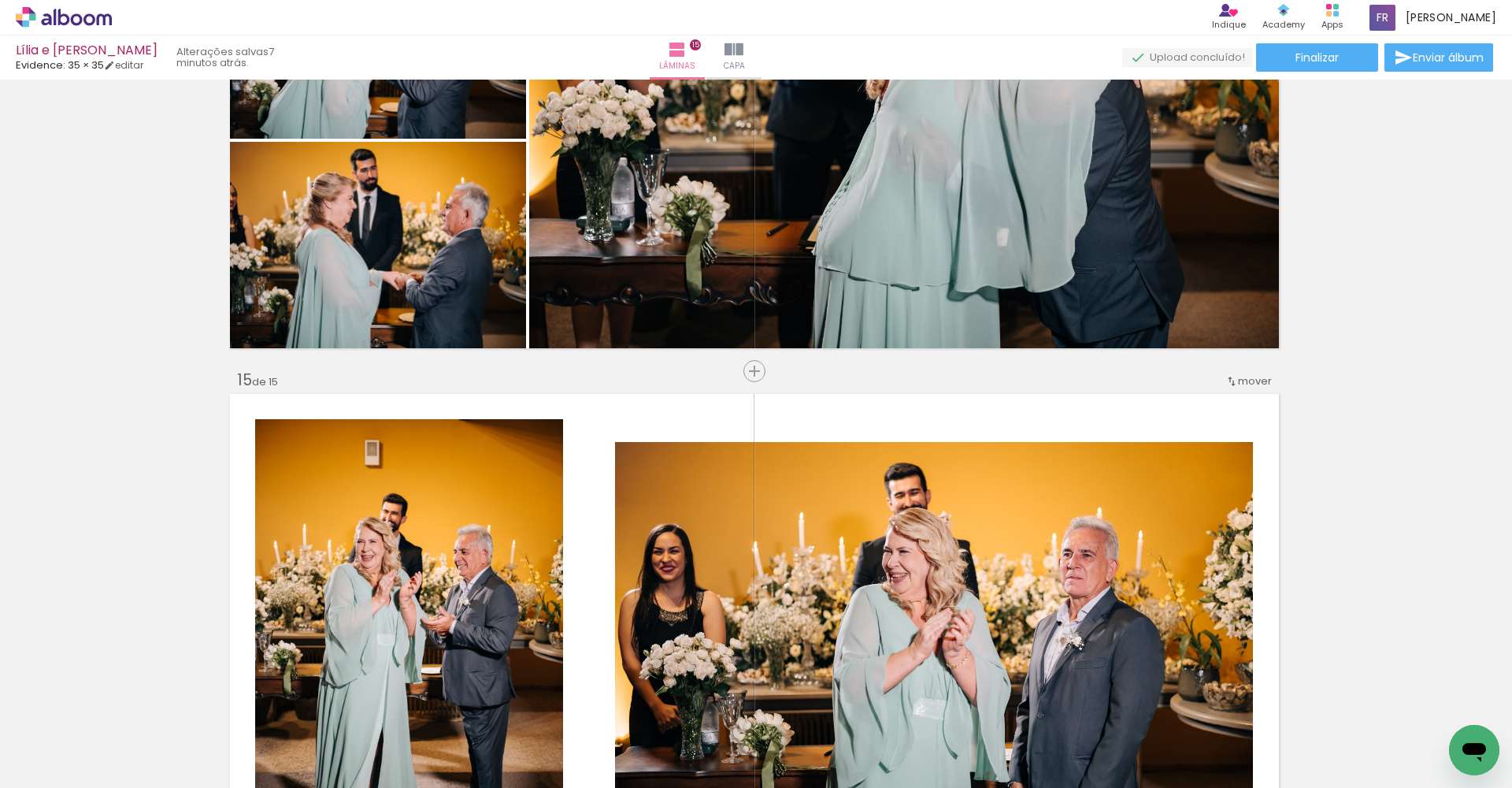
scroll to position [8064, 2]
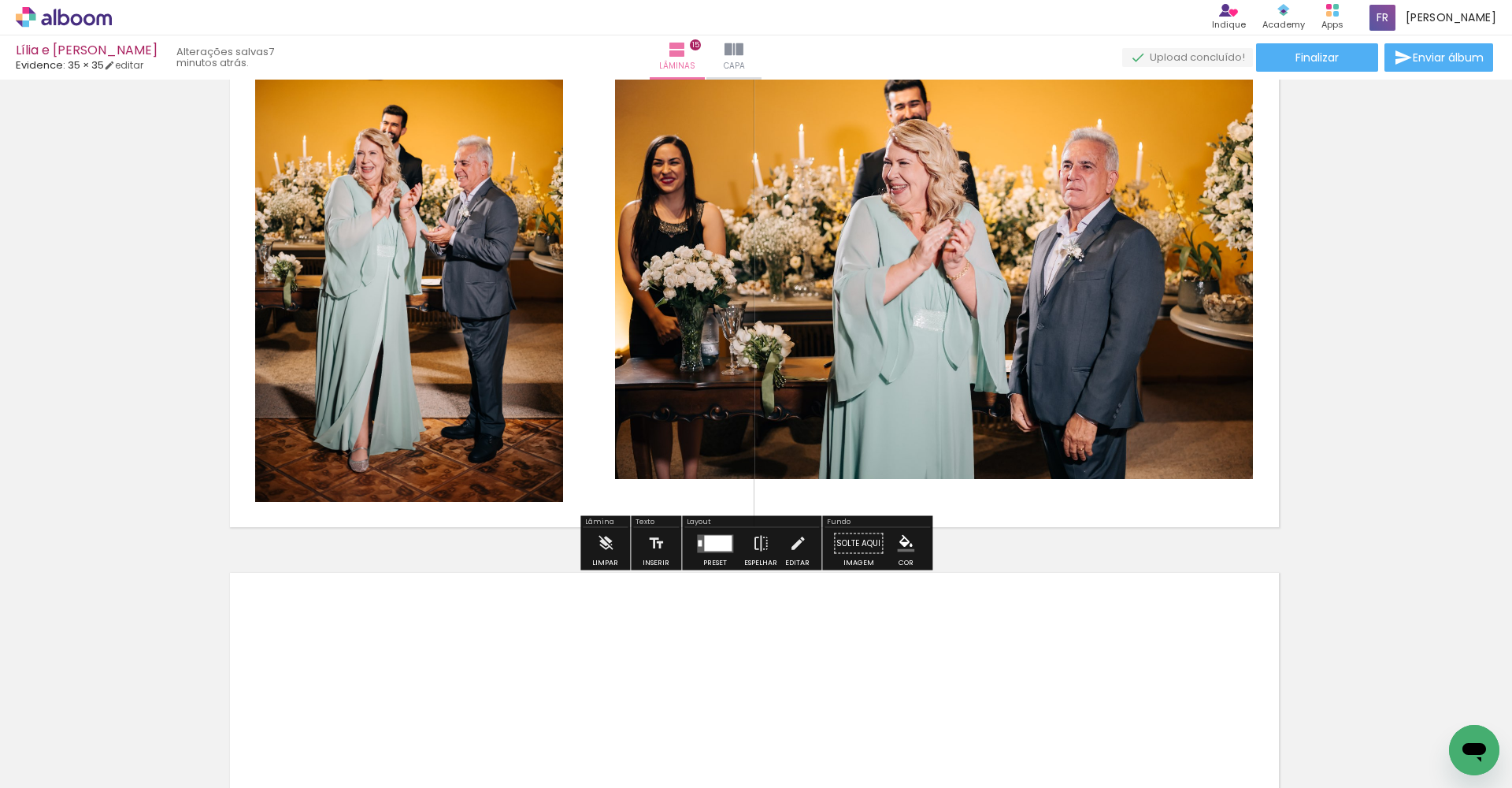
click at [727, 545] on div at bounding box center [718, 543] width 28 height 16
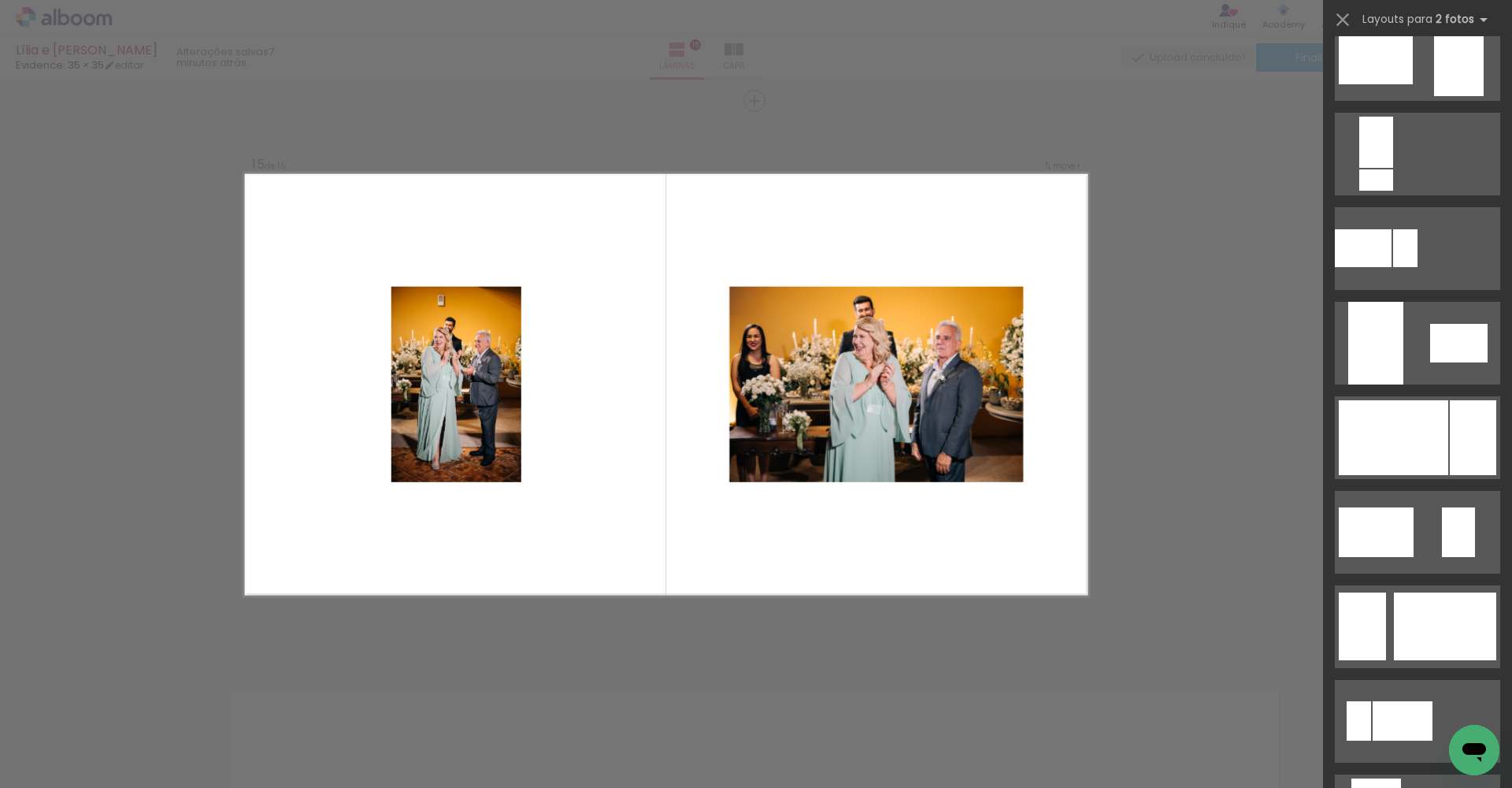
scroll to position [561, 0]
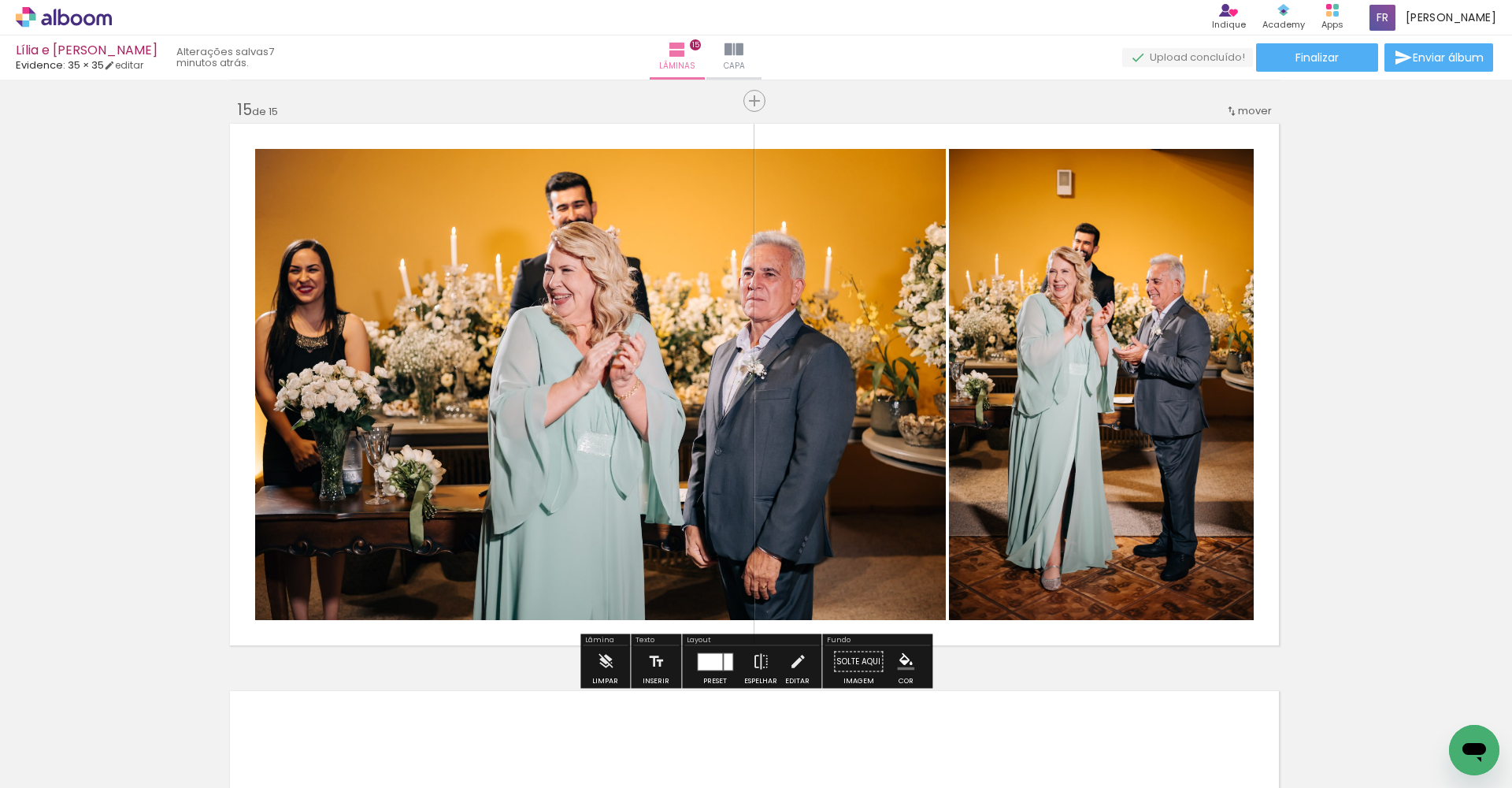
drag, startPoint x: 762, startPoint y: 664, endPoint x: 767, endPoint y: 645, distance: 19.6
click at [762, 664] on iron-icon at bounding box center [761, 662] width 17 height 31
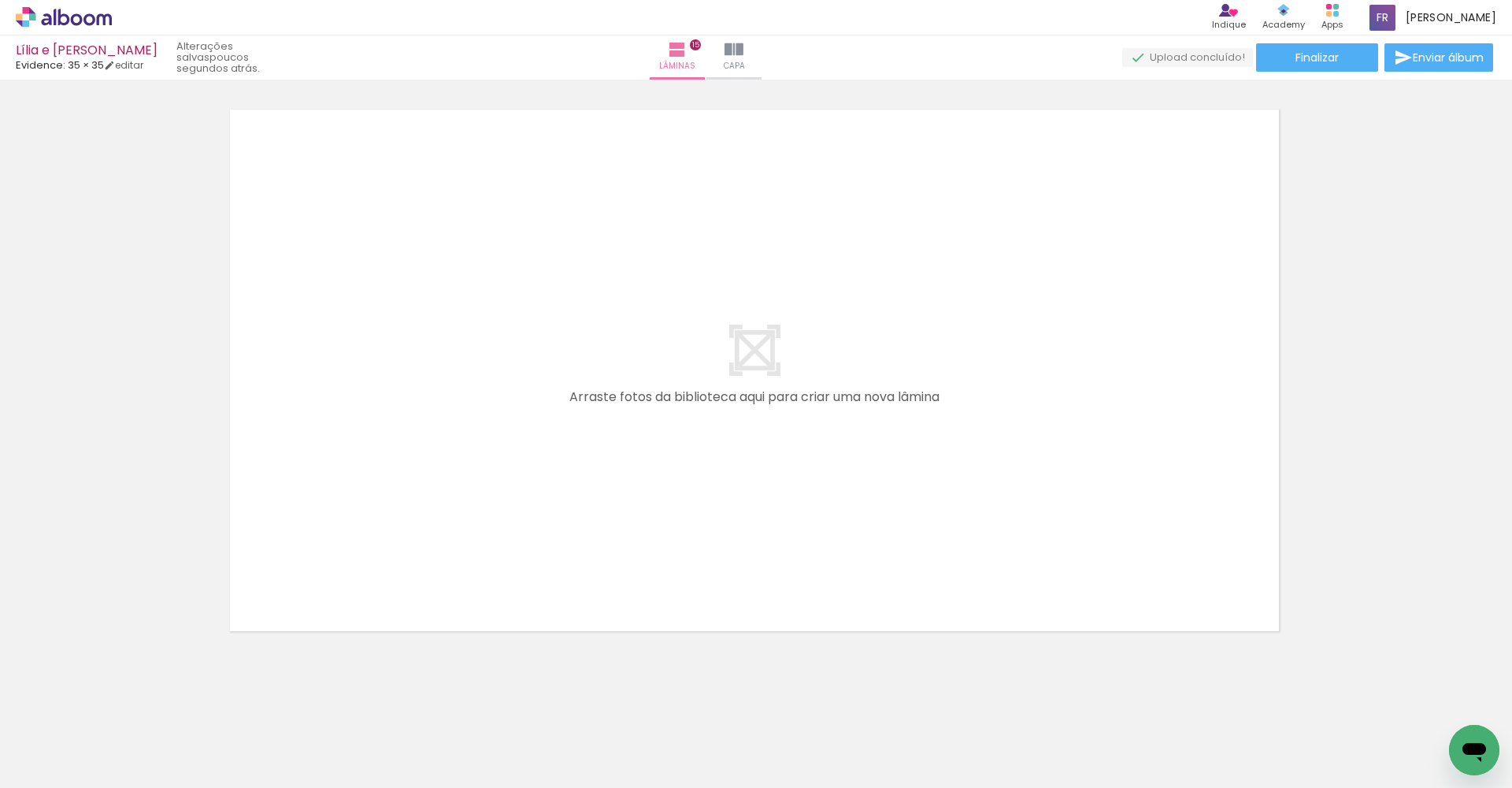
scroll to position [0, 5589]
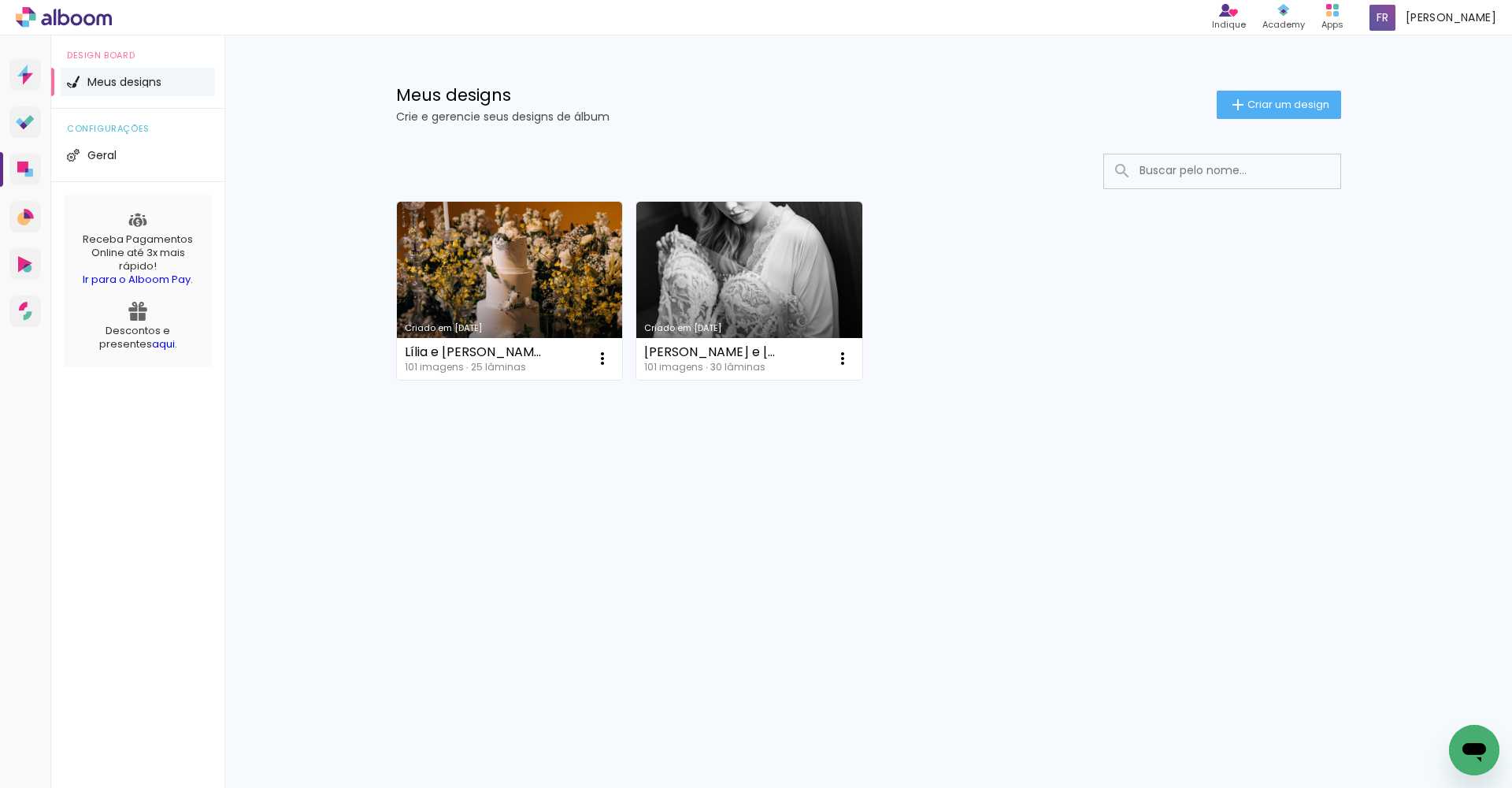
click at [546, 276] on link "Criado em [DATE]" at bounding box center [510, 290] width 226 height 178
